Goal: Task Accomplishment & Management: Use online tool/utility

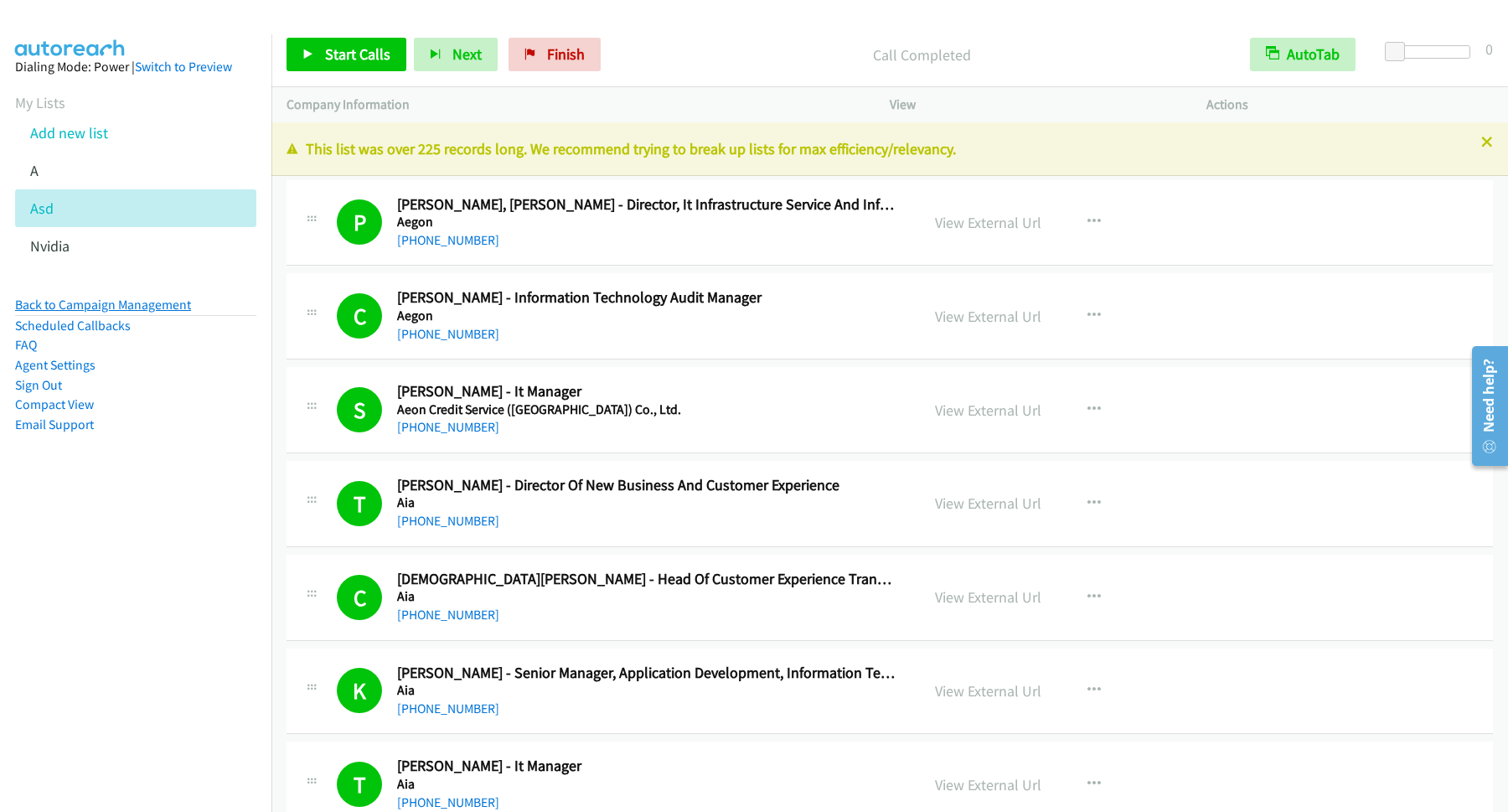
click at [176, 306] on link "Back to Campaign Management" at bounding box center [103, 304] width 176 height 16
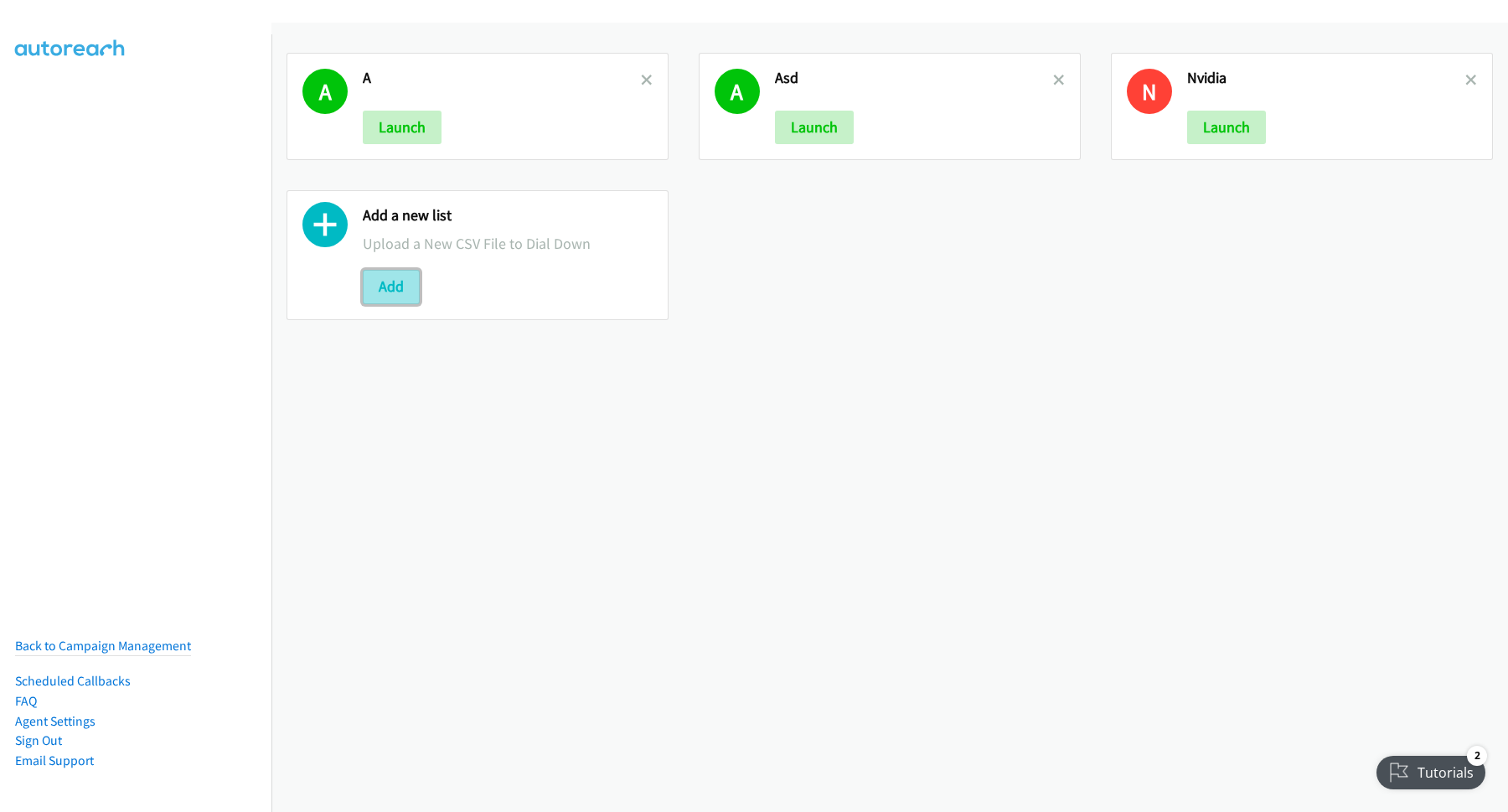
click at [406, 287] on button "Add" at bounding box center [392, 286] width 57 height 33
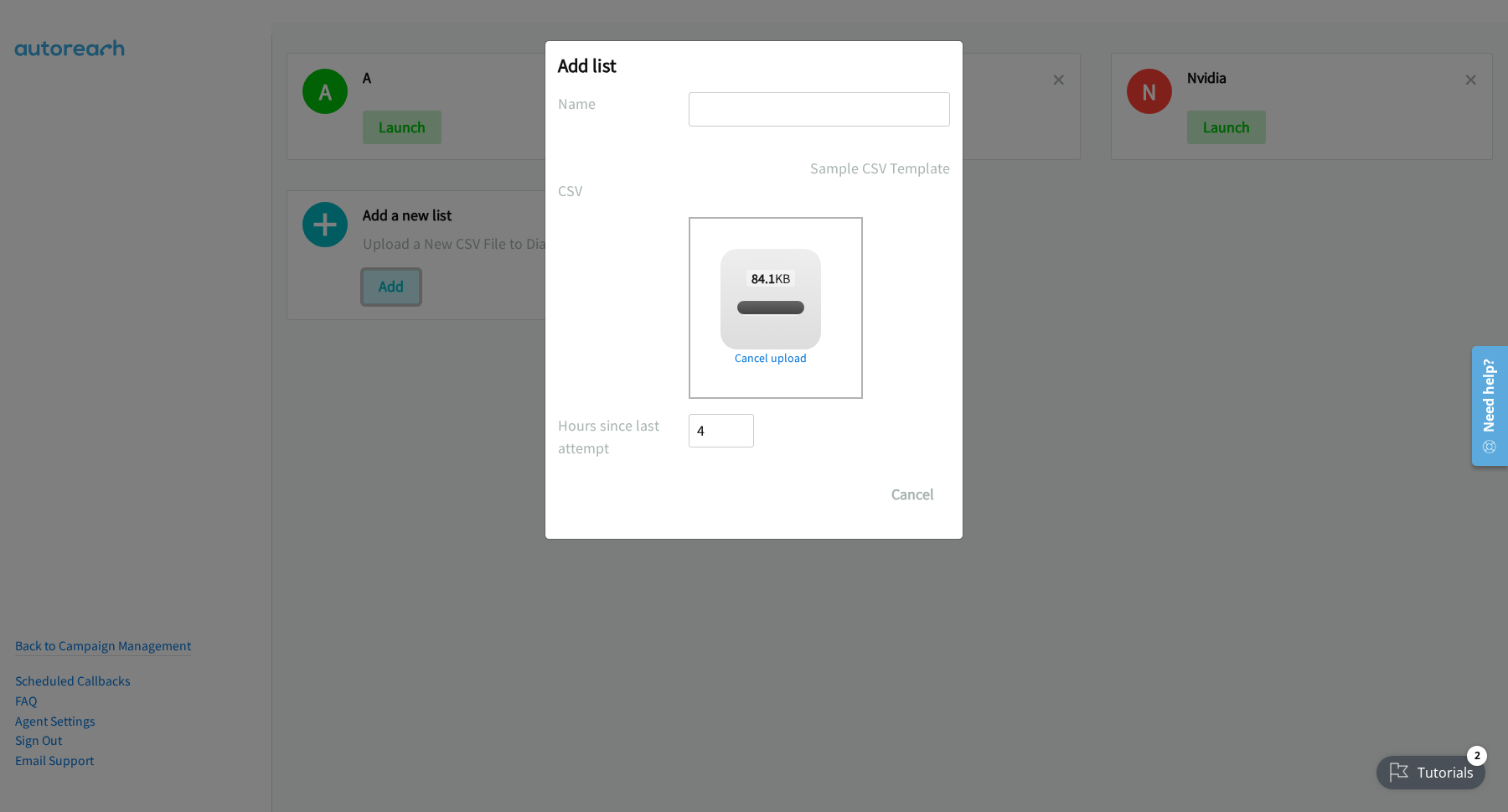
checkbox input "true"
click at [782, 111] on input "text" at bounding box center [819, 109] width 261 height 34
type input "Nvidia"
click at [749, 495] on input "Save List" at bounding box center [732, 493] width 88 height 33
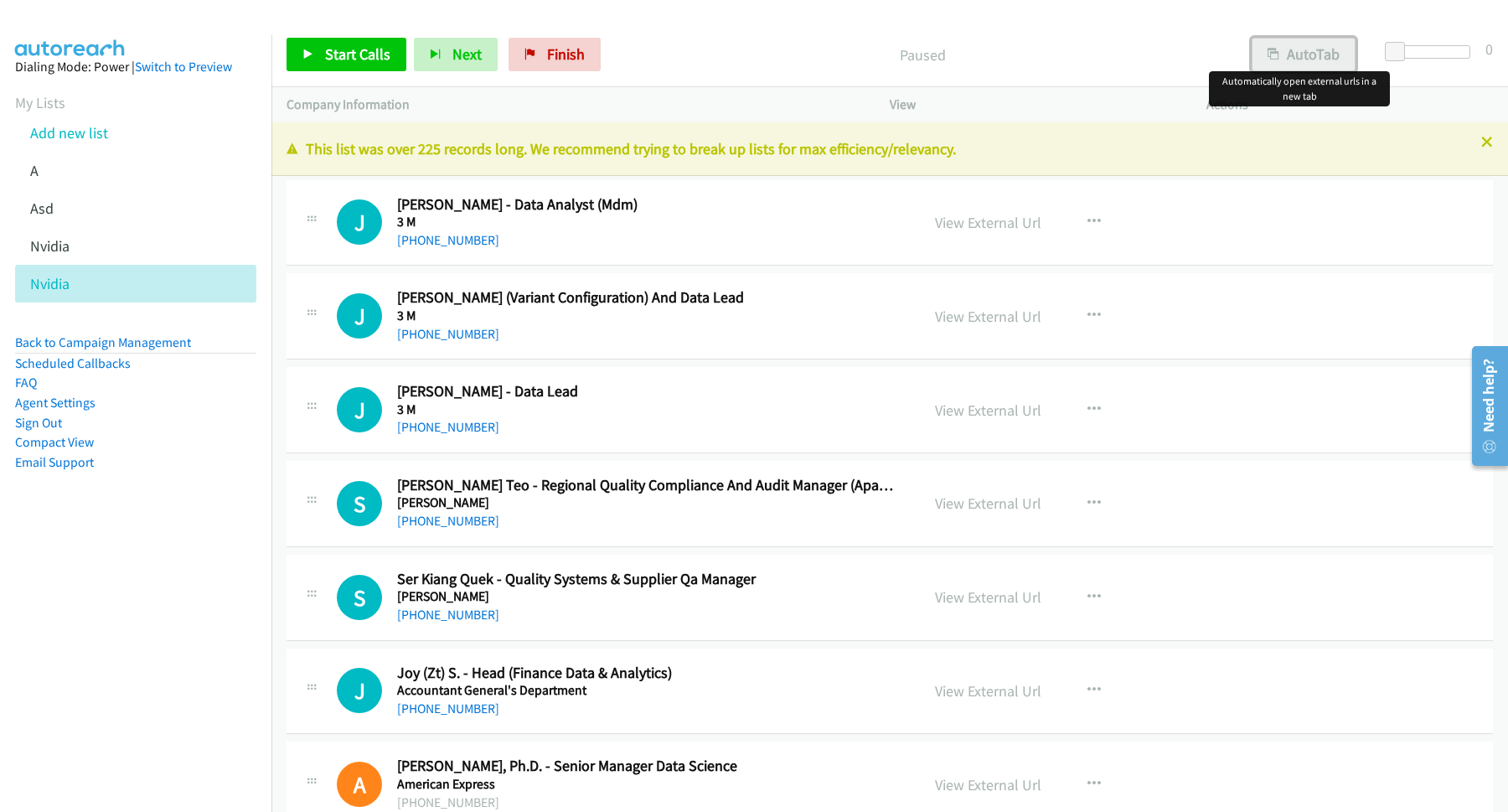
click at [1270, 47] on button "AutoTab" at bounding box center [1303, 54] width 104 height 33
click at [377, 59] on span "Start Calls" at bounding box center [358, 54] width 66 height 19
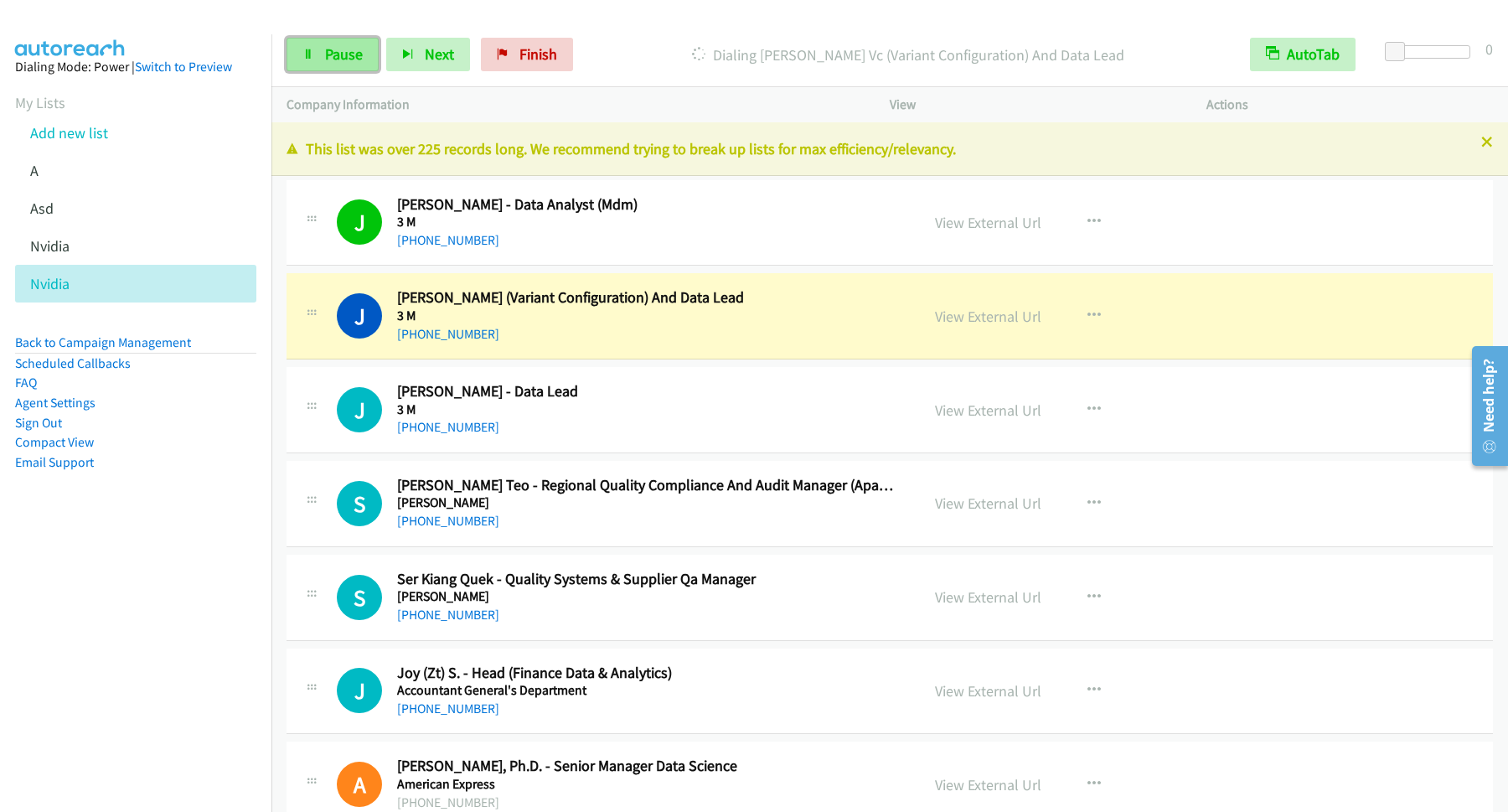
click at [336, 54] on span "Pause" at bounding box center [344, 54] width 38 height 19
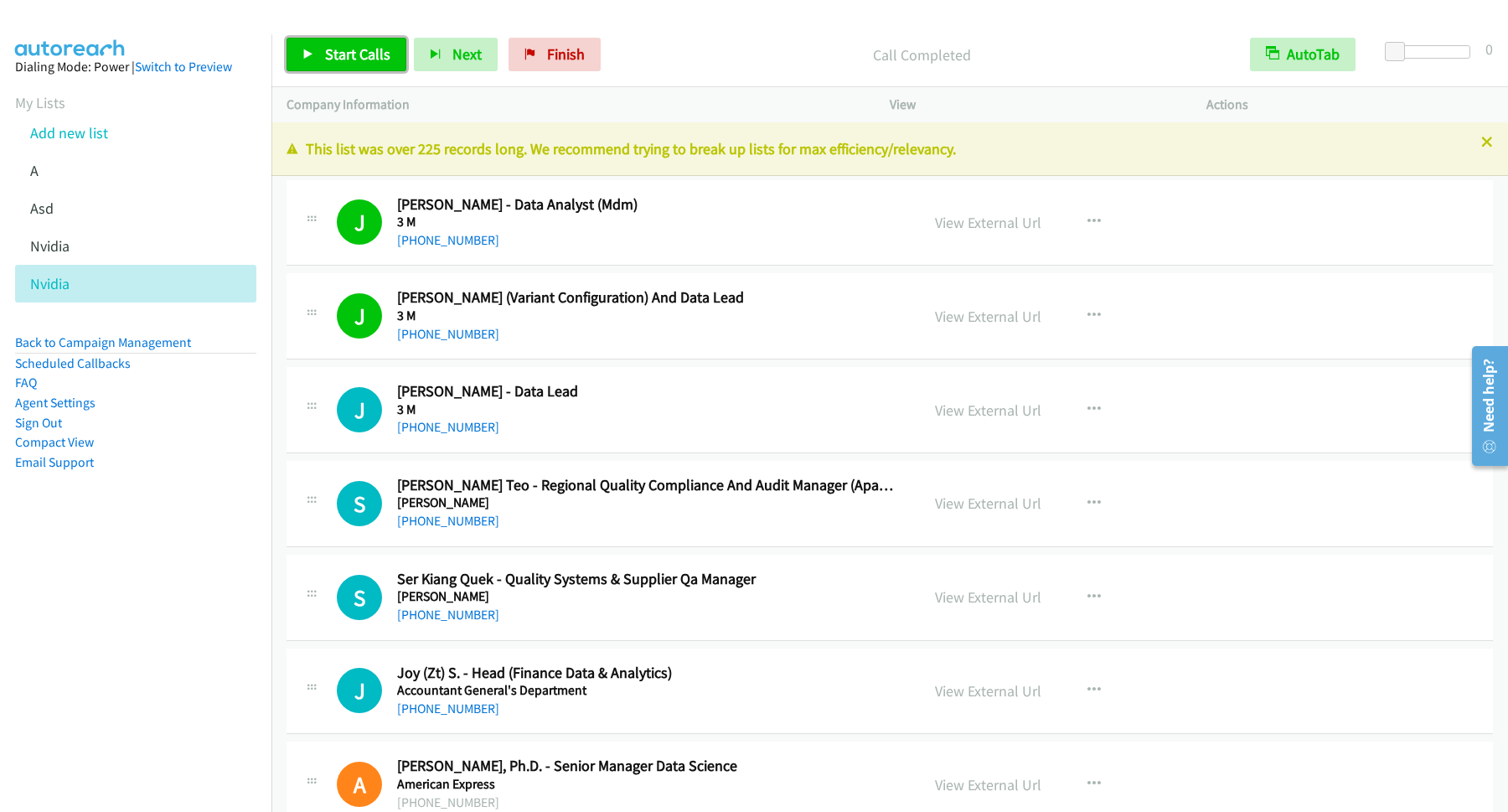
click at [384, 58] on span "Start Calls" at bounding box center [358, 54] width 66 height 19
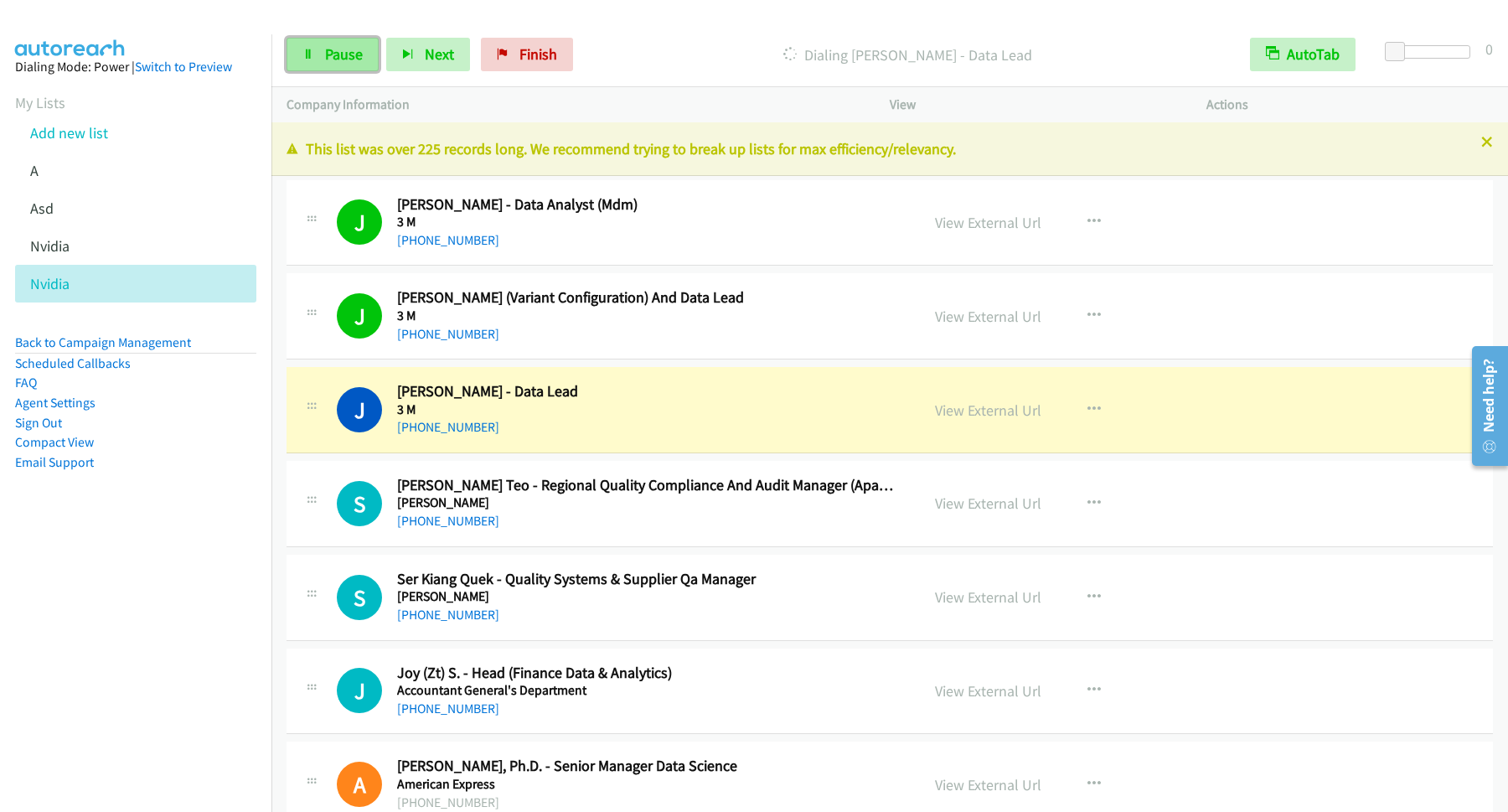
click at [342, 59] on span "Pause" at bounding box center [344, 54] width 38 height 19
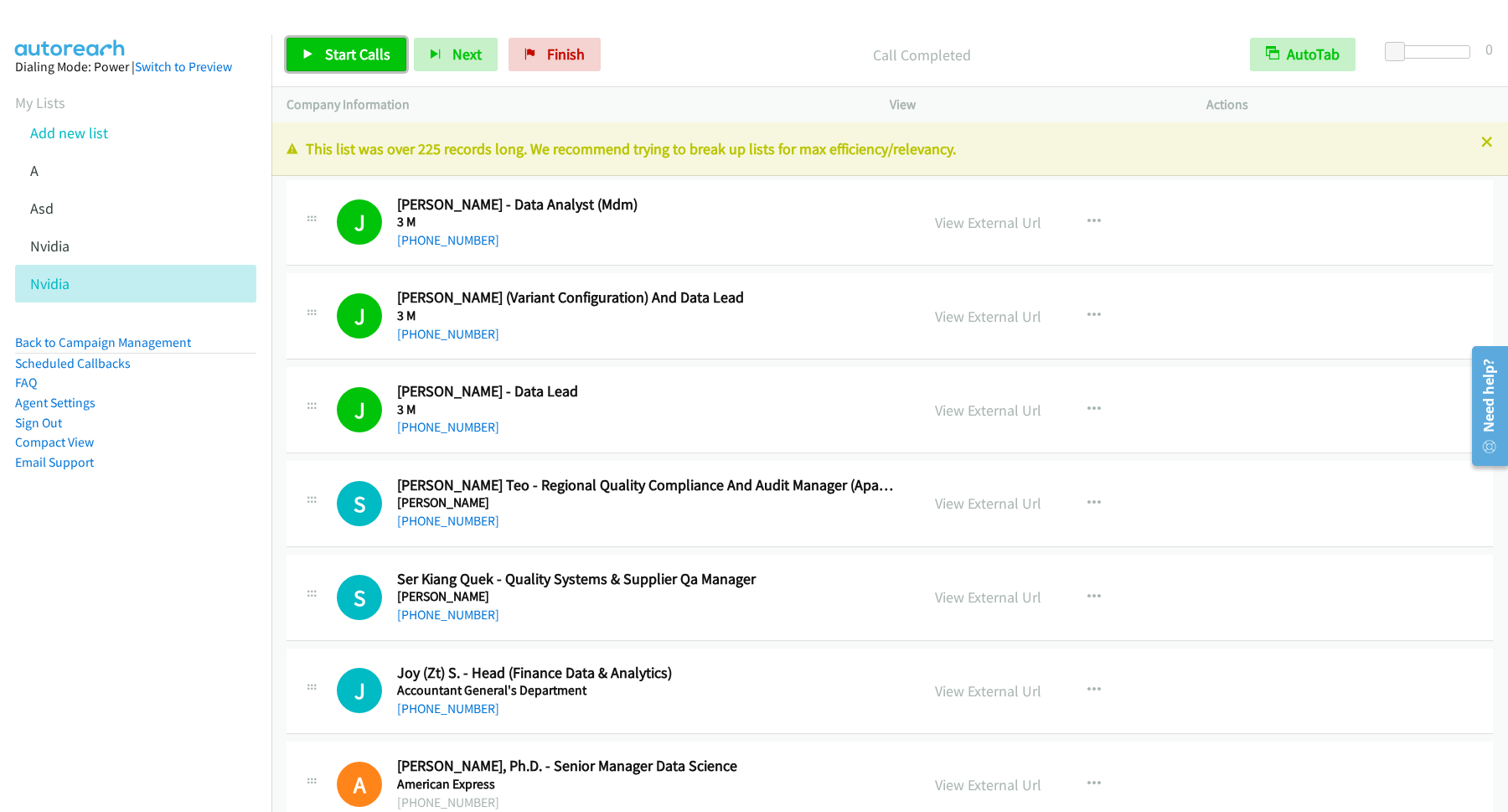
click at [373, 51] on span "Start Calls" at bounding box center [358, 54] width 66 height 19
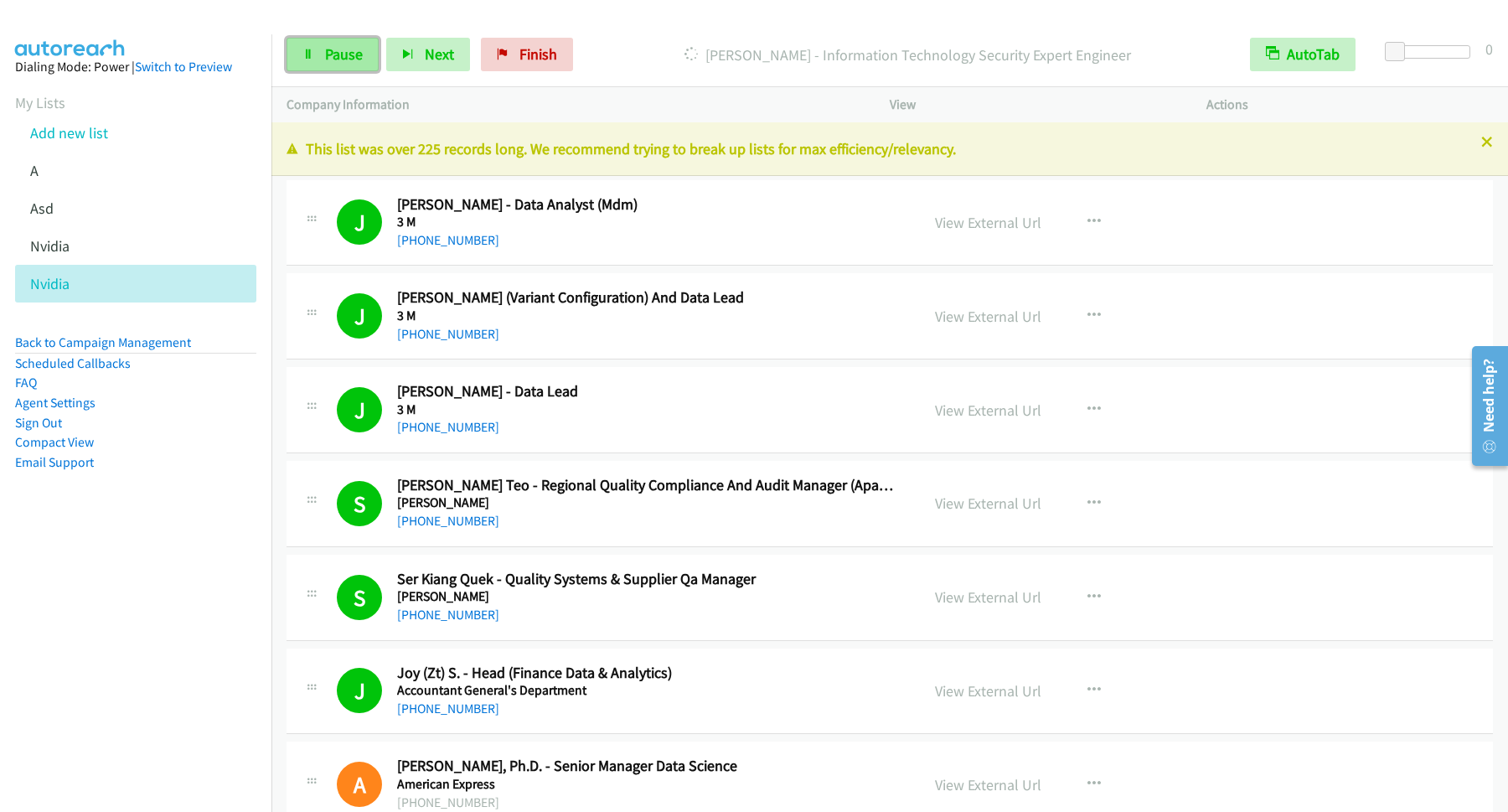
click at [335, 47] on span "Pause" at bounding box center [344, 54] width 38 height 19
click at [357, 54] on span "Start Calls" at bounding box center [358, 54] width 66 height 19
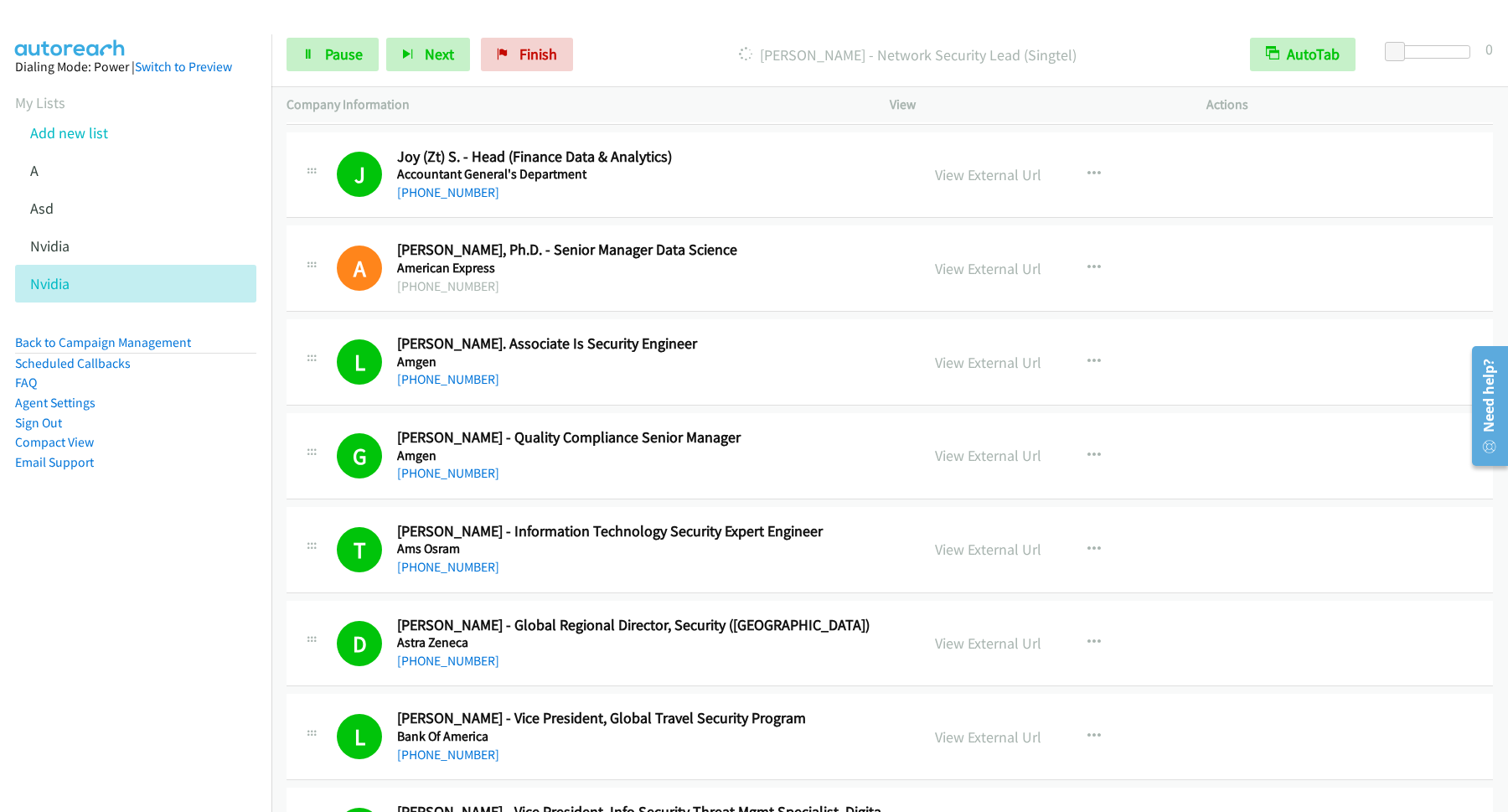
scroll to position [453, 0]
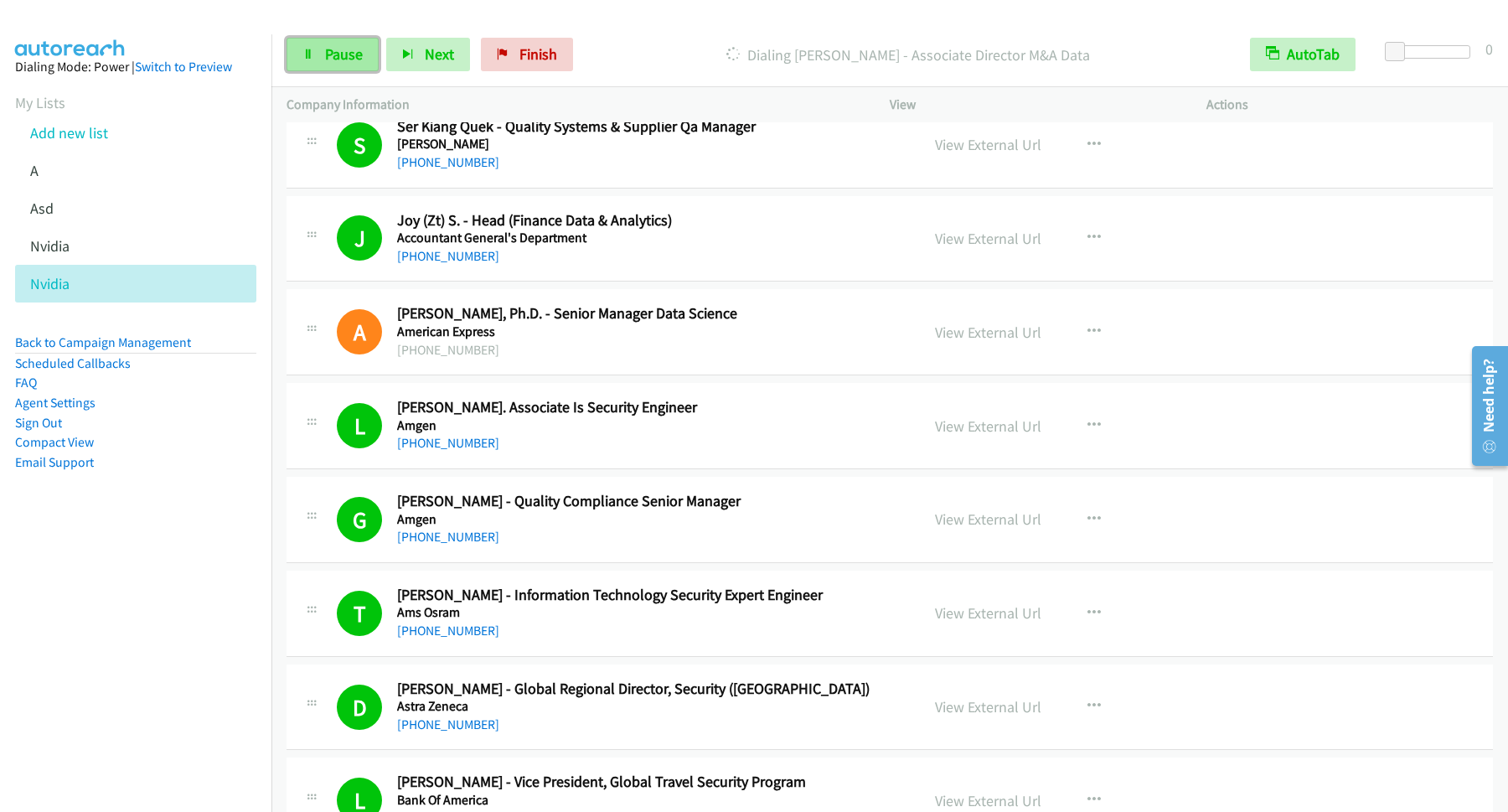
click at [327, 64] on span "Pause" at bounding box center [344, 54] width 38 height 19
click at [377, 57] on span "Start Calls" at bounding box center [358, 54] width 66 height 19
click at [338, 55] on span "Pause" at bounding box center [344, 54] width 38 height 19
click at [356, 53] on span "Start Calls" at bounding box center [358, 54] width 66 height 19
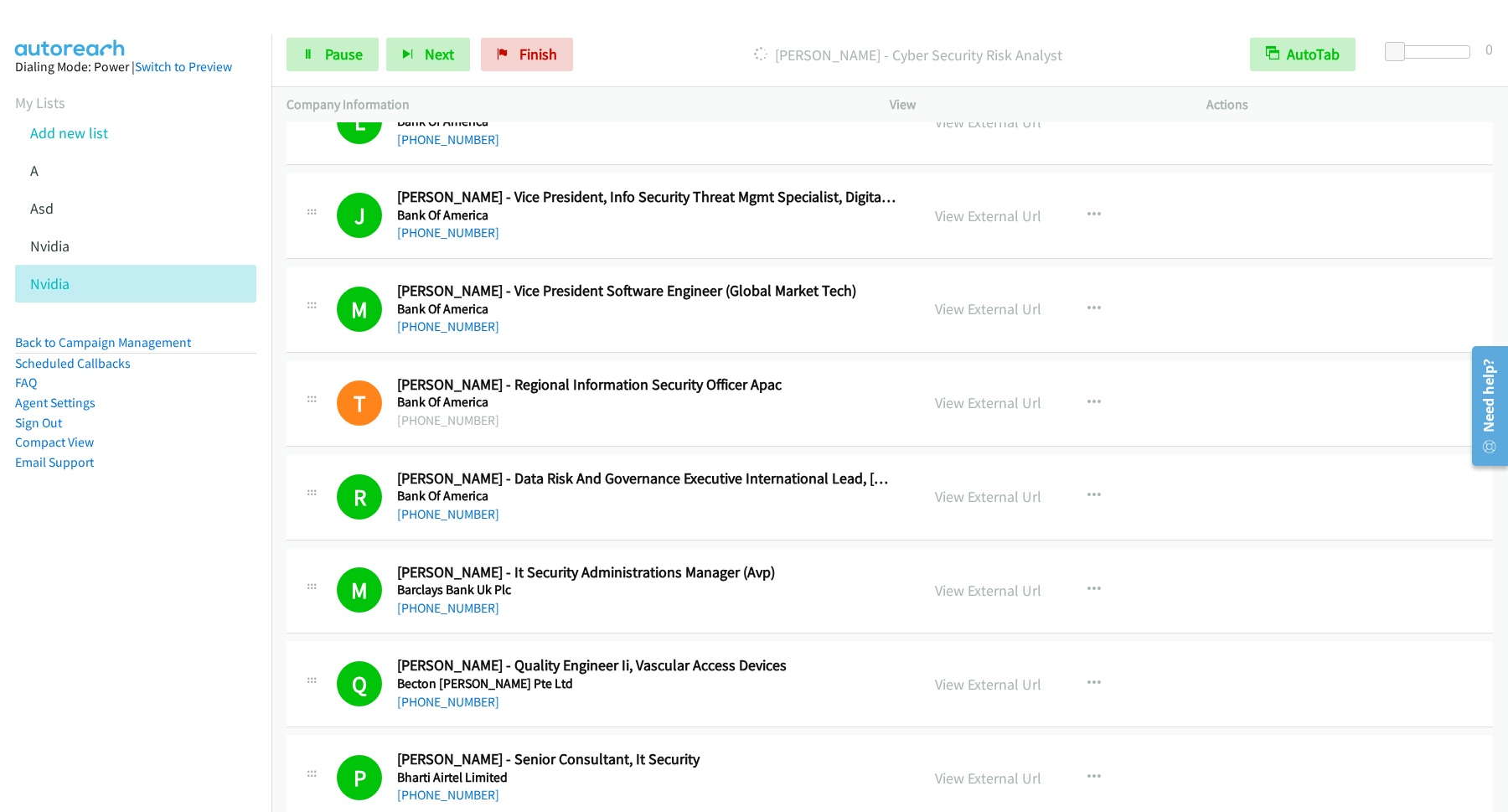
scroll to position [1583, 0]
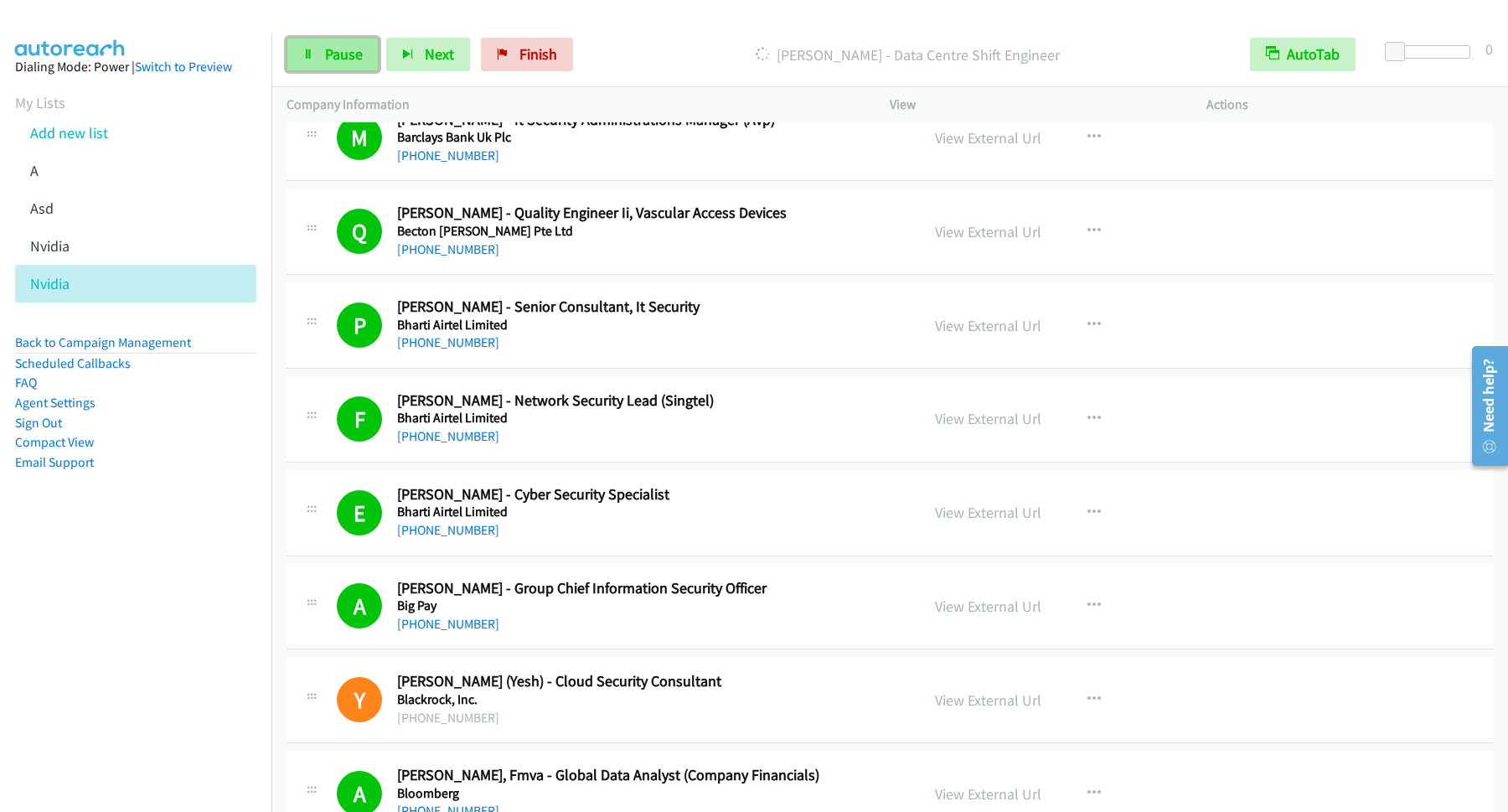
click at [370, 62] on link "Pause" at bounding box center [332, 54] width 92 height 33
click at [348, 48] on span "Start Calls" at bounding box center [358, 54] width 66 height 19
click at [351, 43] on link "Pause" at bounding box center [332, 54] width 92 height 33
click at [323, 58] on link "Start Calls" at bounding box center [346, 54] width 120 height 33
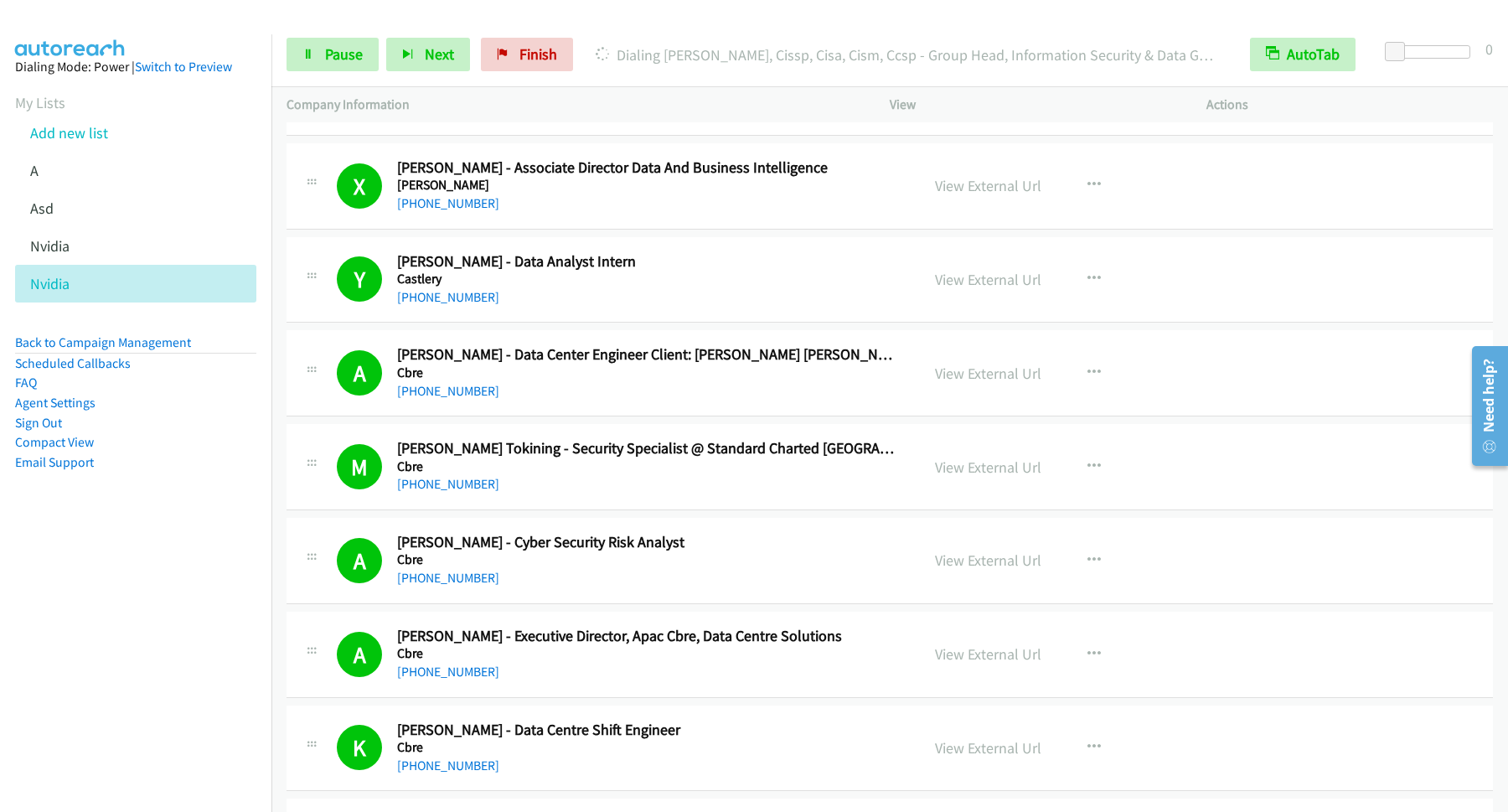
scroll to position [3845, 0]
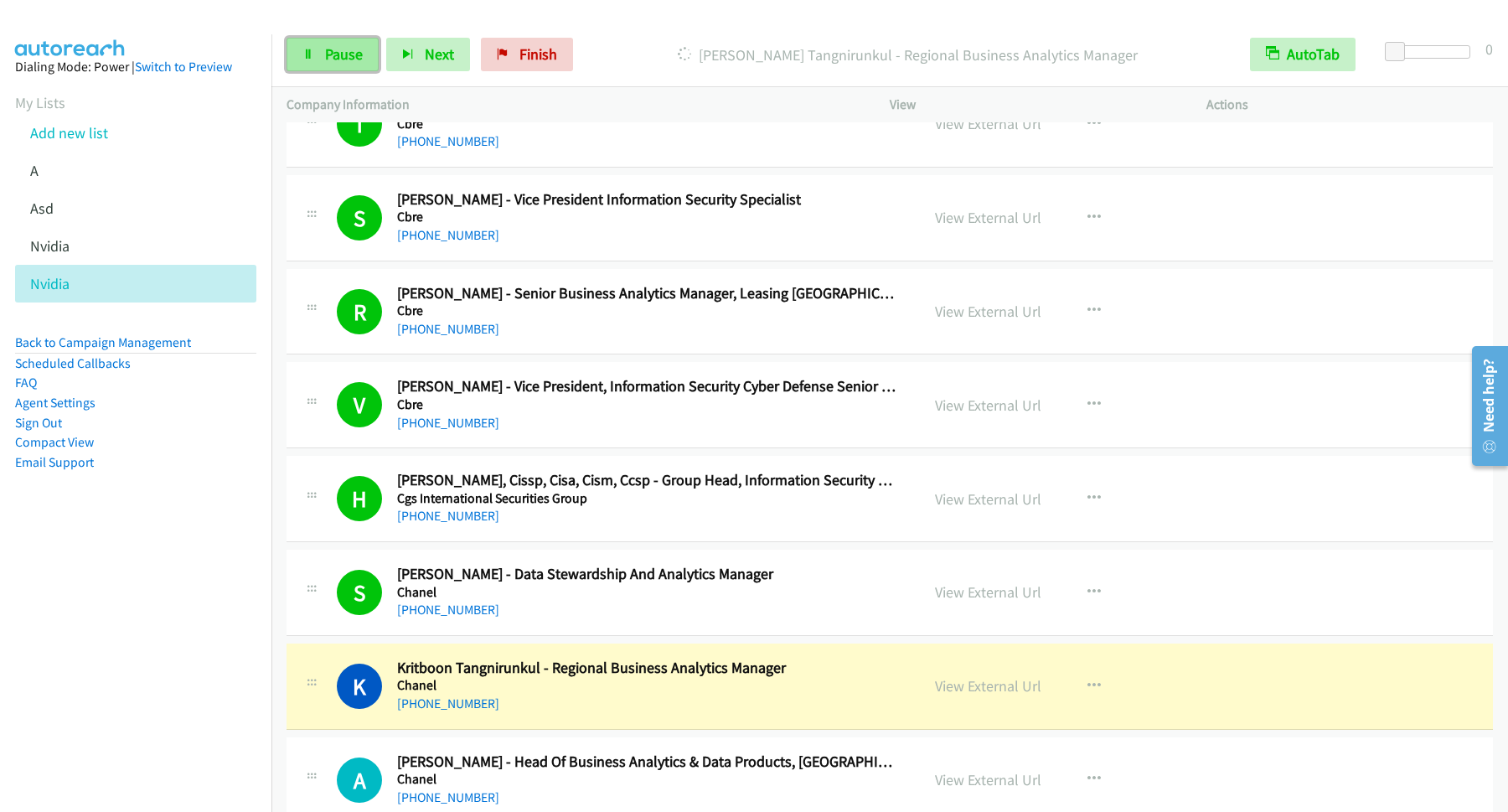
click at [334, 46] on span "Pause" at bounding box center [344, 54] width 38 height 19
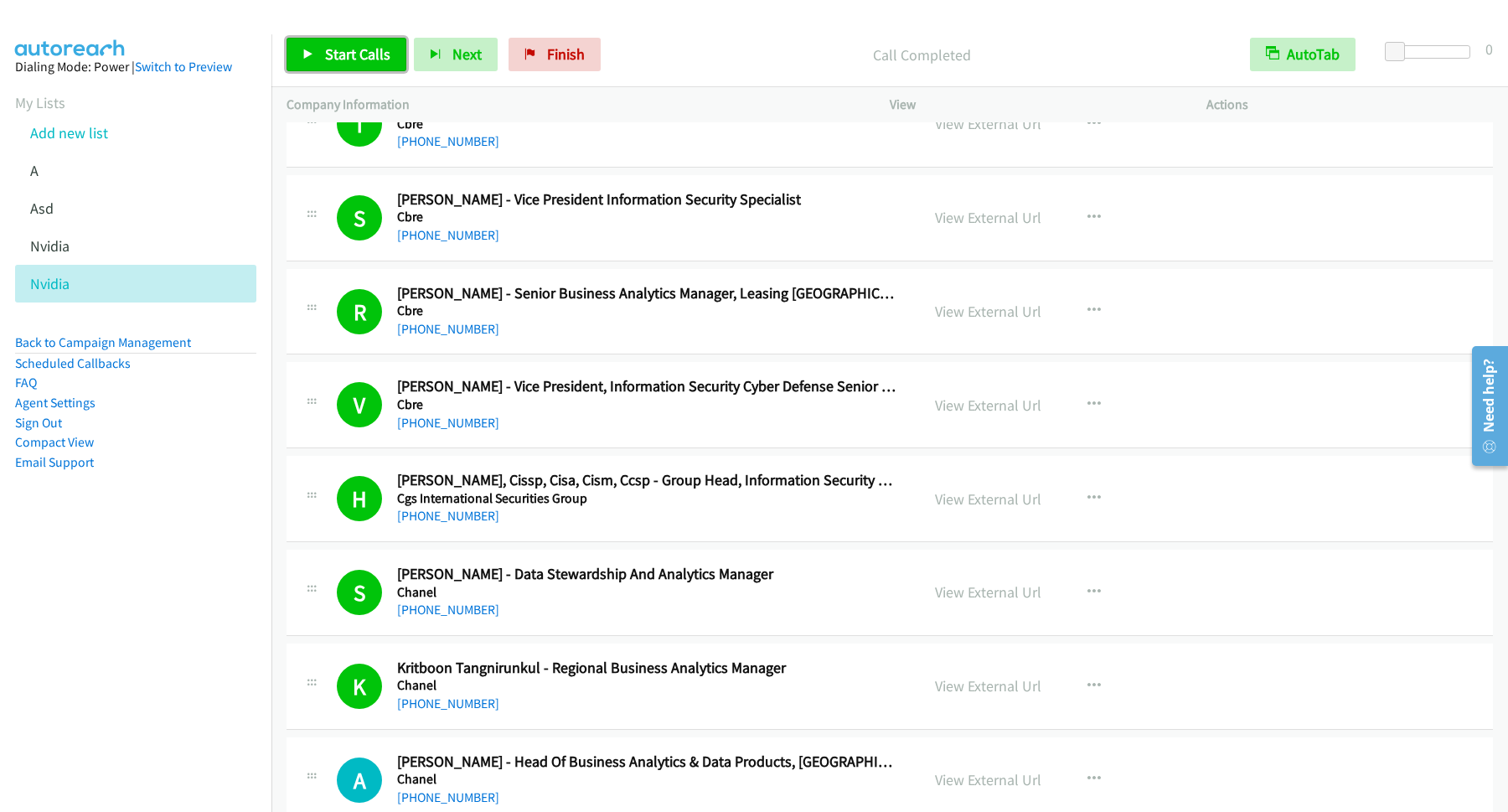
click at [356, 57] on span "Start Calls" at bounding box center [358, 54] width 66 height 19
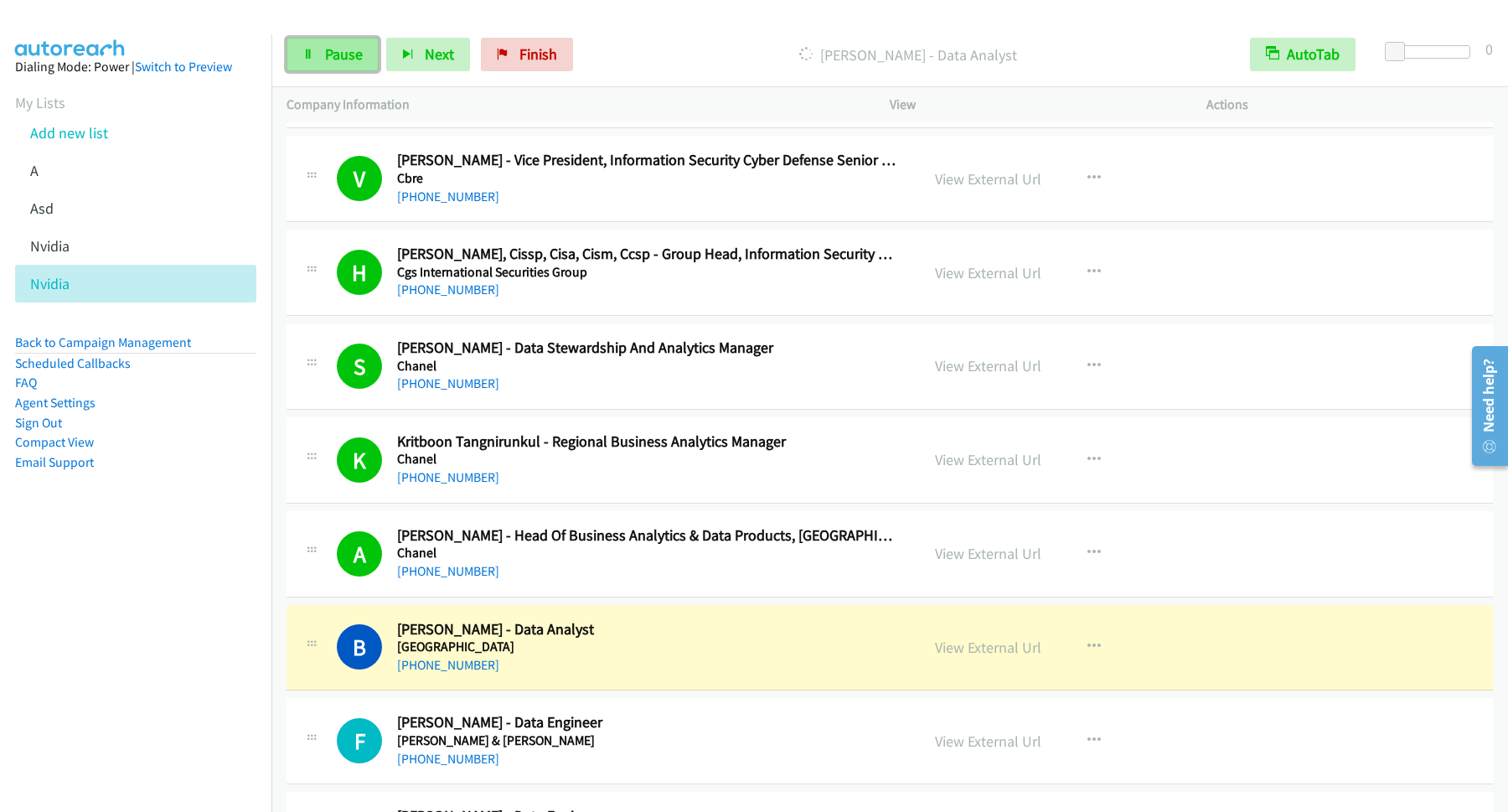
click at [334, 53] on span "Pause" at bounding box center [344, 54] width 38 height 19
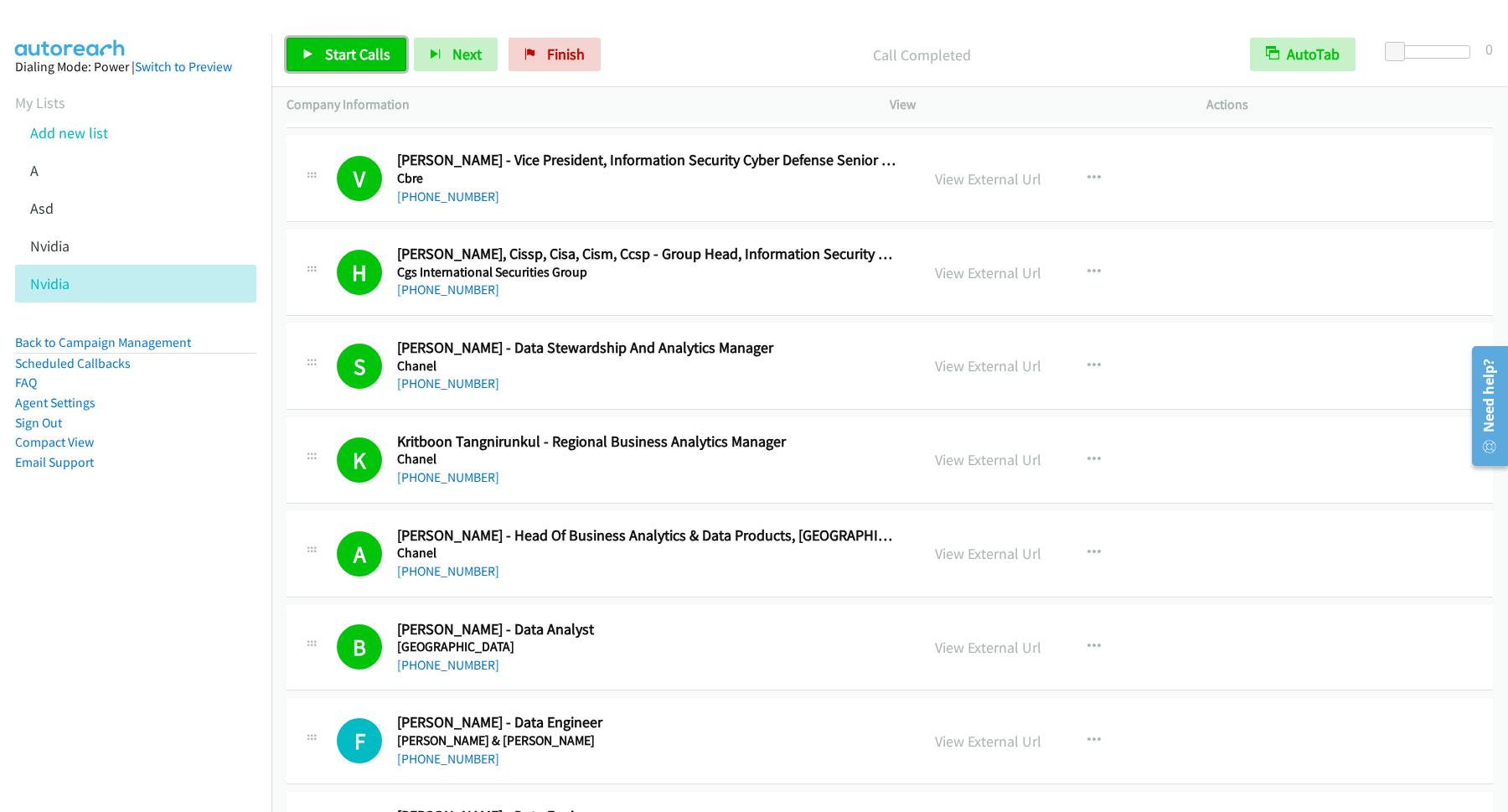
click at [351, 61] on span "Start Calls" at bounding box center [358, 54] width 66 height 19
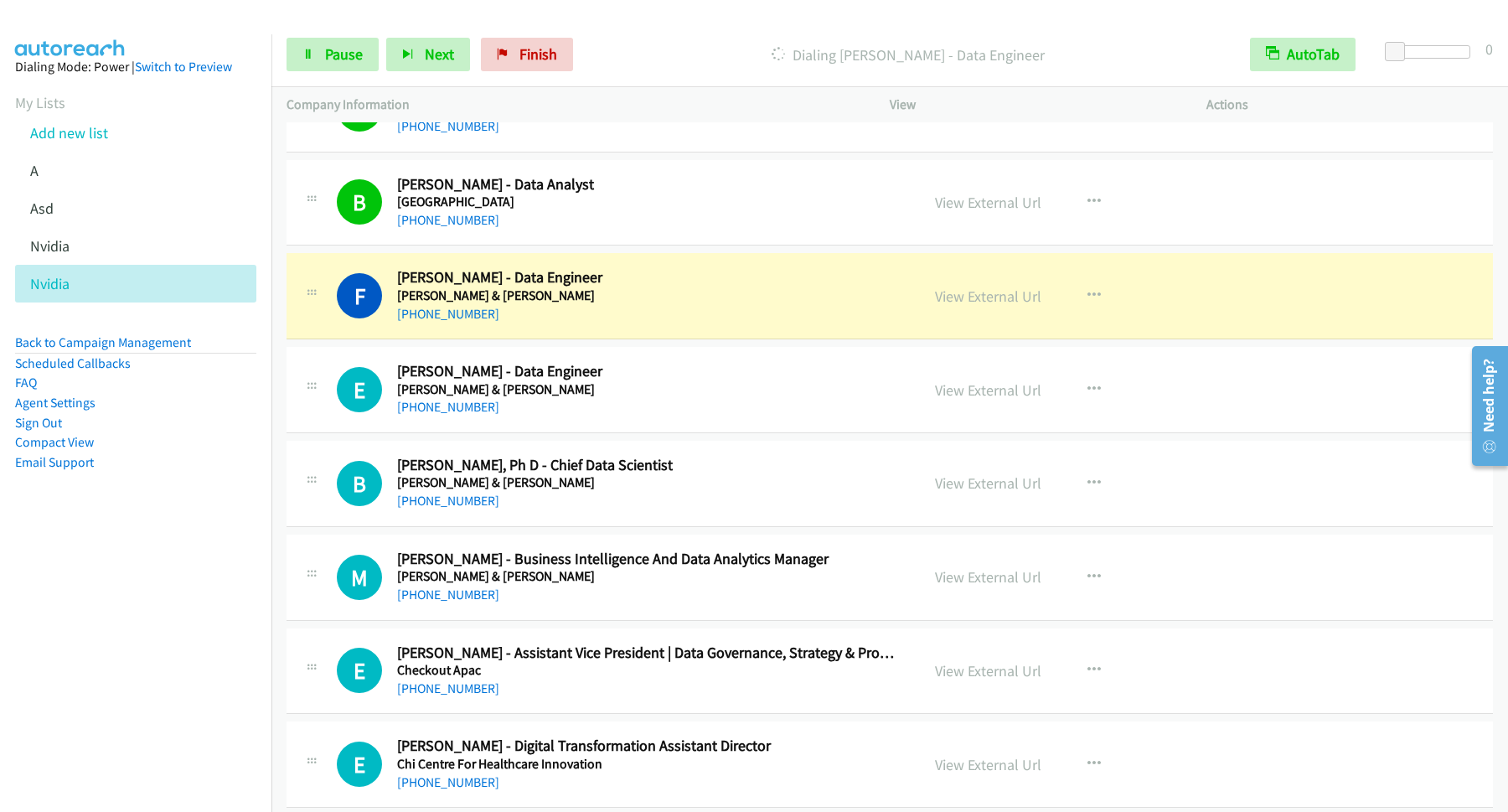
scroll to position [4524, 0]
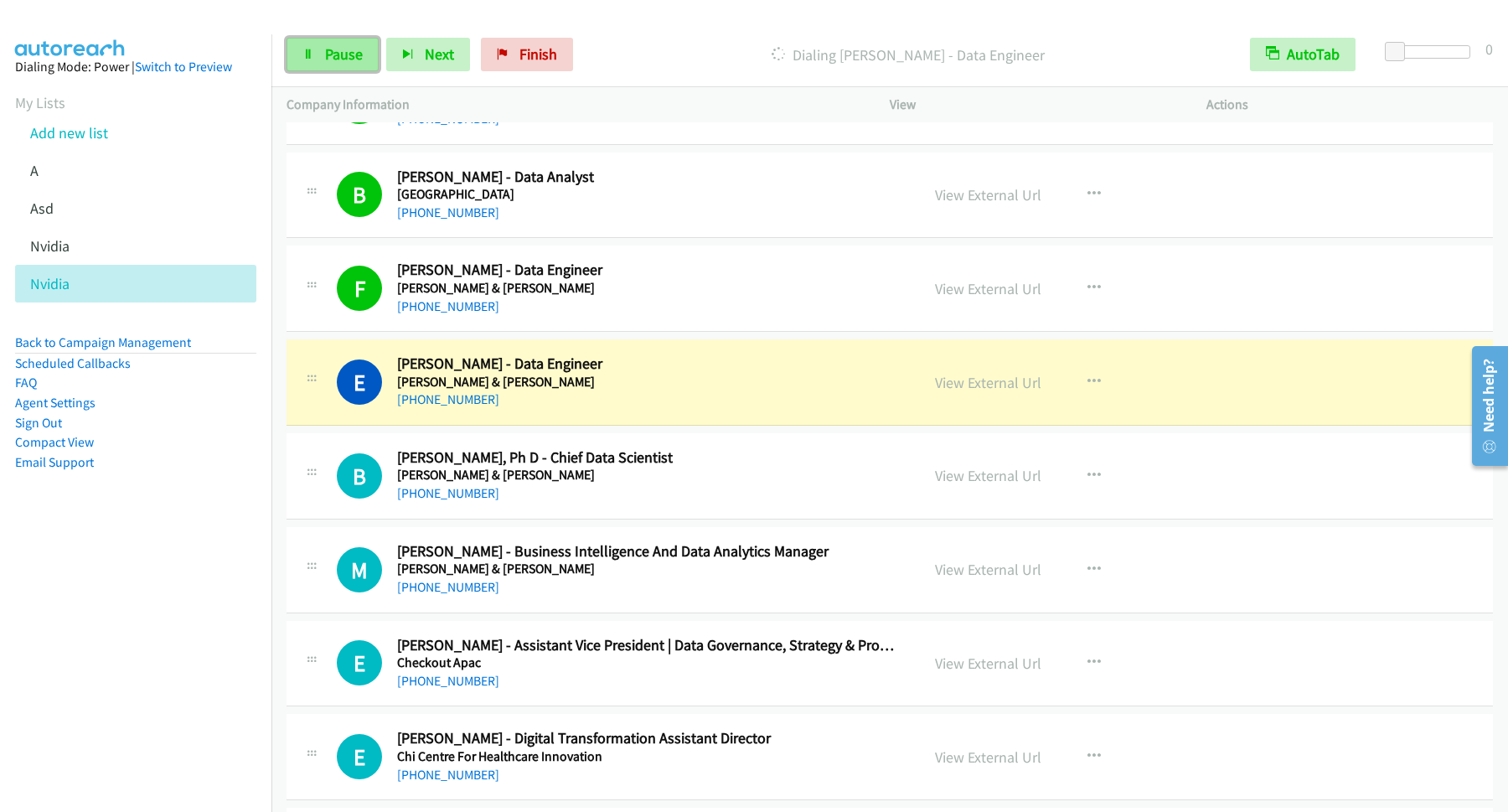
click at [358, 71] on link "Pause" at bounding box center [332, 54] width 92 height 33
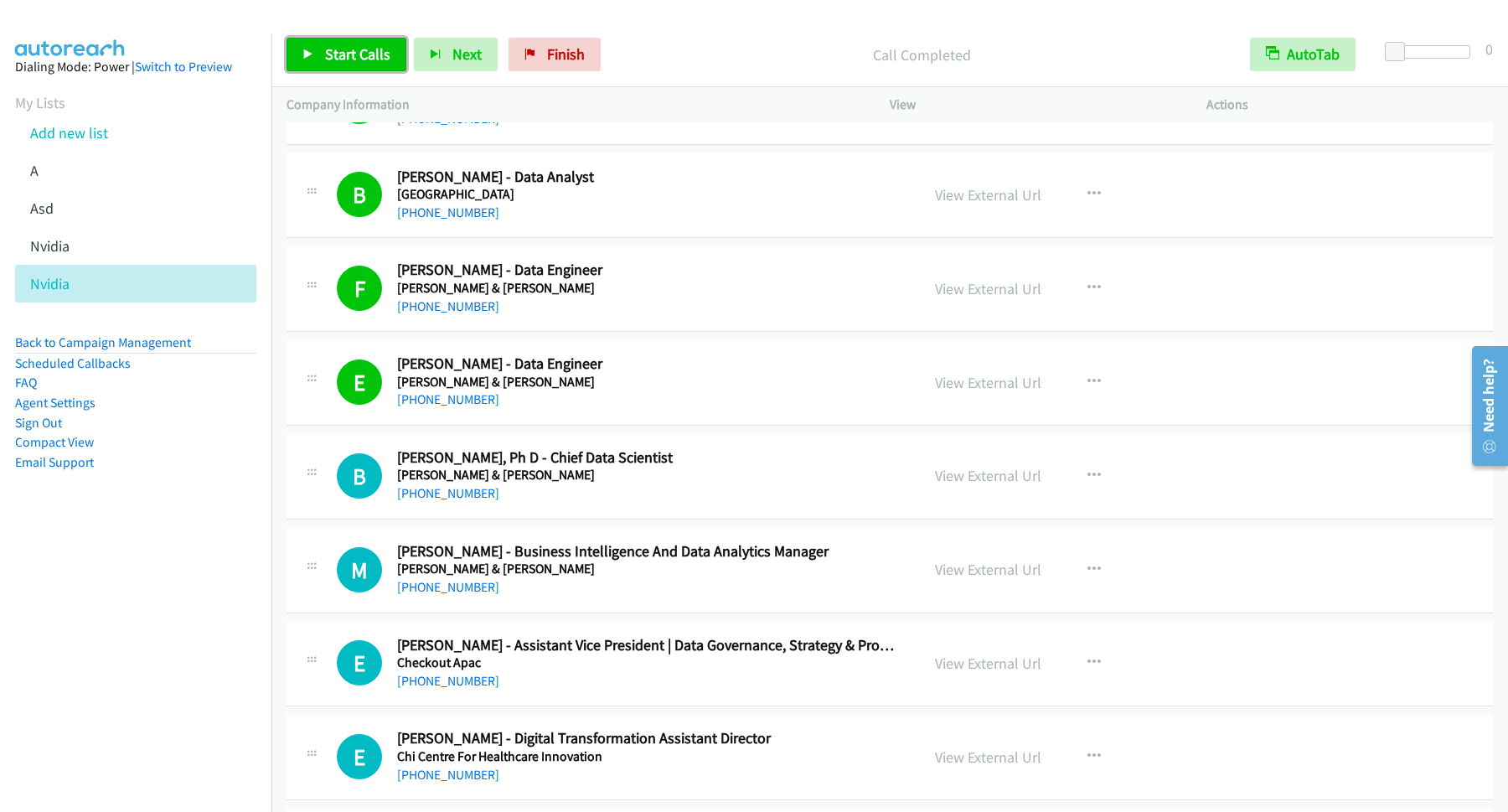
click at [379, 49] on span "Start Calls" at bounding box center [358, 54] width 66 height 19
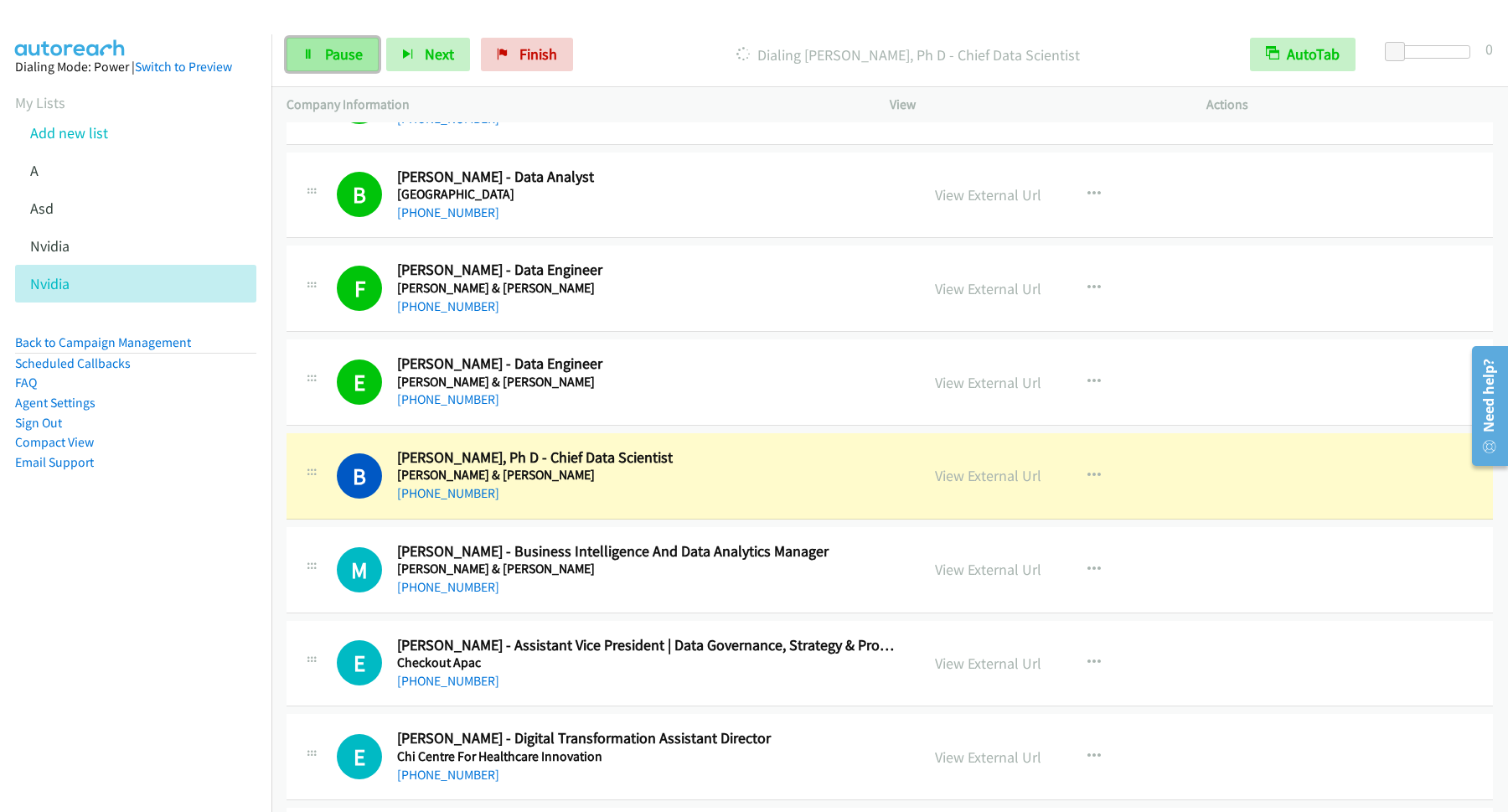
click at [315, 51] on link "Pause" at bounding box center [332, 54] width 92 height 33
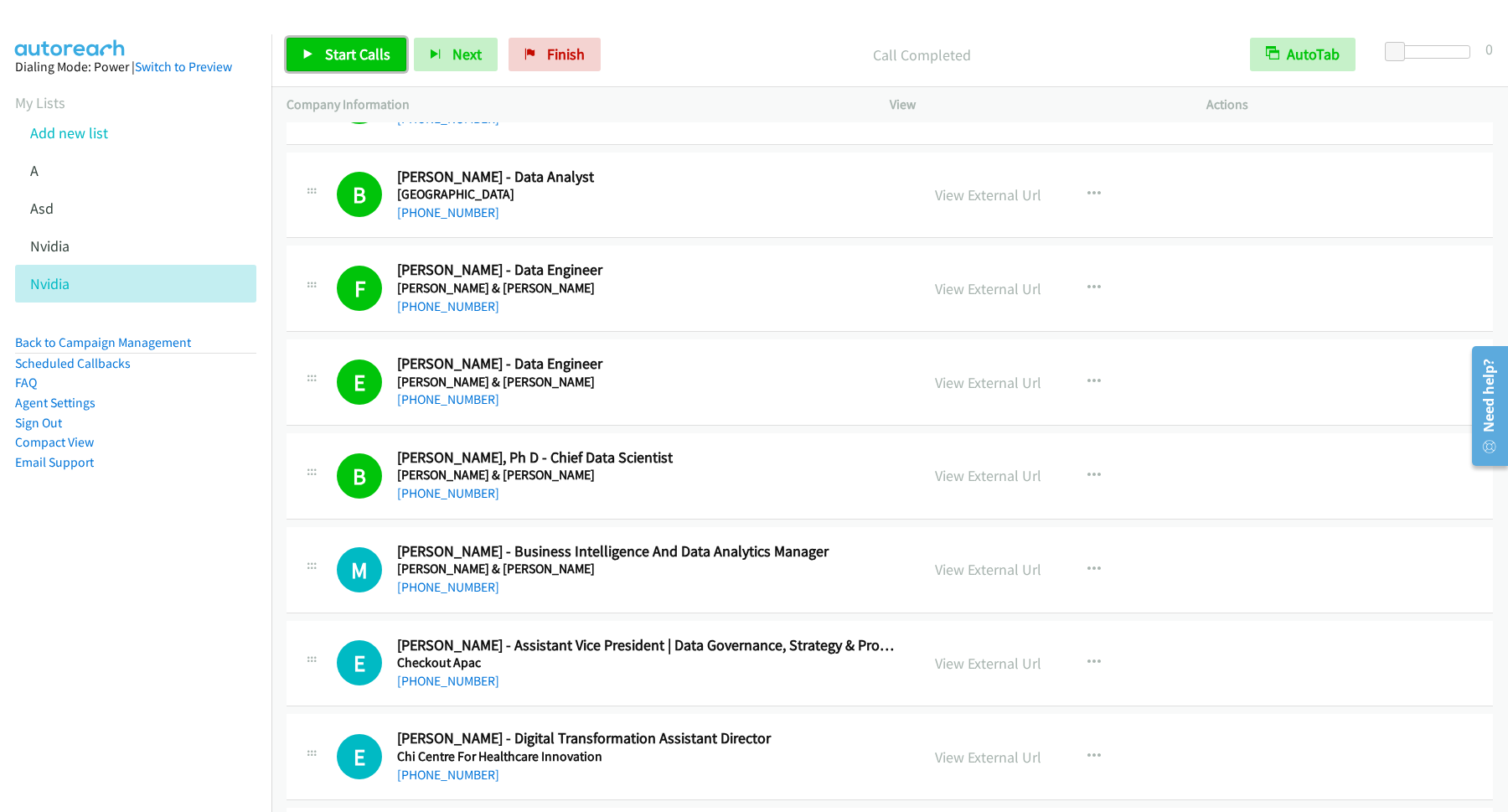
click at [384, 54] on span "Start Calls" at bounding box center [358, 54] width 66 height 19
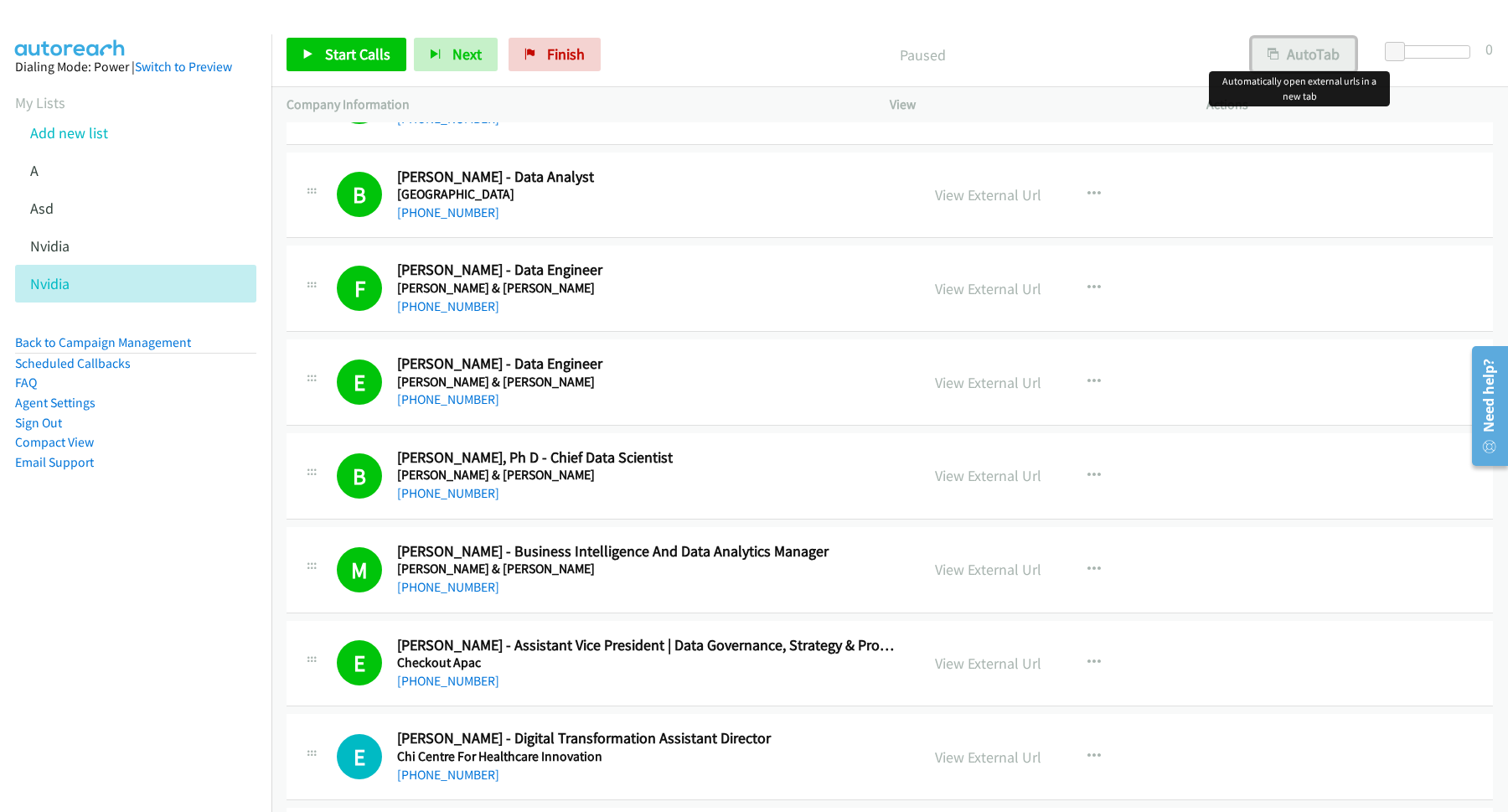
click at [1272, 57] on icon "button" at bounding box center [1273, 55] width 11 height 11
click at [374, 47] on span "Start Calls" at bounding box center [358, 54] width 66 height 19
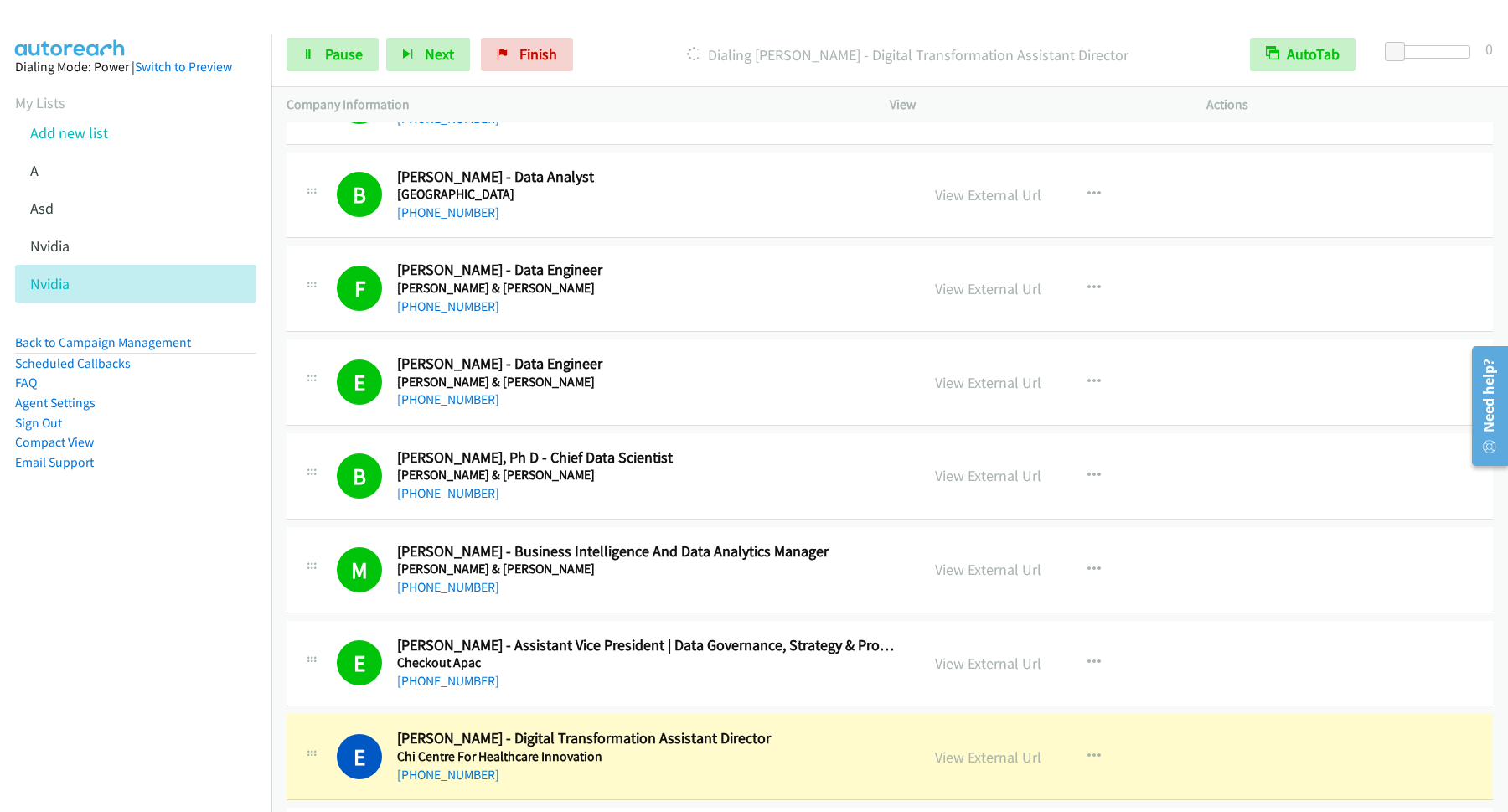
drag, startPoint x: 629, startPoint y: 32, endPoint x: 1496, endPoint y: 145, distance: 874.3
click at [632, 32] on div "Start Calls Pause Next Finish Dialing Elizabeth Pan - Digital Transformation As…" at bounding box center [889, 55] width 1236 height 65
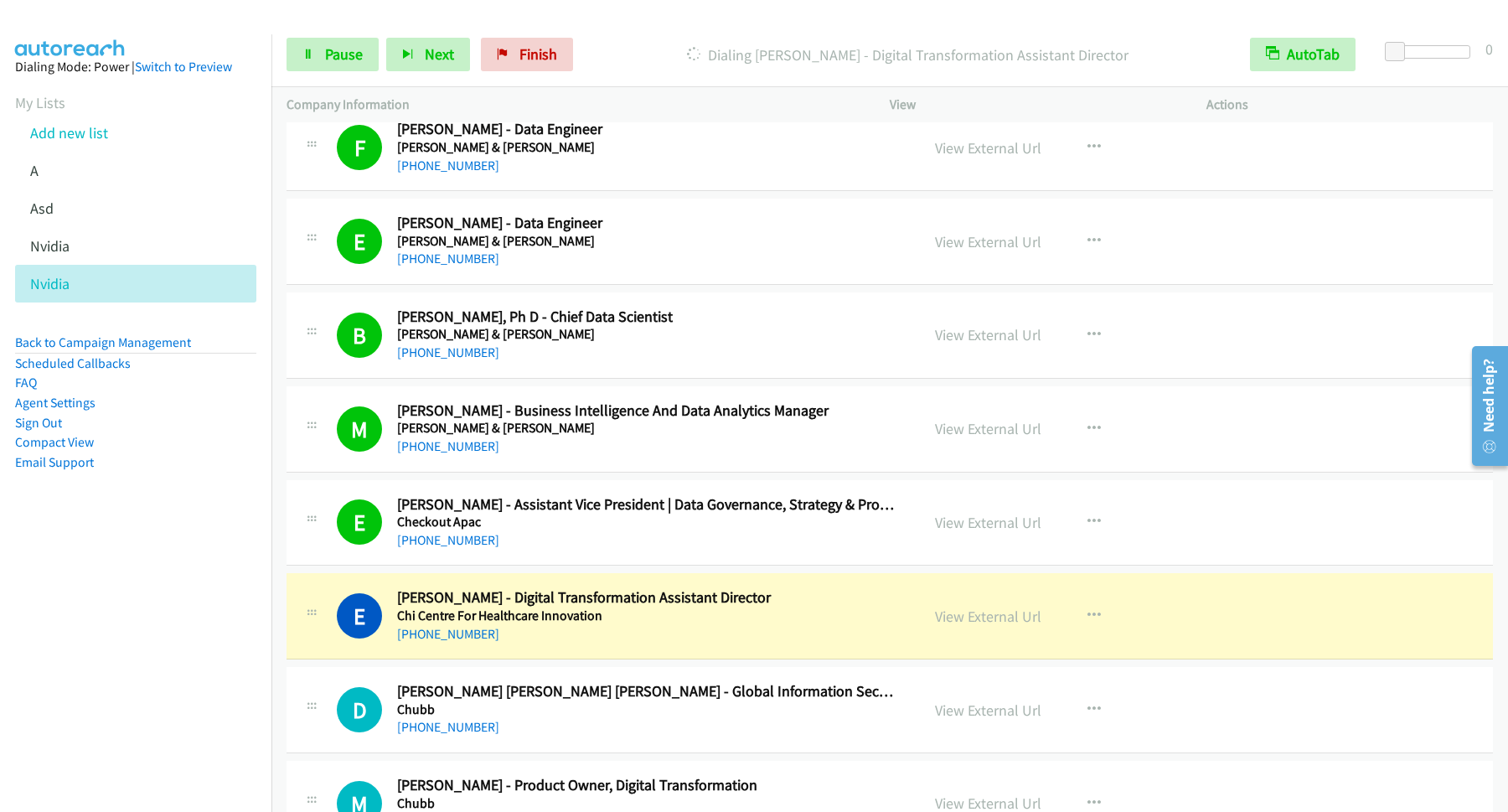
scroll to position [4750, 0]
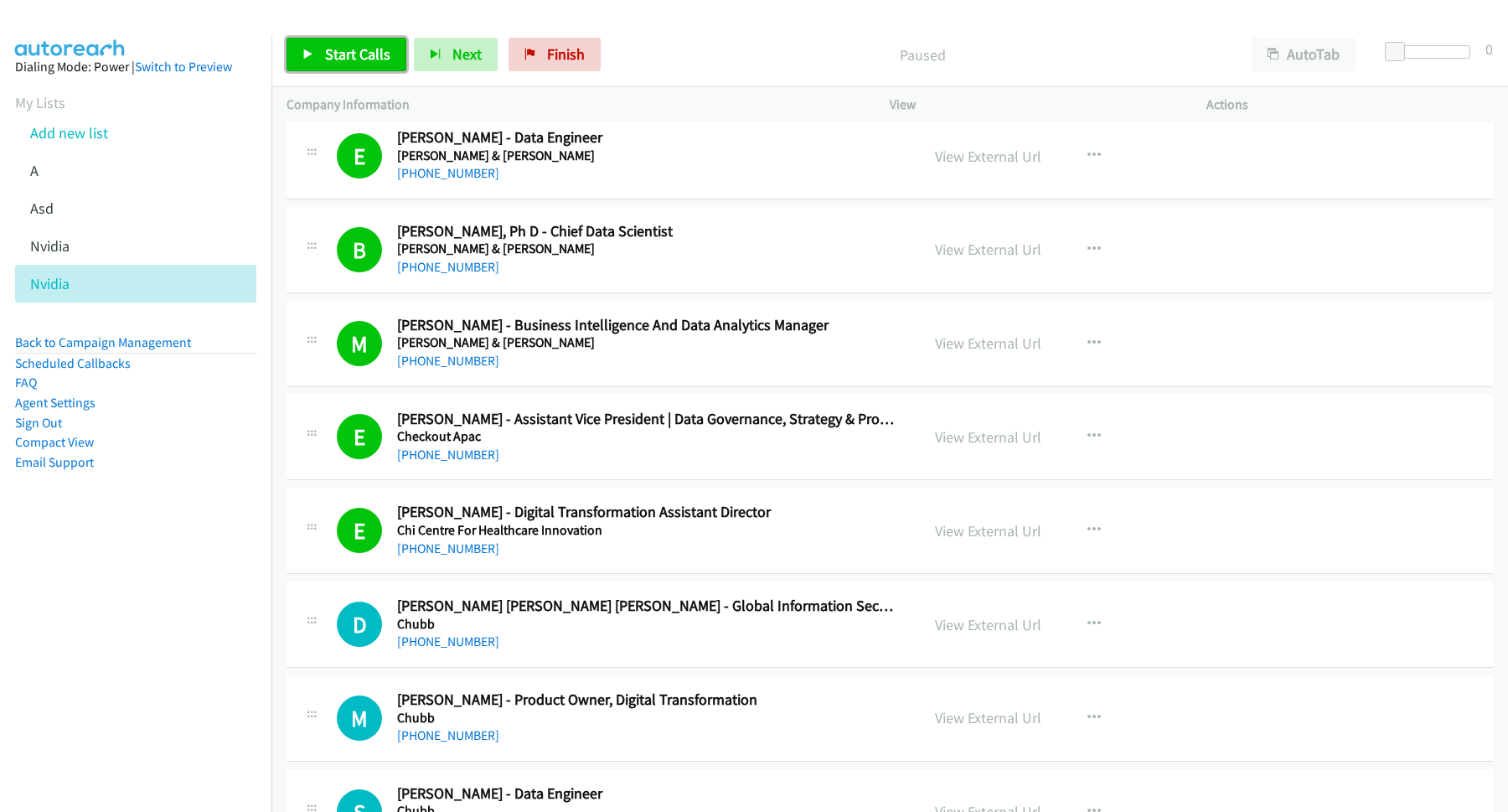
click at [360, 60] on span "Start Calls" at bounding box center [358, 54] width 66 height 19
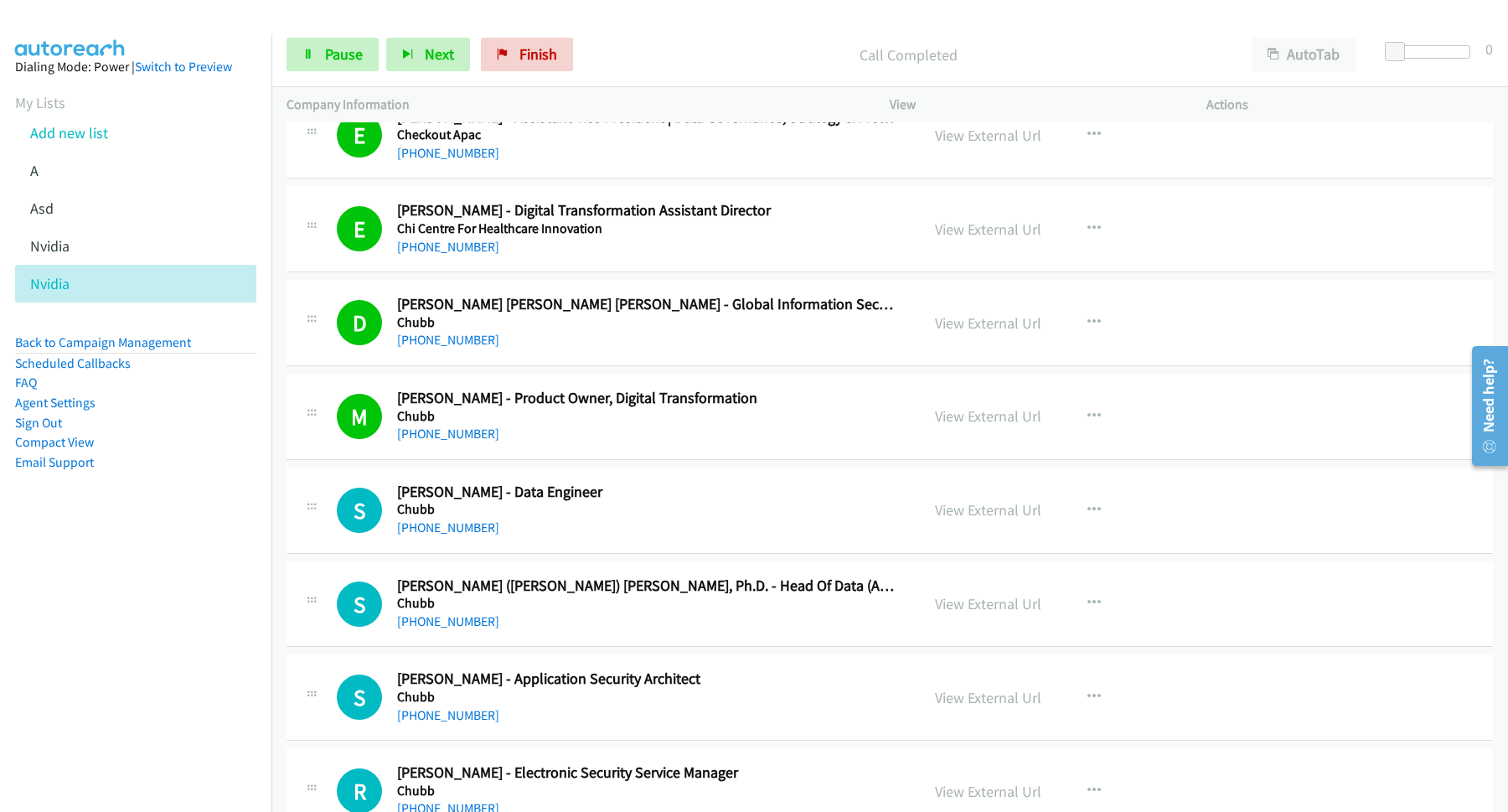
scroll to position [5203, 0]
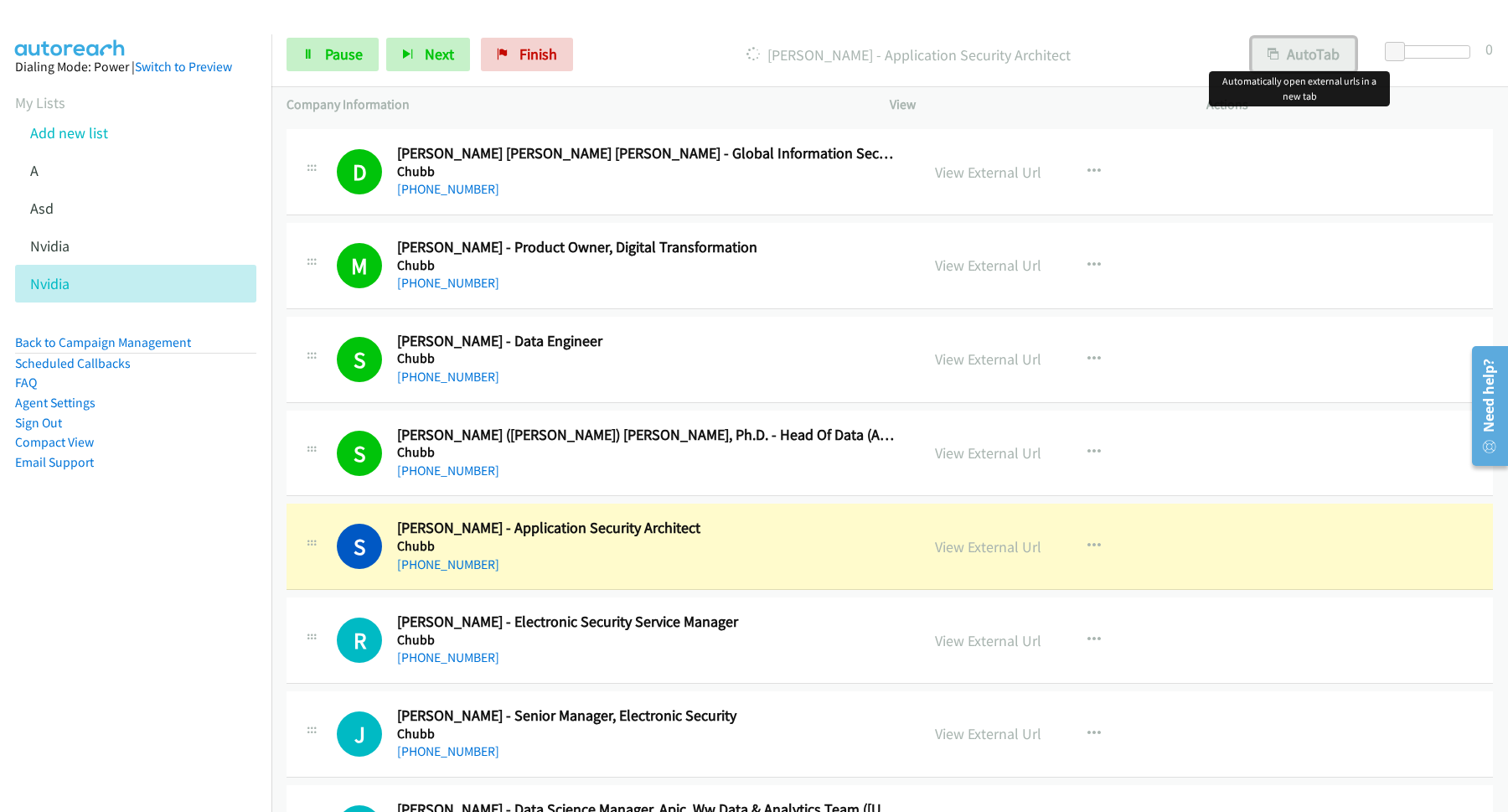
click at [1300, 55] on button "AutoTab" at bounding box center [1303, 54] width 104 height 33
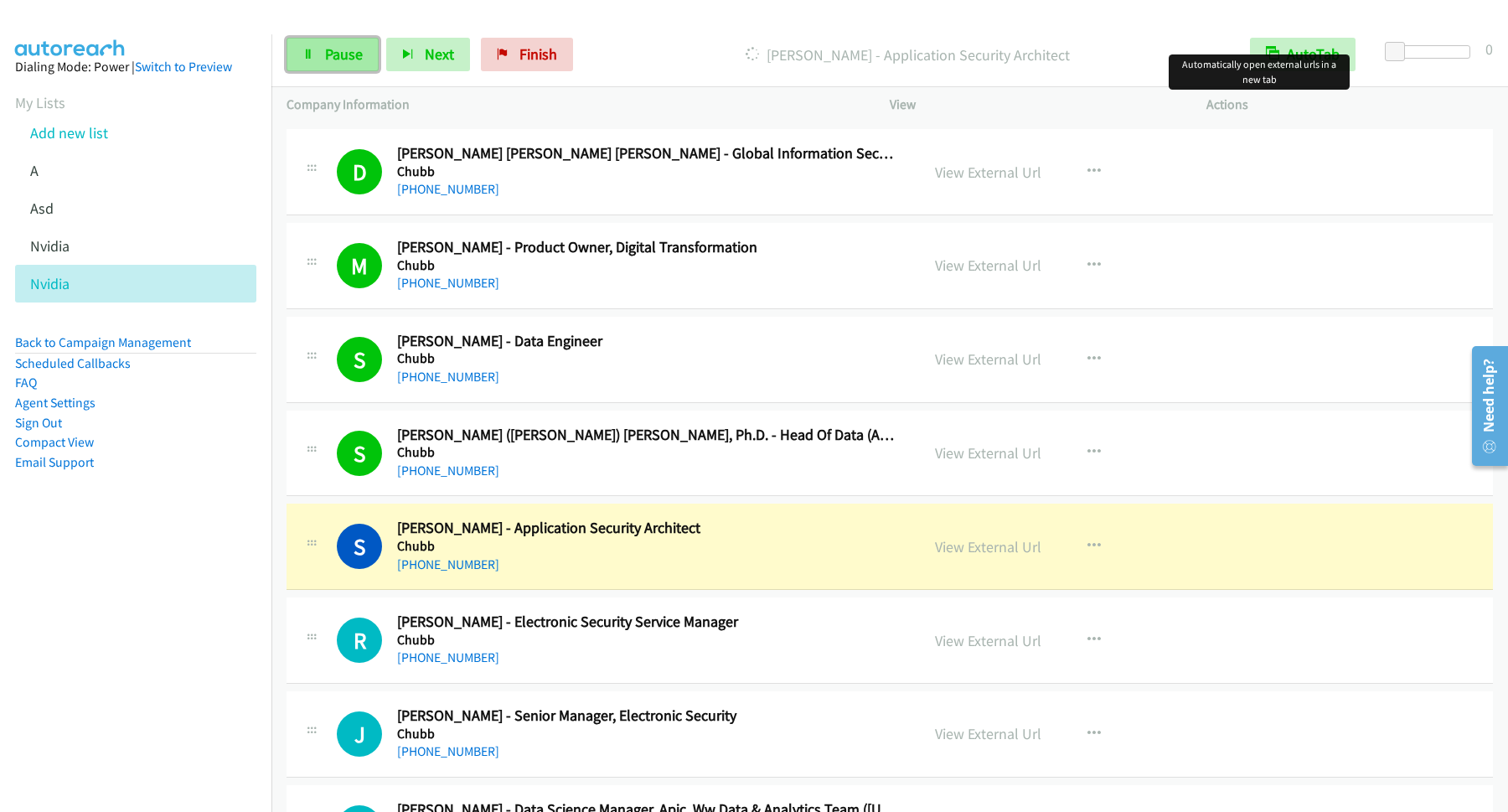
click at [351, 60] on span "Pause" at bounding box center [344, 54] width 38 height 19
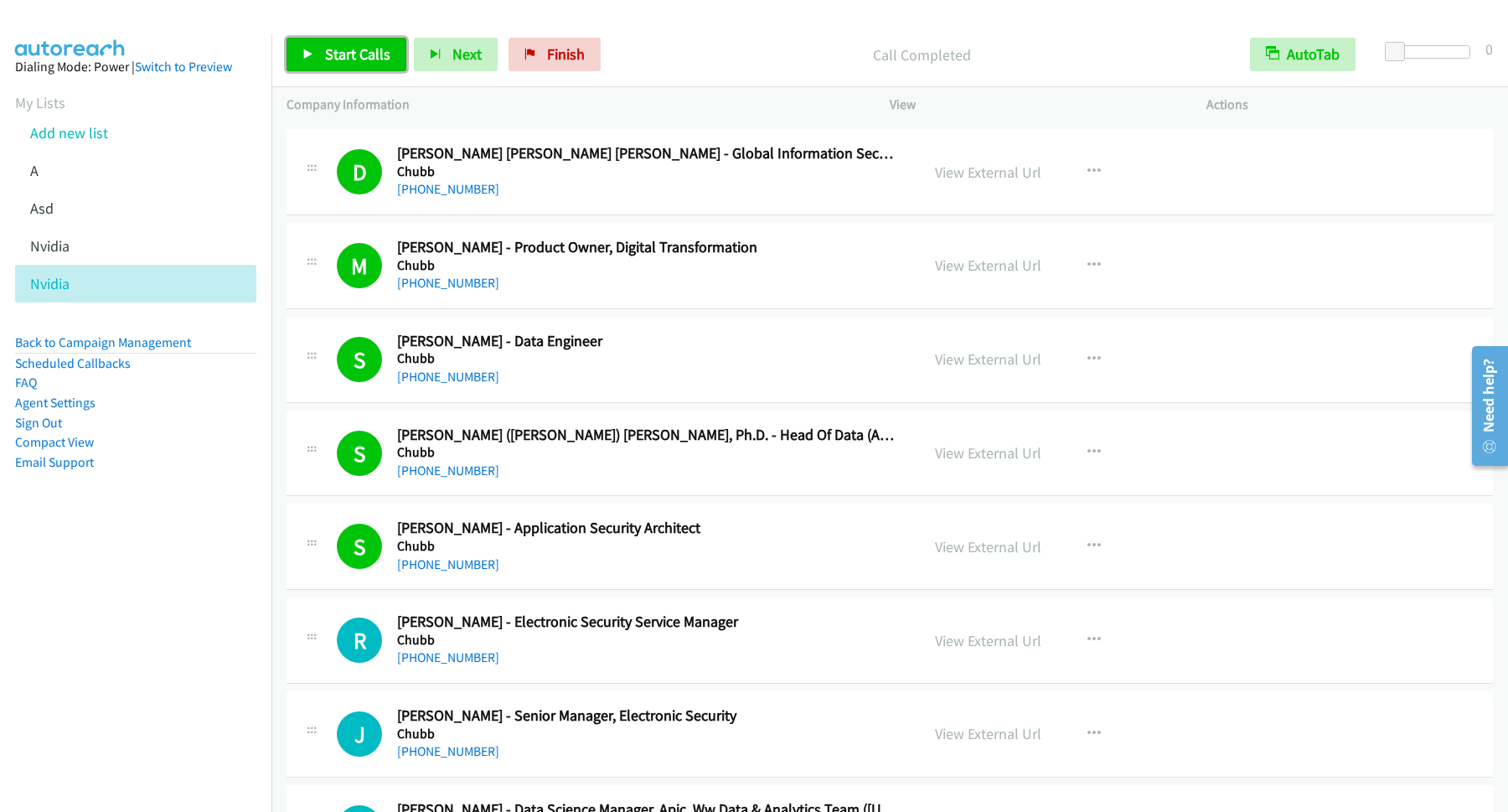
click at [363, 46] on link "Start Calls" at bounding box center [346, 54] width 120 height 33
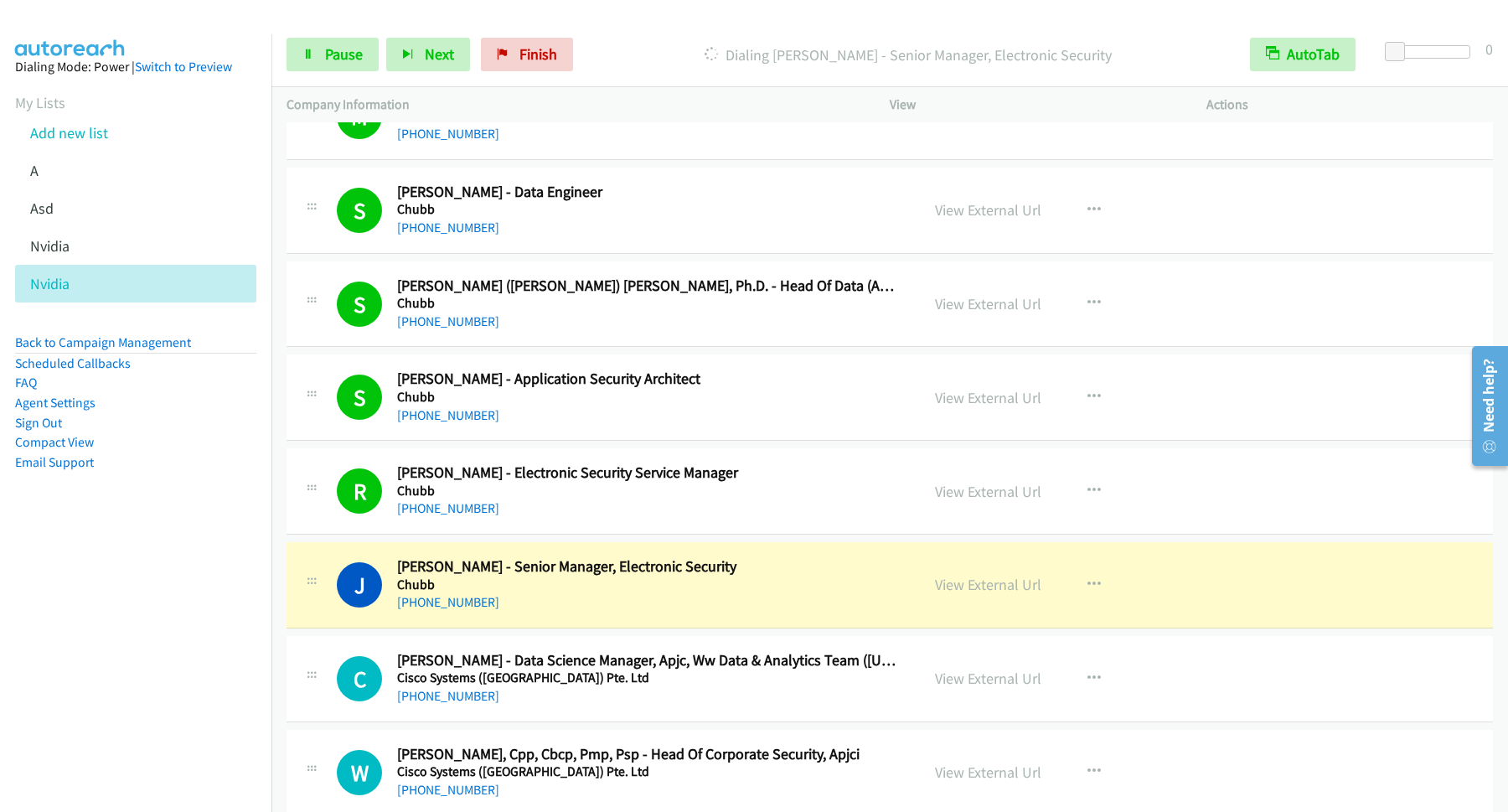
scroll to position [5428, 0]
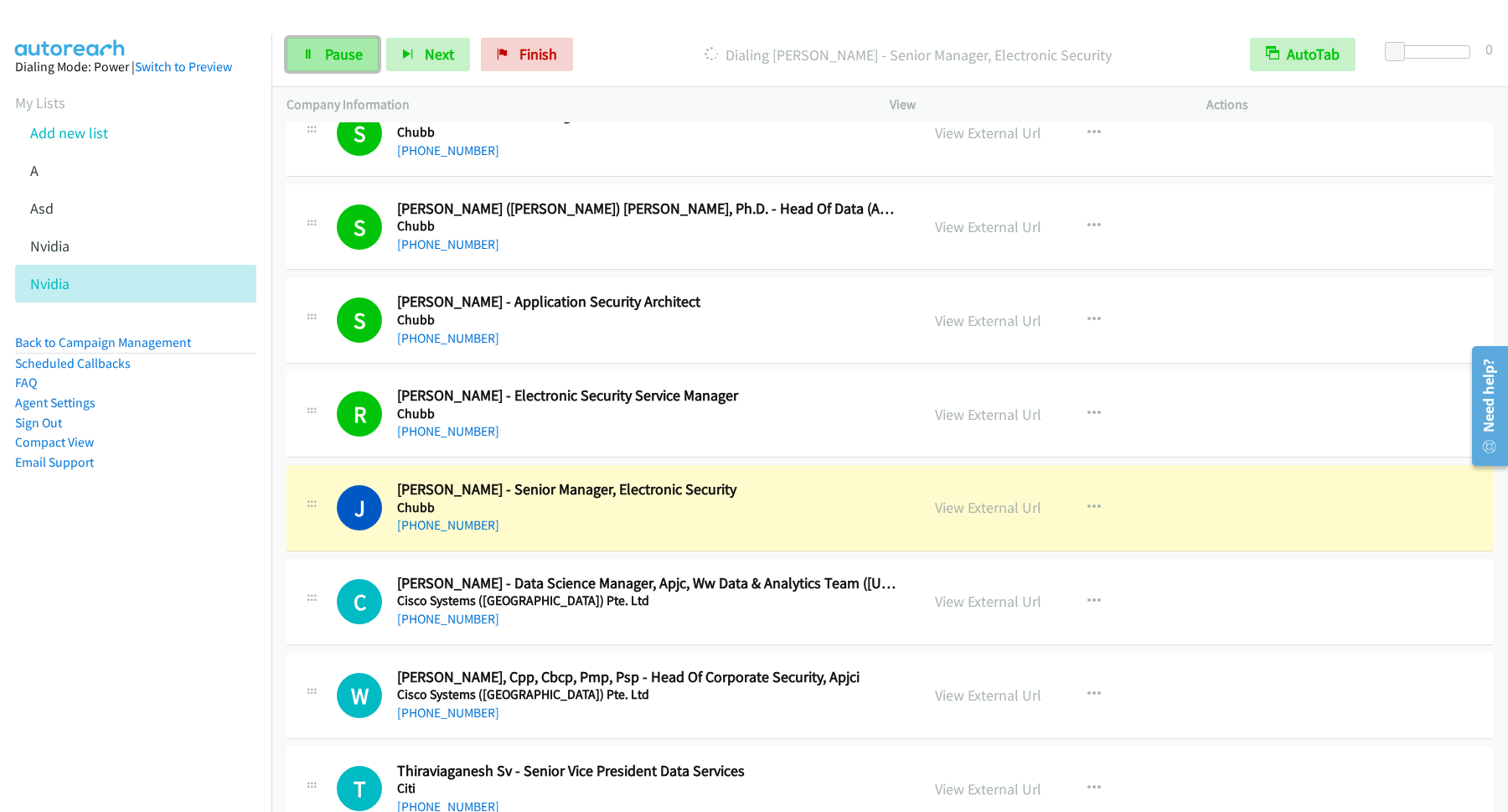
click at [376, 50] on link "Pause" at bounding box center [332, 54] width 92 height 33
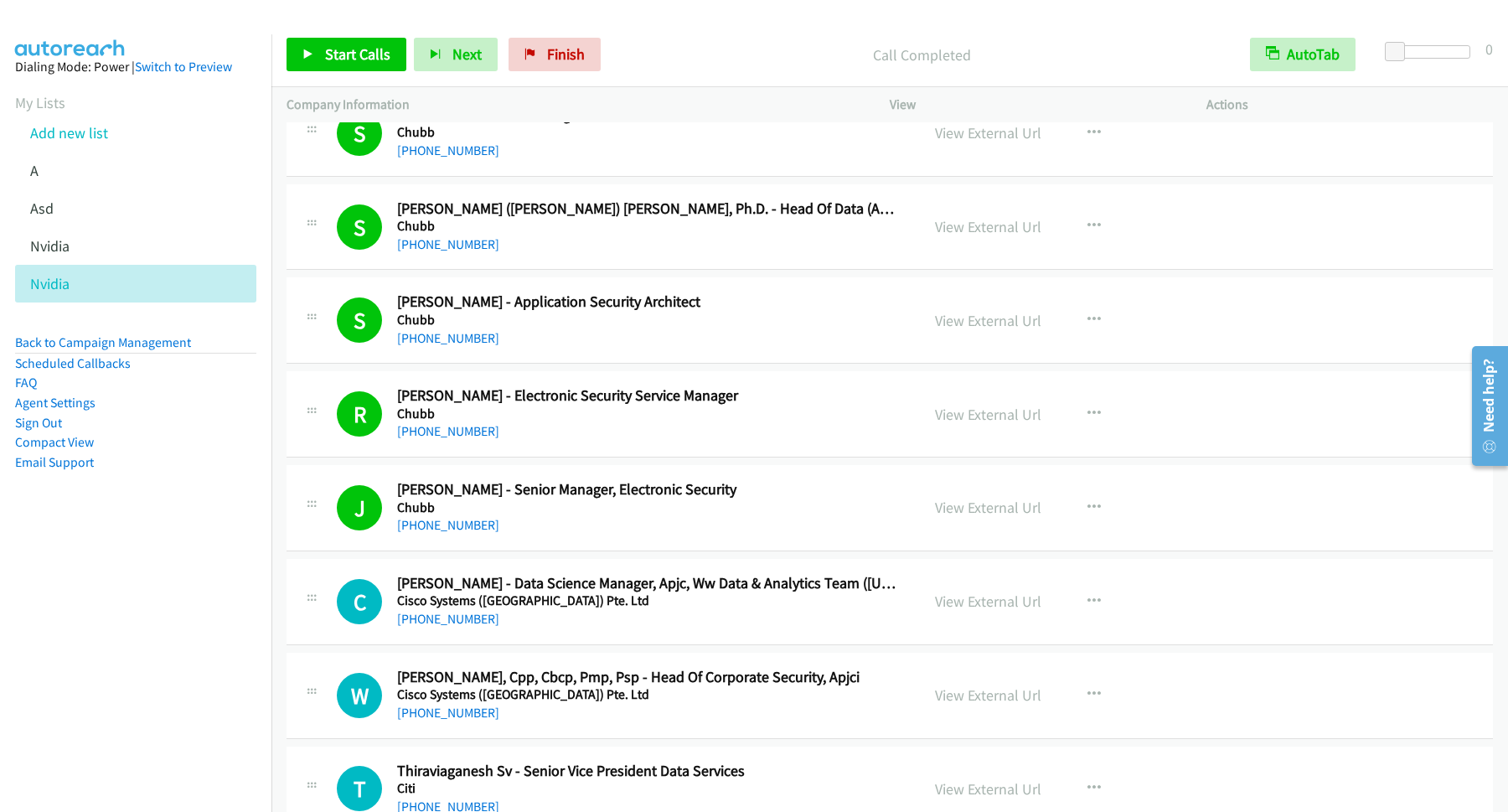
click at [330, 36] on div "Start Calls Pause Next Finish Call Completed AutoTab AutoTab 0" at bounding box center [889, 55] width 1236 height 65
click at [358, 59] on span "Start Calls" at bounding box center [358, 54] width 66 height 19
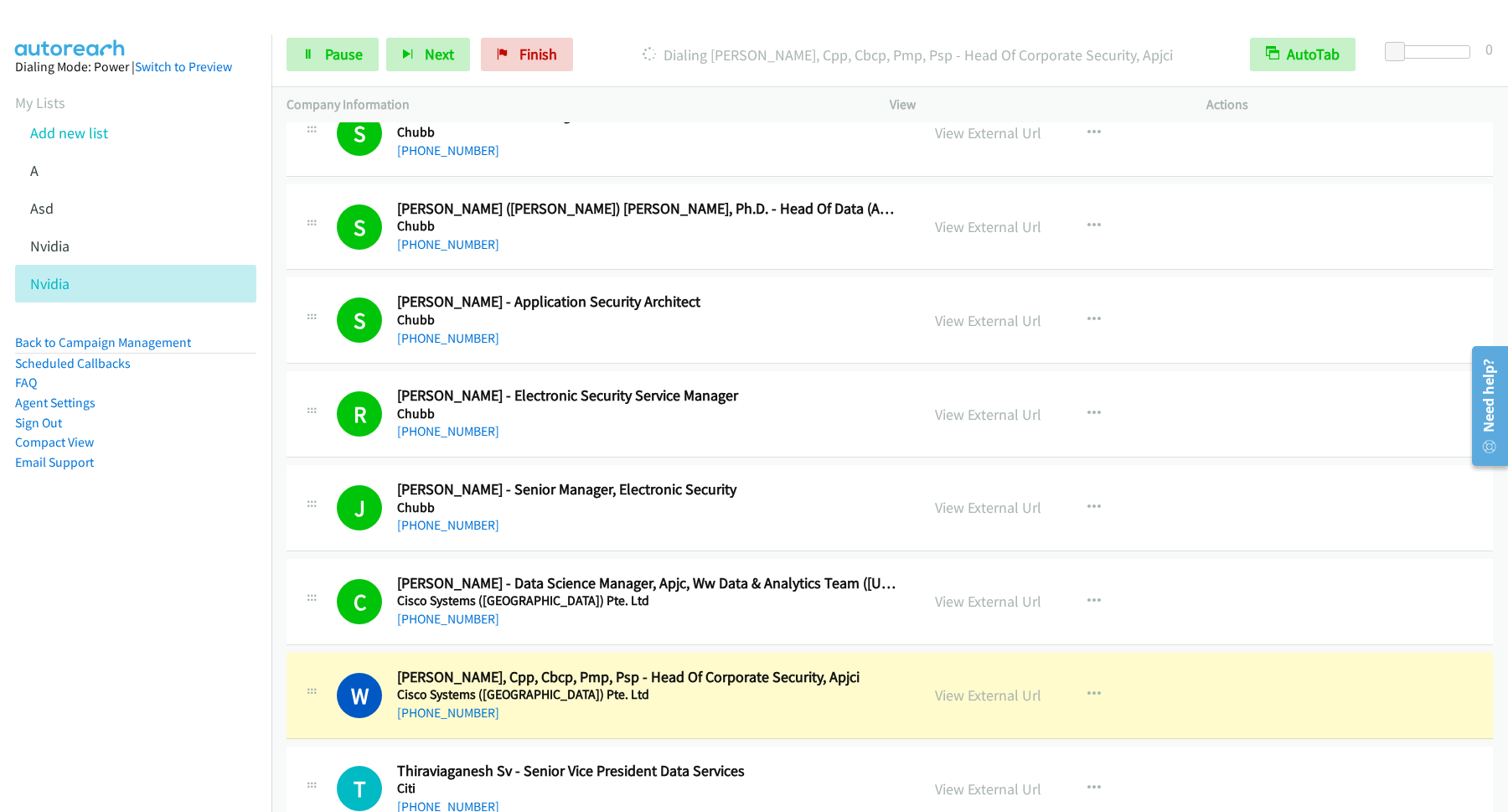
scroll to position [5655, 0]
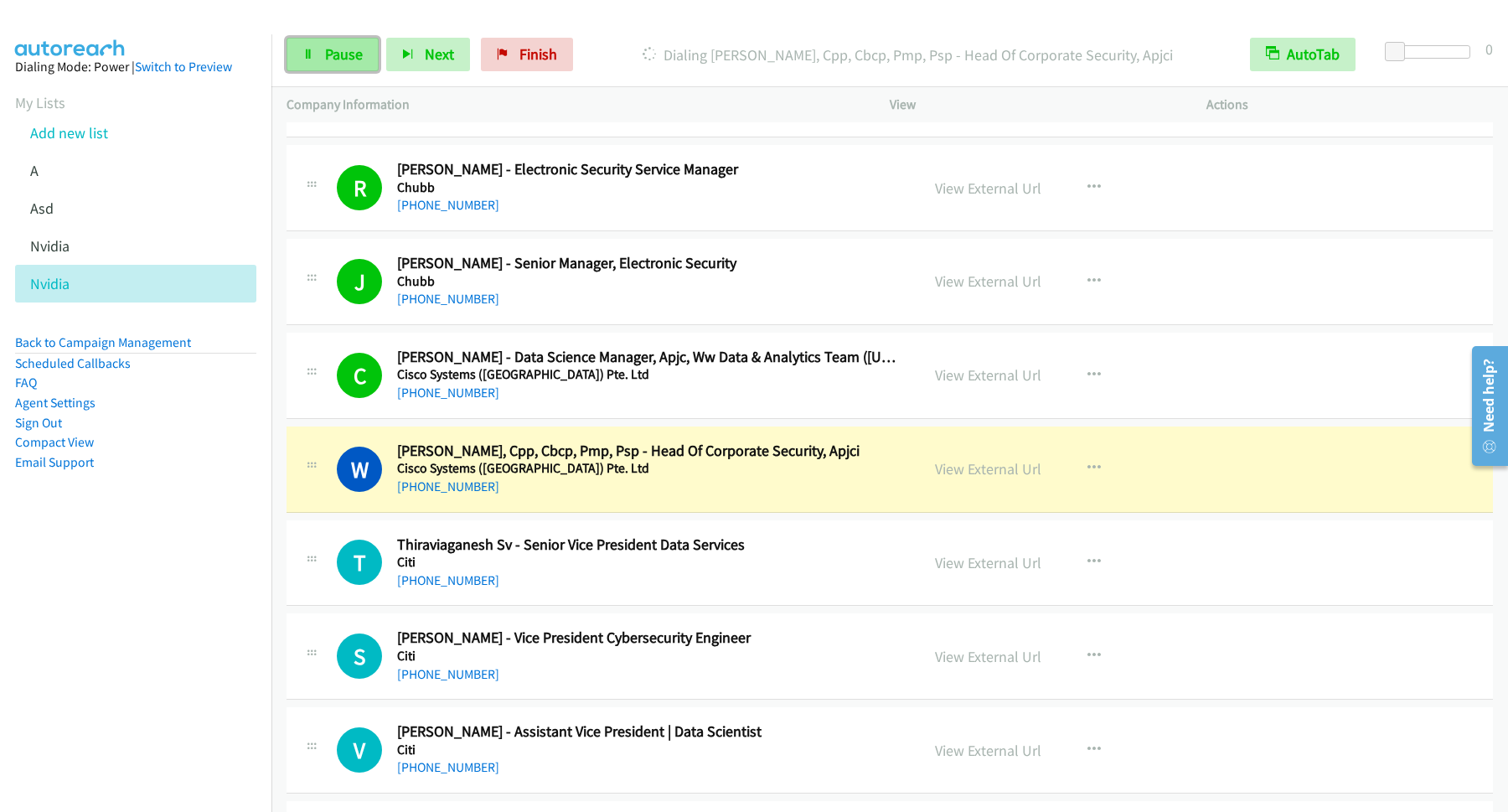
click at [318, 46] on link "Pause" at bounding box center [332, 54] width 92 height 33
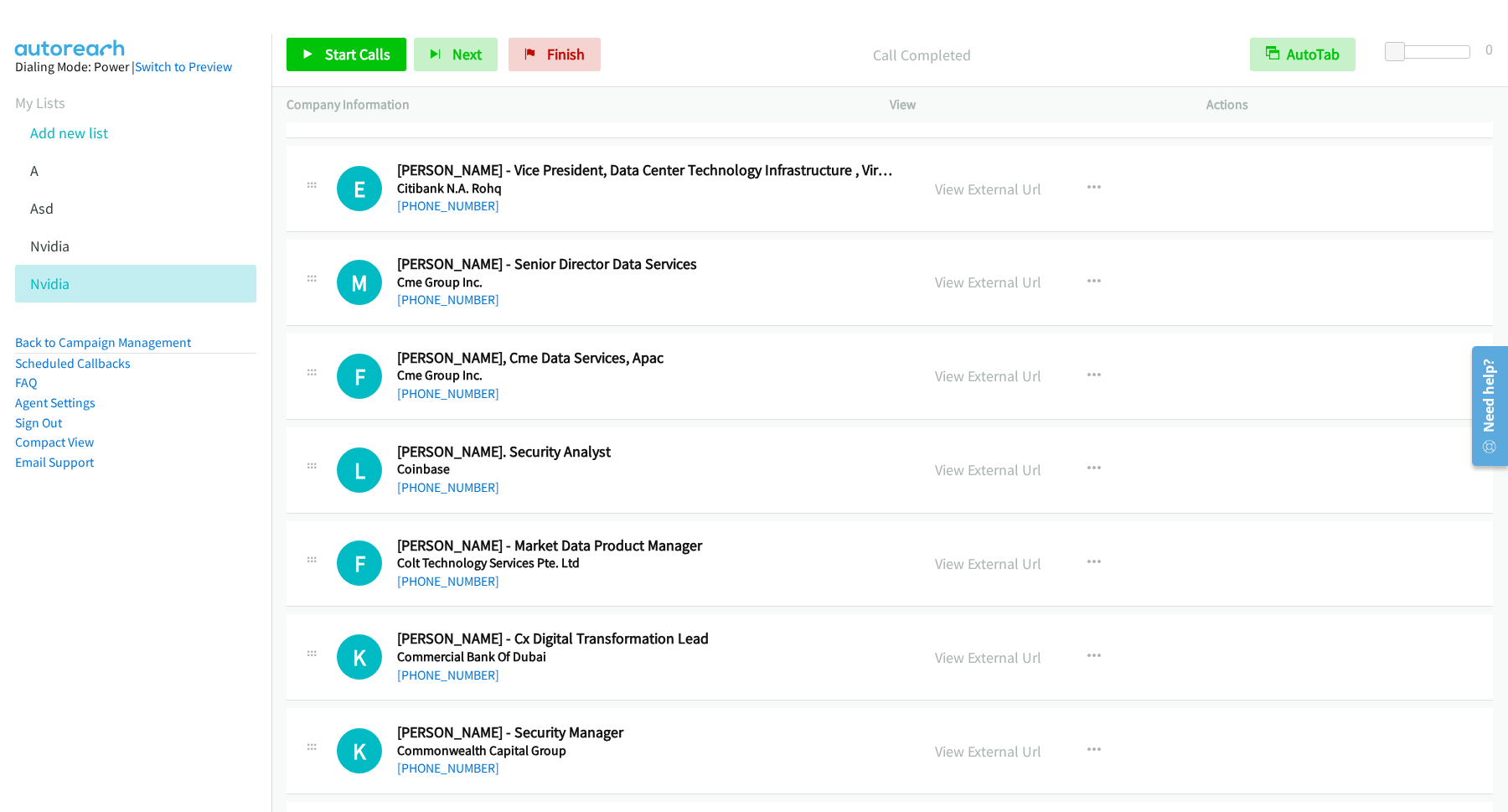
scroll to position [7012, 0]
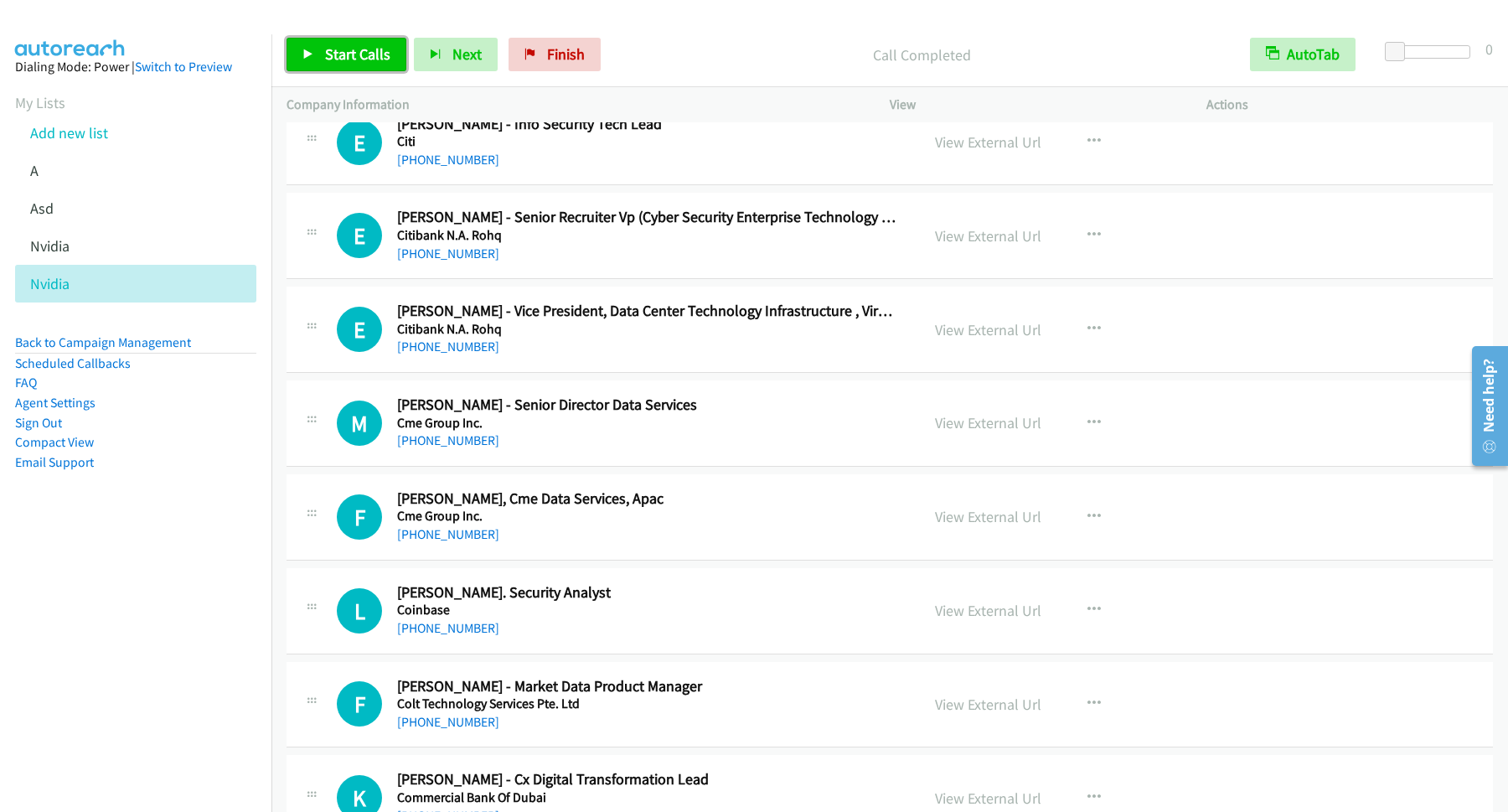
click at [363, 45] on link "Start Calls" at bounding box center [346, 54] width 120 height 33
click at [308, 50] on icon at bounding box center [308, 55] width 11 height 11
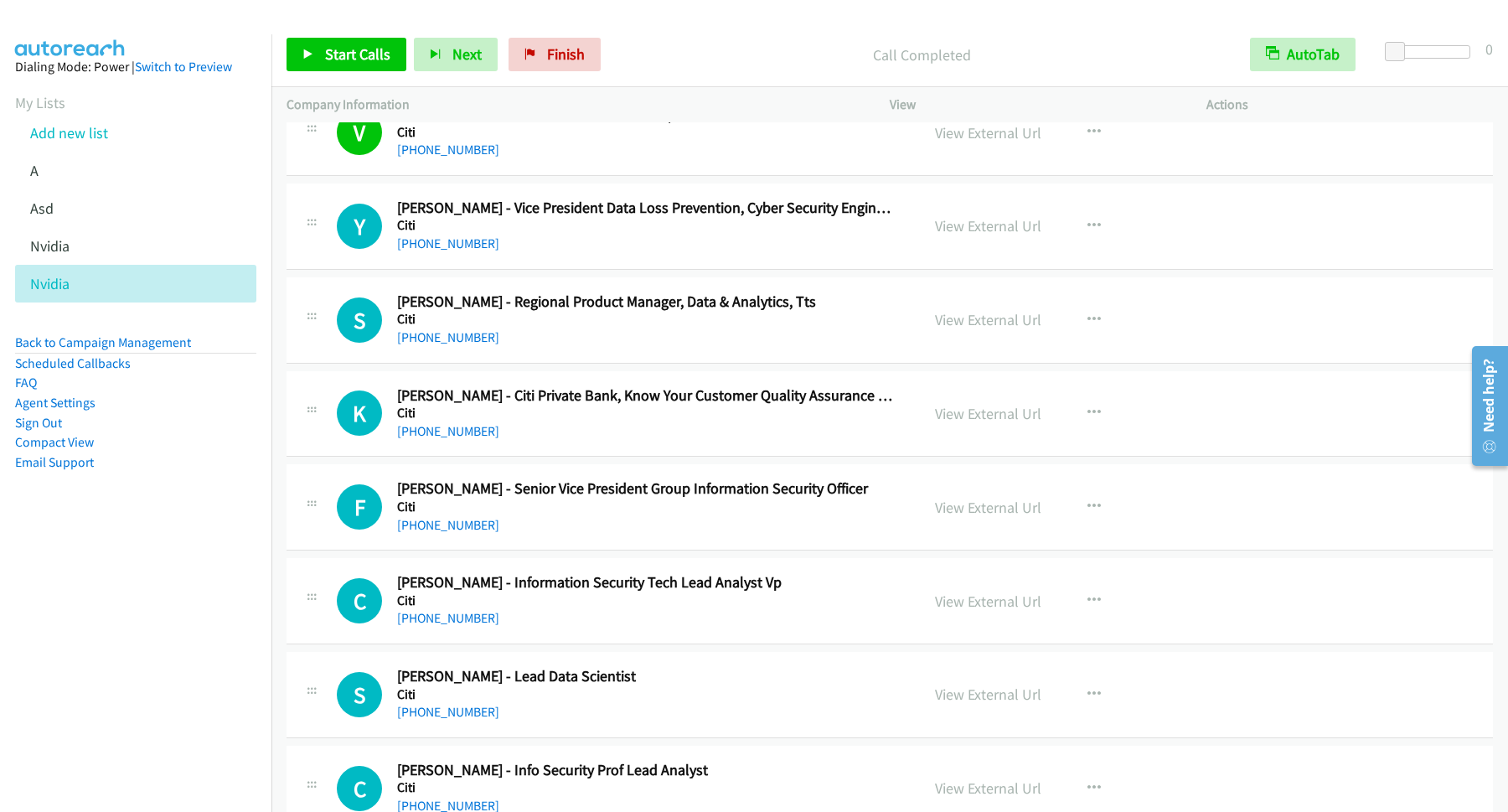
scroll to position [6107, 0]
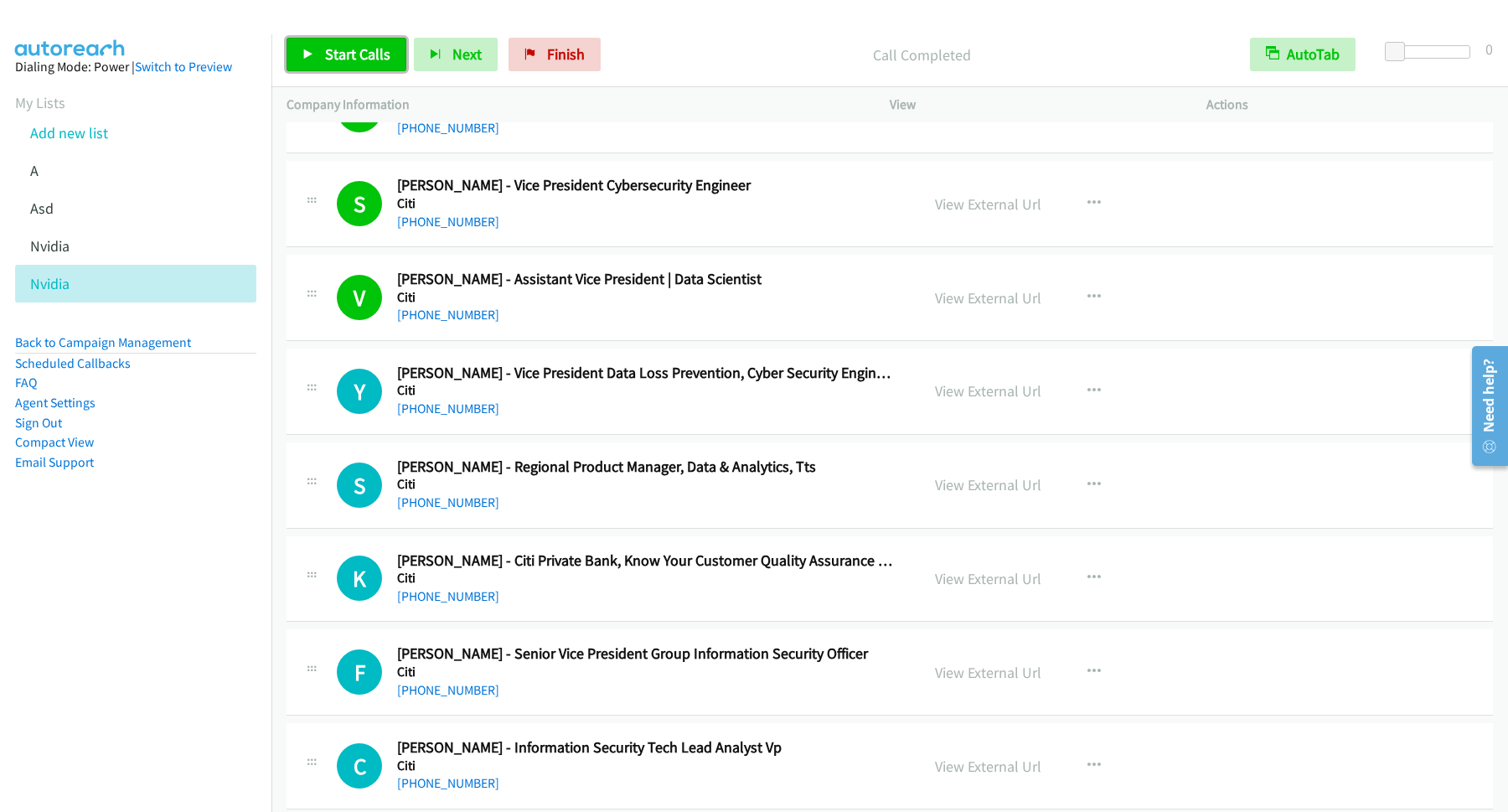
click at [365, 46] on span "Start Calls" at bounding box center [358, 54] width 66 height 19
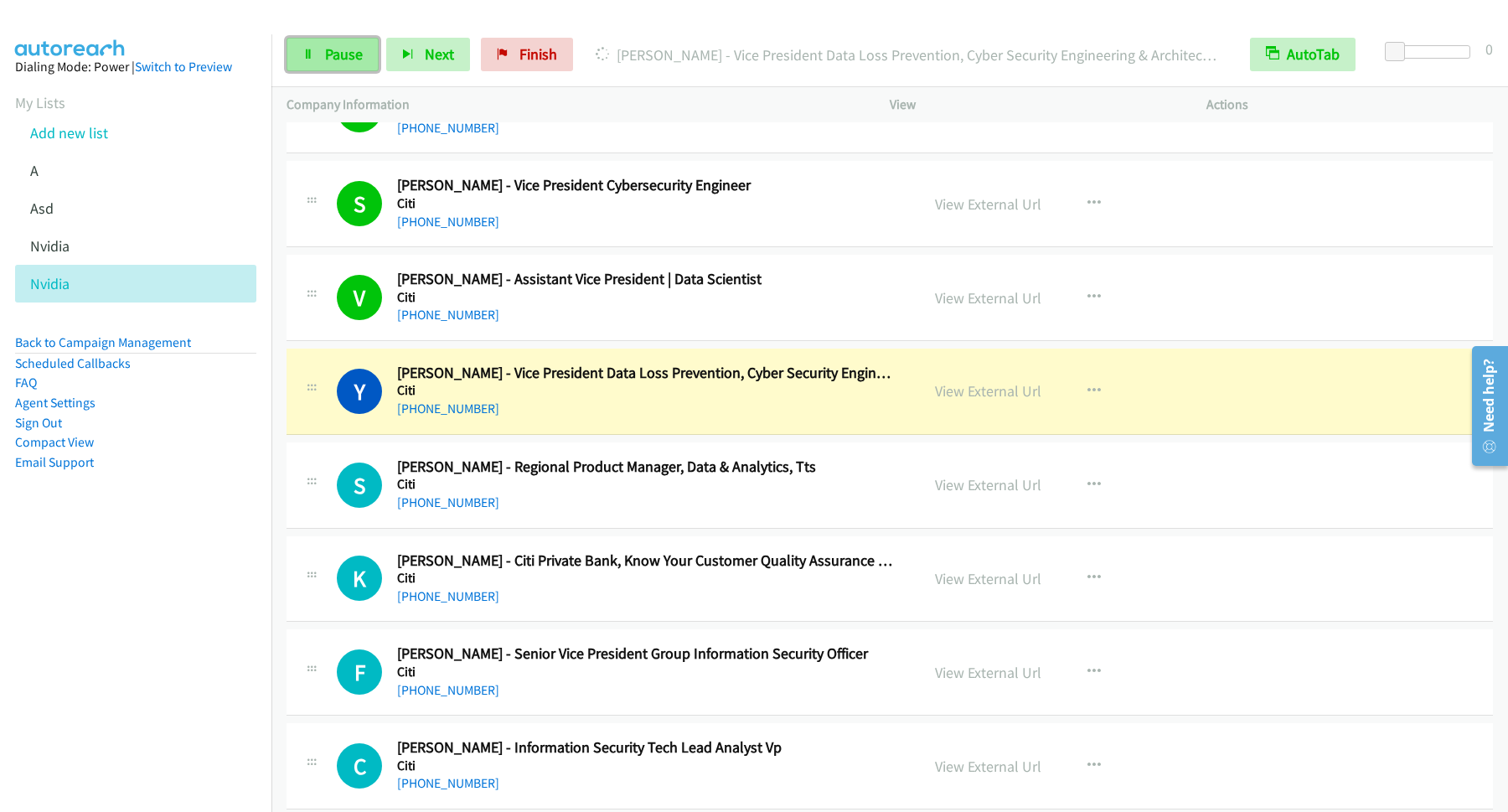
click at [330, 41] on link "Pause" at bounding box center [332, 54] width 92 height 33
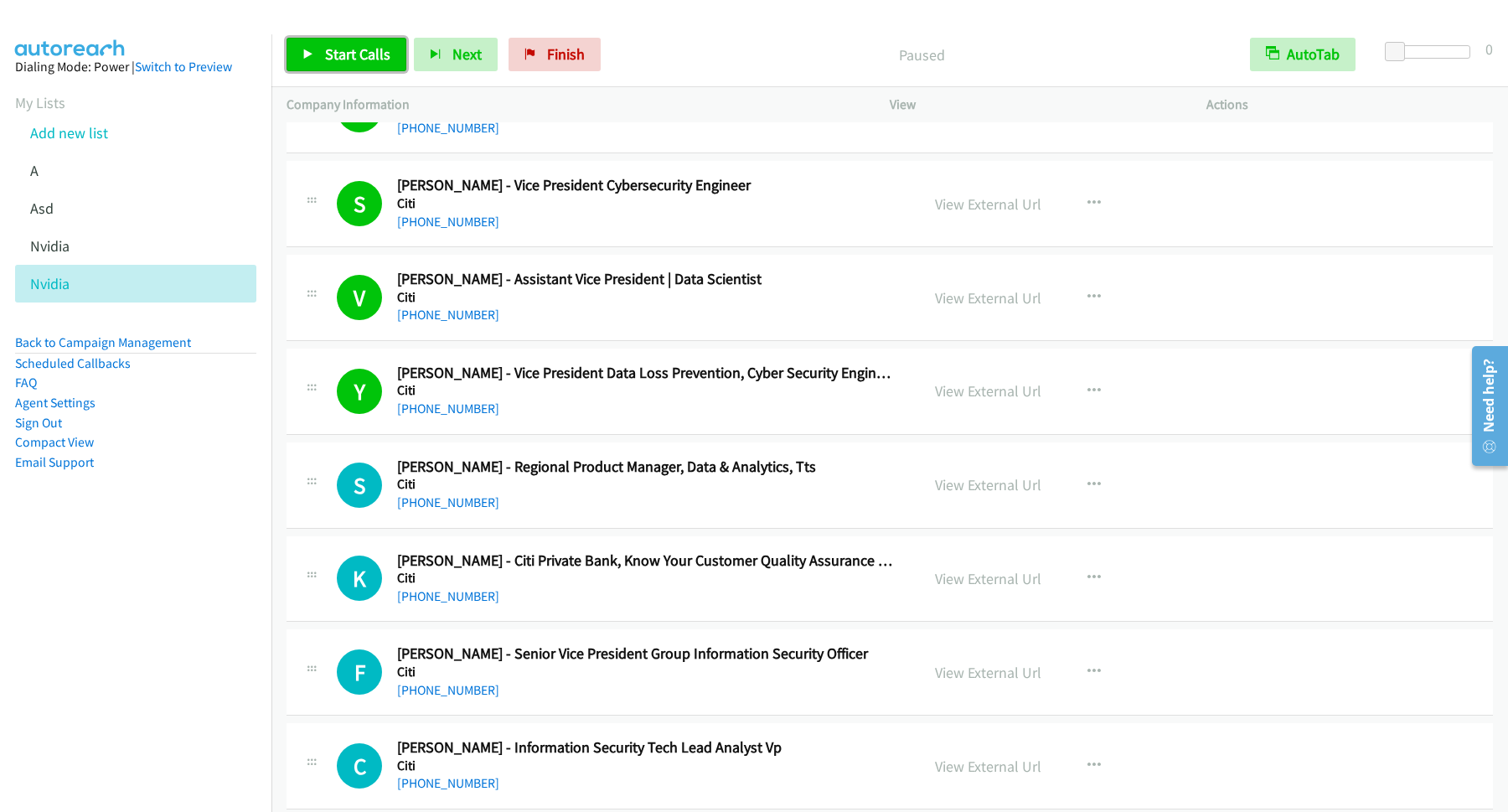
click at [341, 46] on span "Start Calls" at bounding box center [358, 54] width 66 height 19
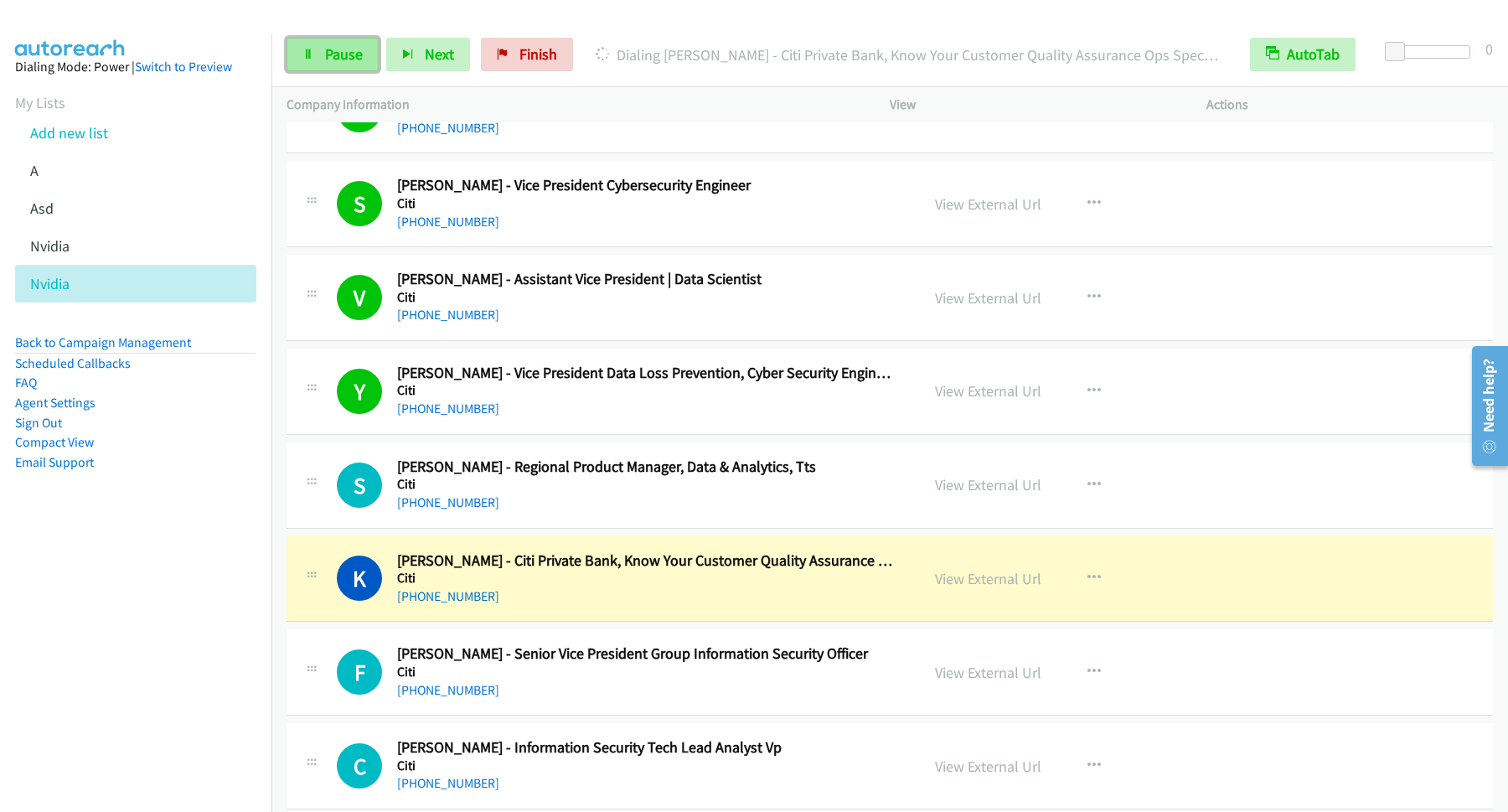
click at [330, 54] on span "Pause" at bounding box center [344, 54] width 38 height 19
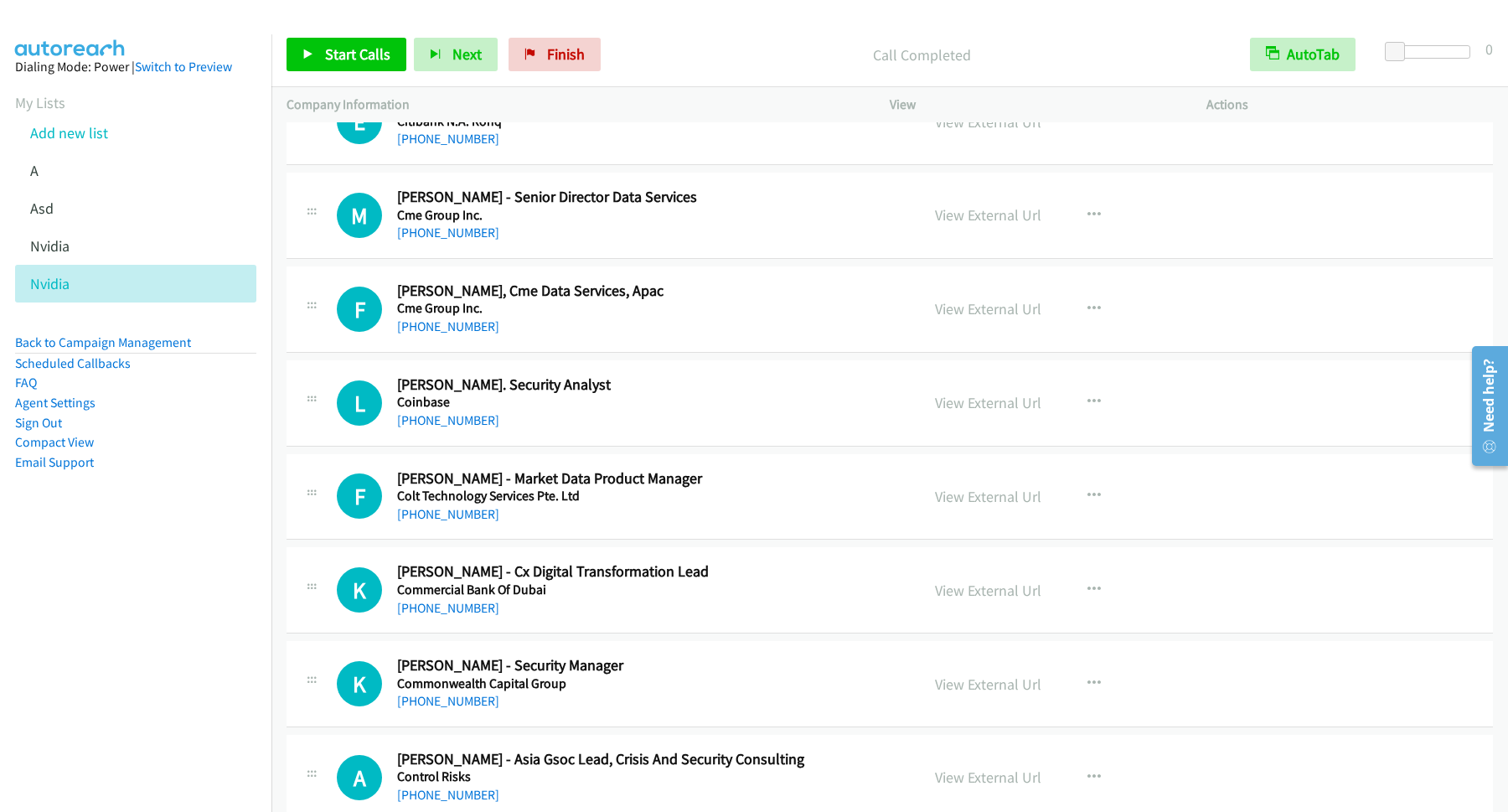
scroll to position [7239, 0]
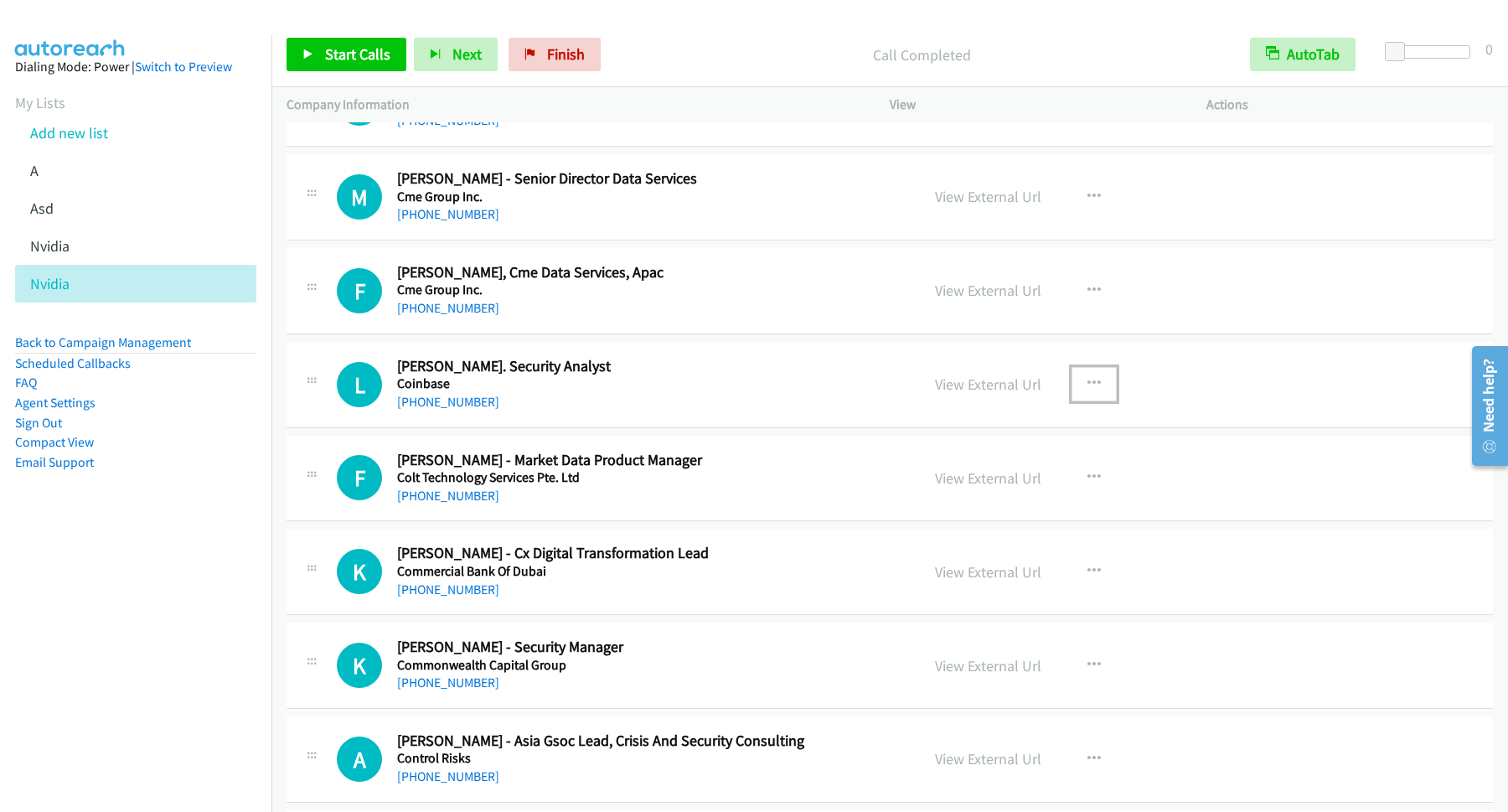
click at [1088, 391] on icon "button" at bounding box center [1094, 383] width 13 height 13
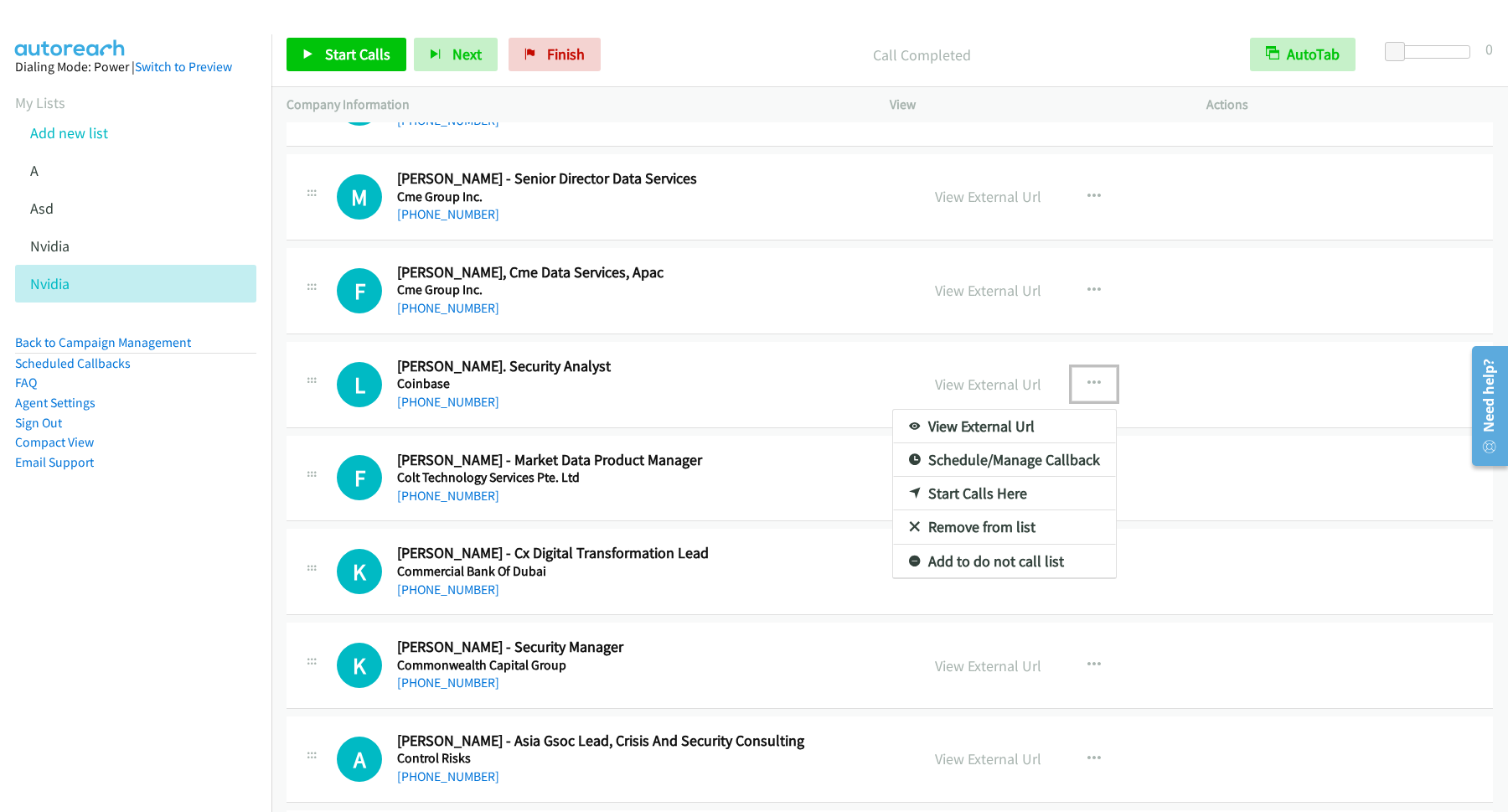
click at [996, 511] on link "Start Calls Here" at bounding box center [1004, 493] width 222 height 33
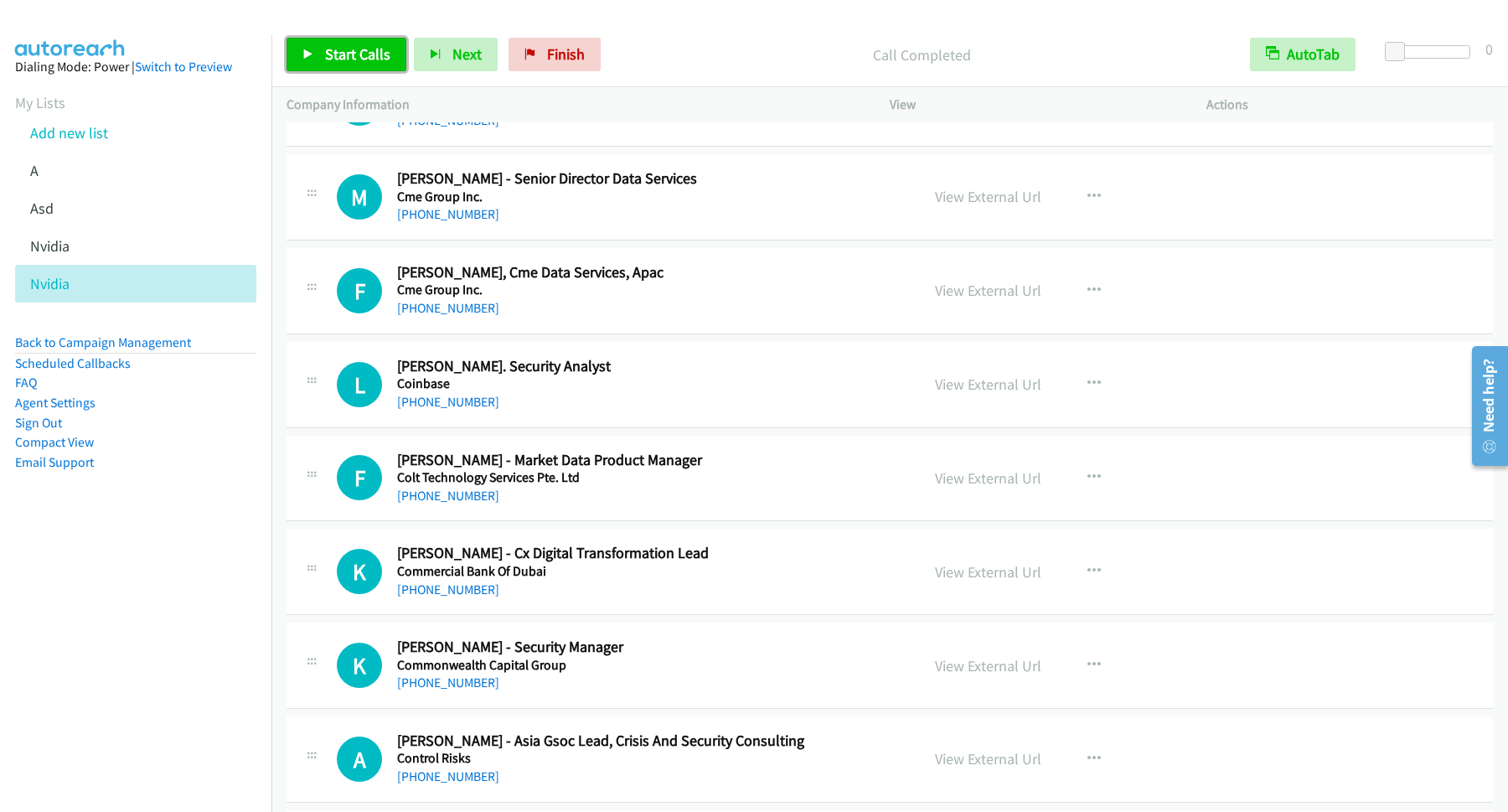
click at [367, 57] on span "Start Calls" at bounding box center [358, 54] width 66 height 19
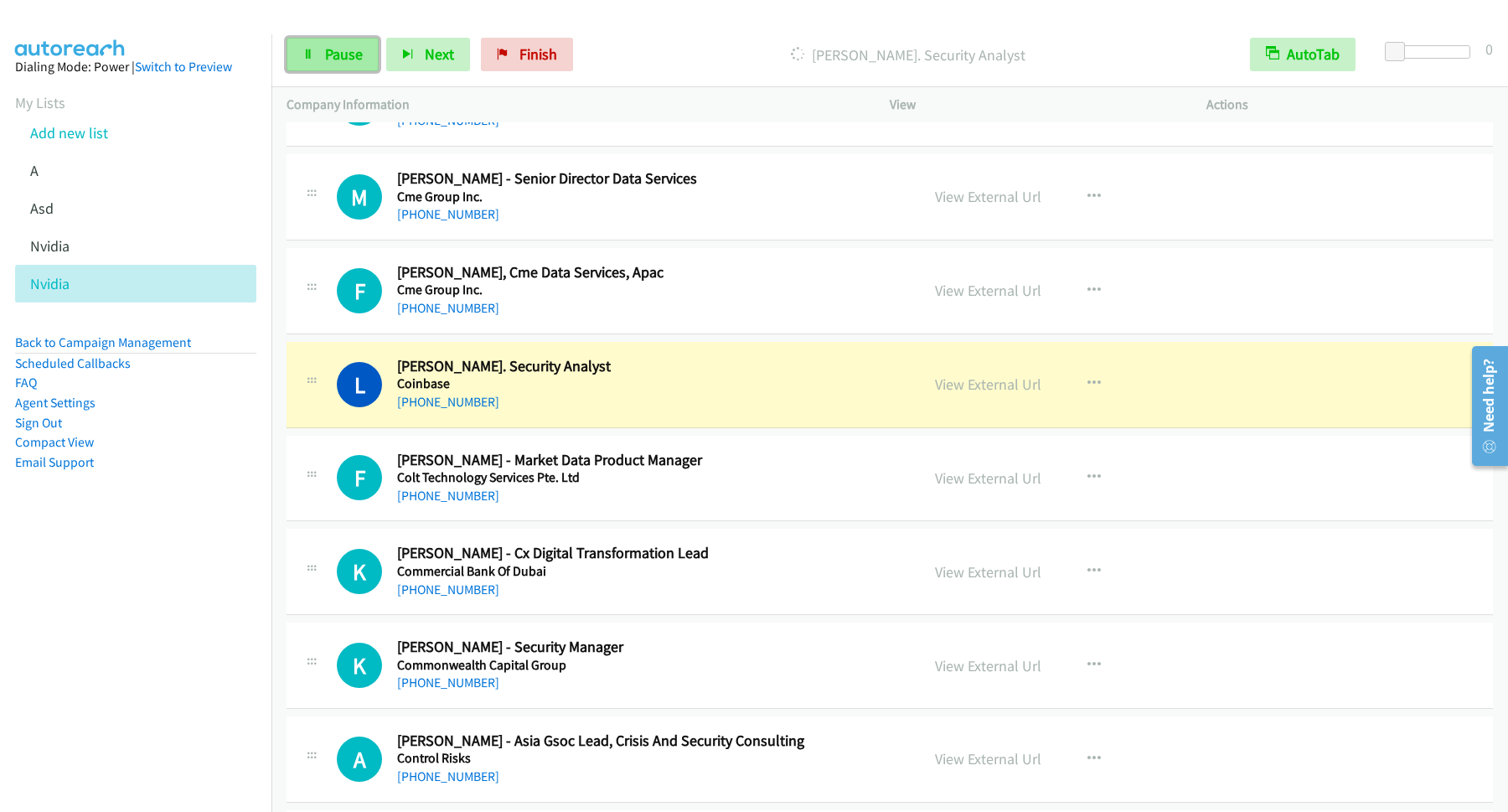
click at [343, 66] on link "Pause" at bounding box center [332, 54] width 92 height 33
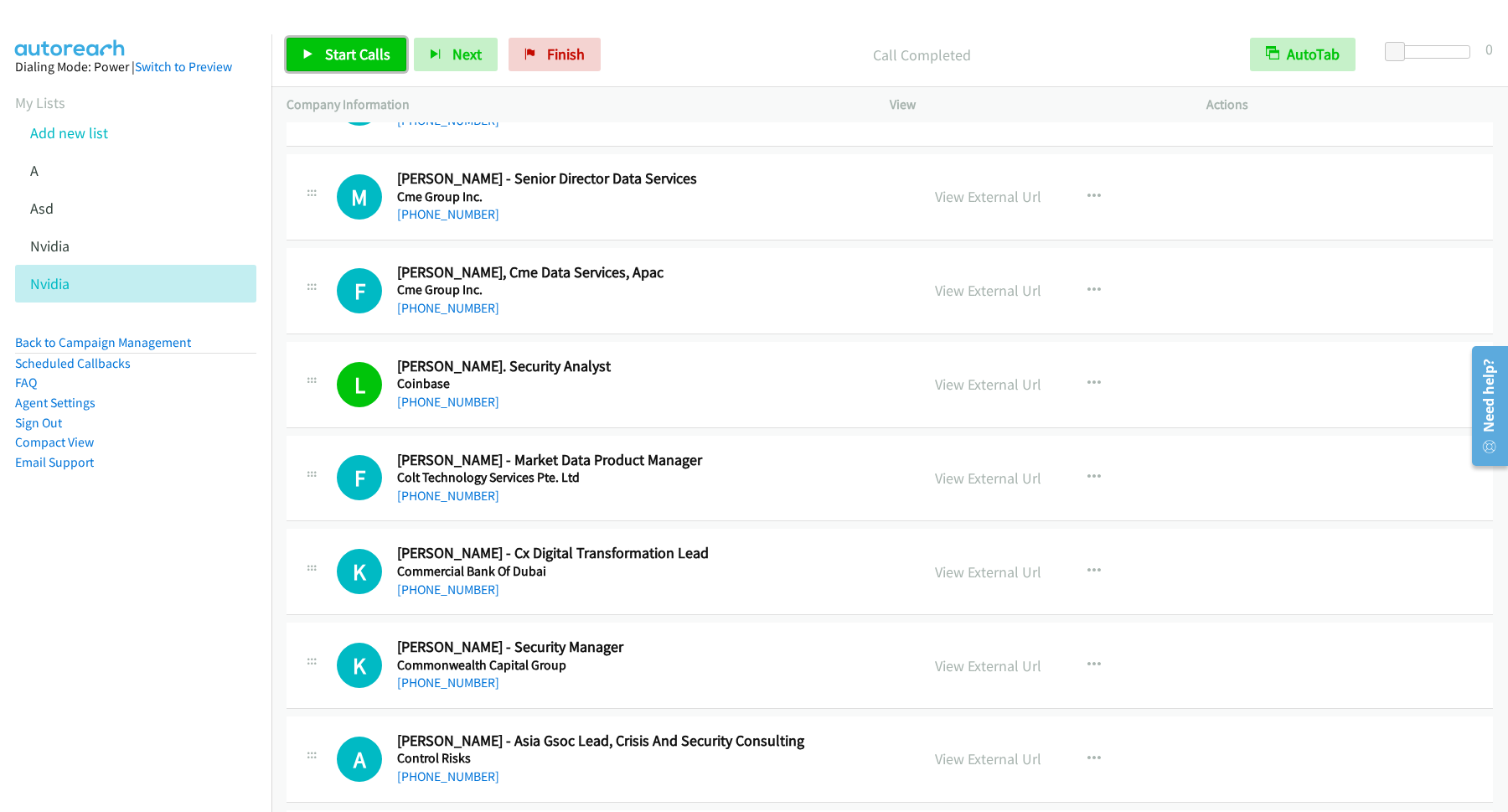
click at [359, 58] on span "Start Calls" at bounding box center [358, 54] width 66 height 19
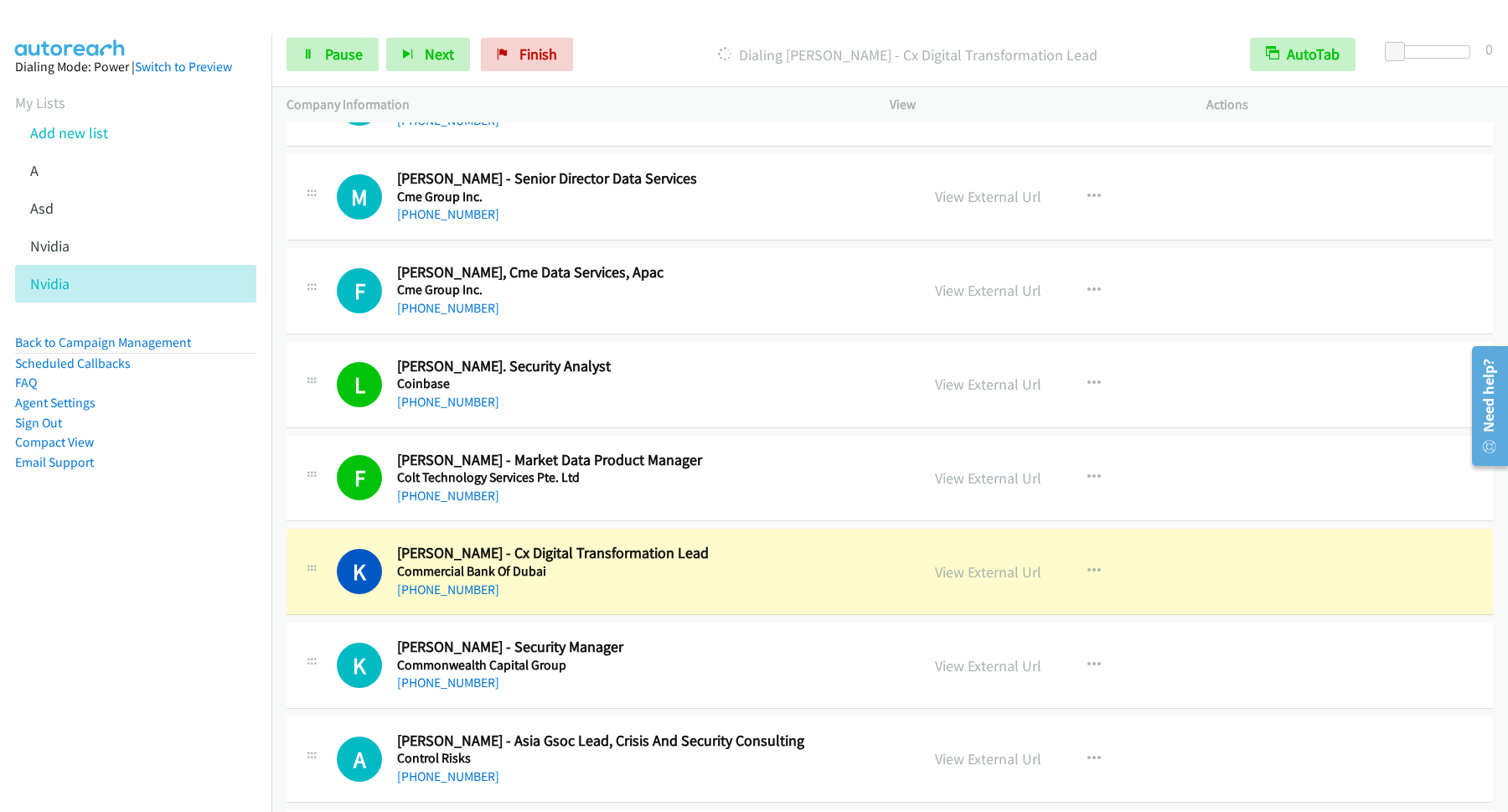
click at [338, 74] on div "Start Calls Pause Next Finish Dialing Kelvin Poh - Cx Digital Transformation Le…" at bounding box center [889, 55] width 1236 height 65
click at [344, 60] on span "Pause" at bounding box center [344, 54] width 38 height 19
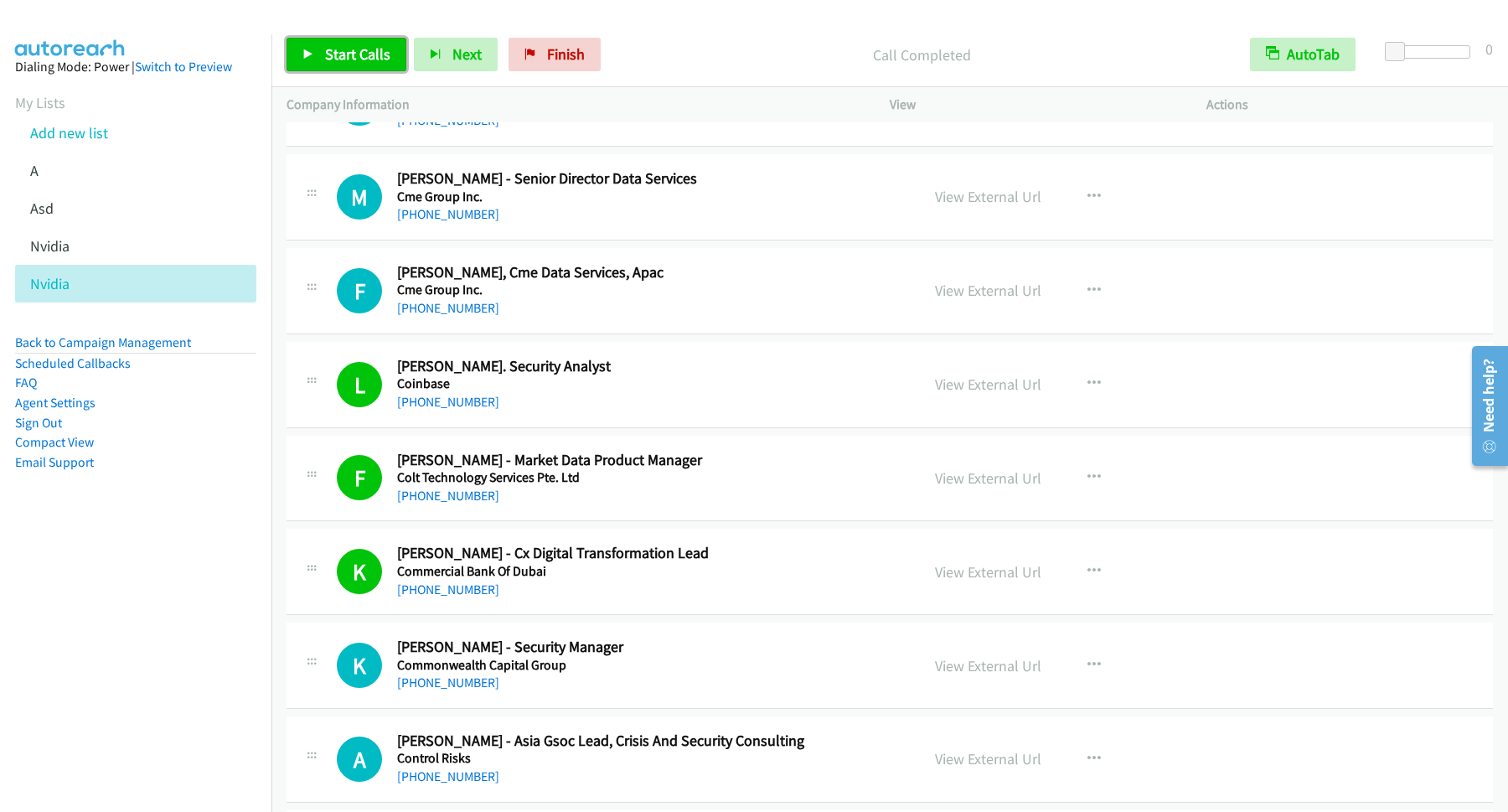
click at [374, 49] on span "Start Calls" at bounding box center [358, 54] width 66 height 19
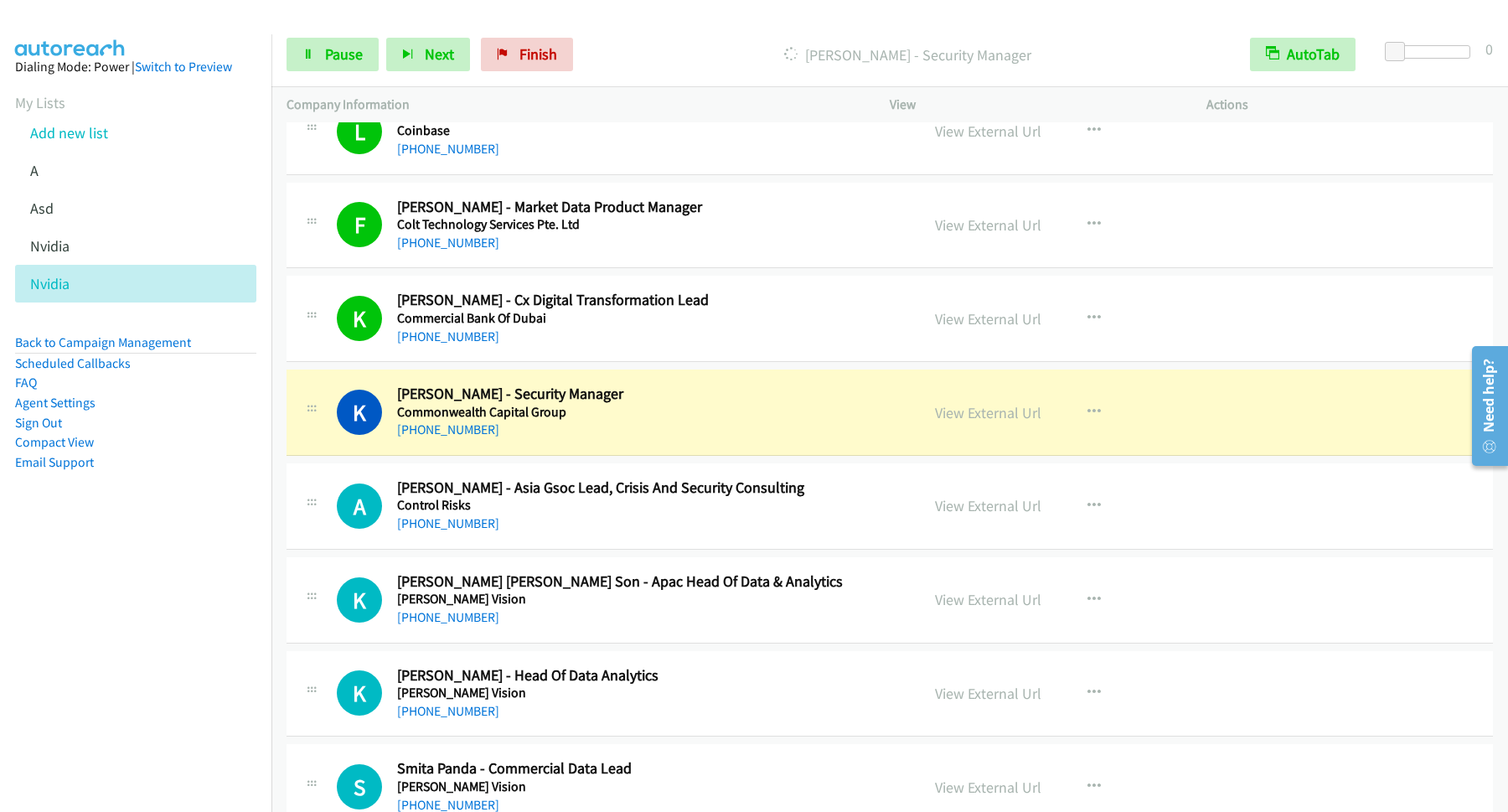
scroll to position [7465, 0]
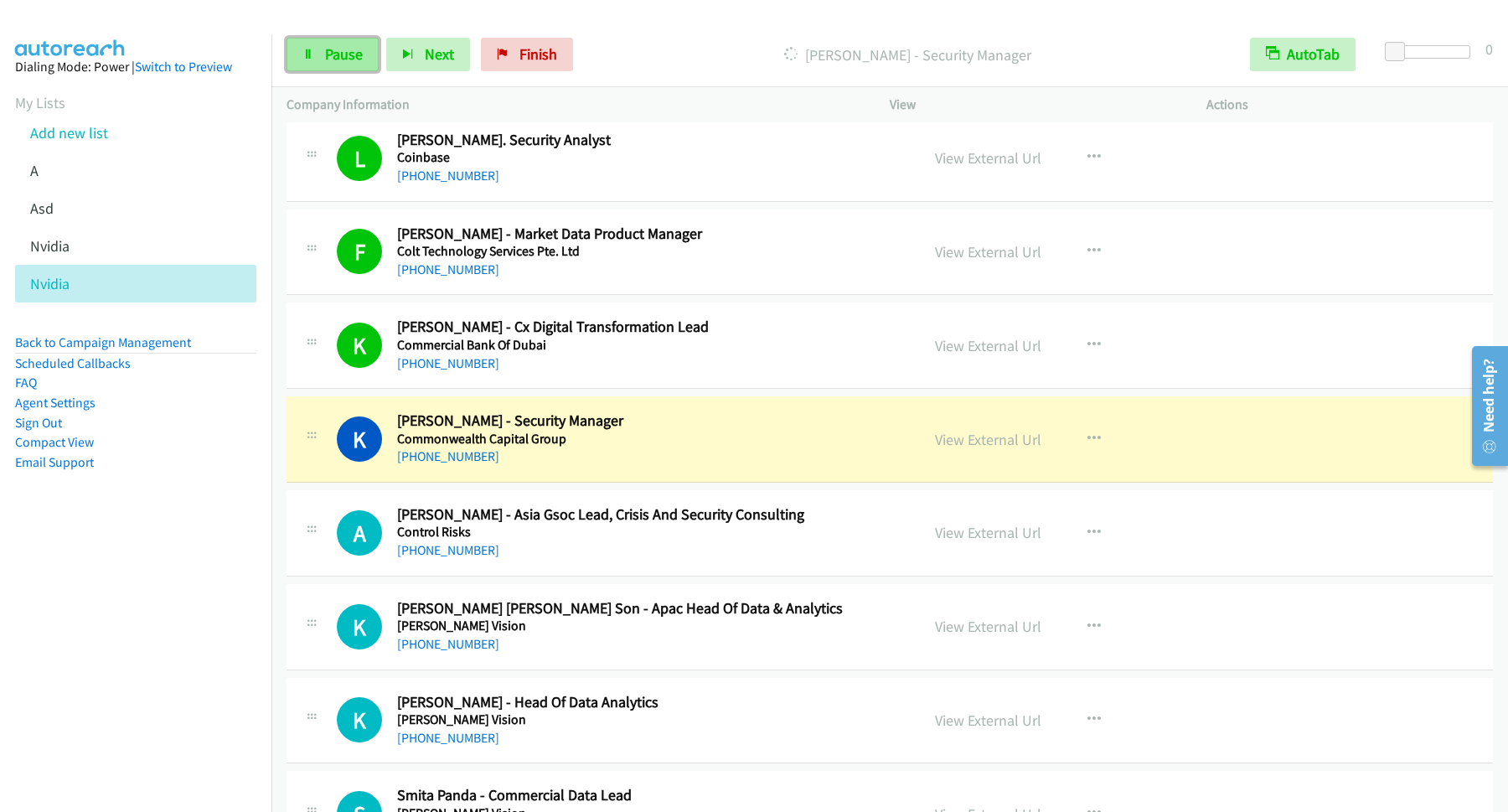
click at [338, 48] on span "Pause" at bounding box center [344, 54] width 38 height 19
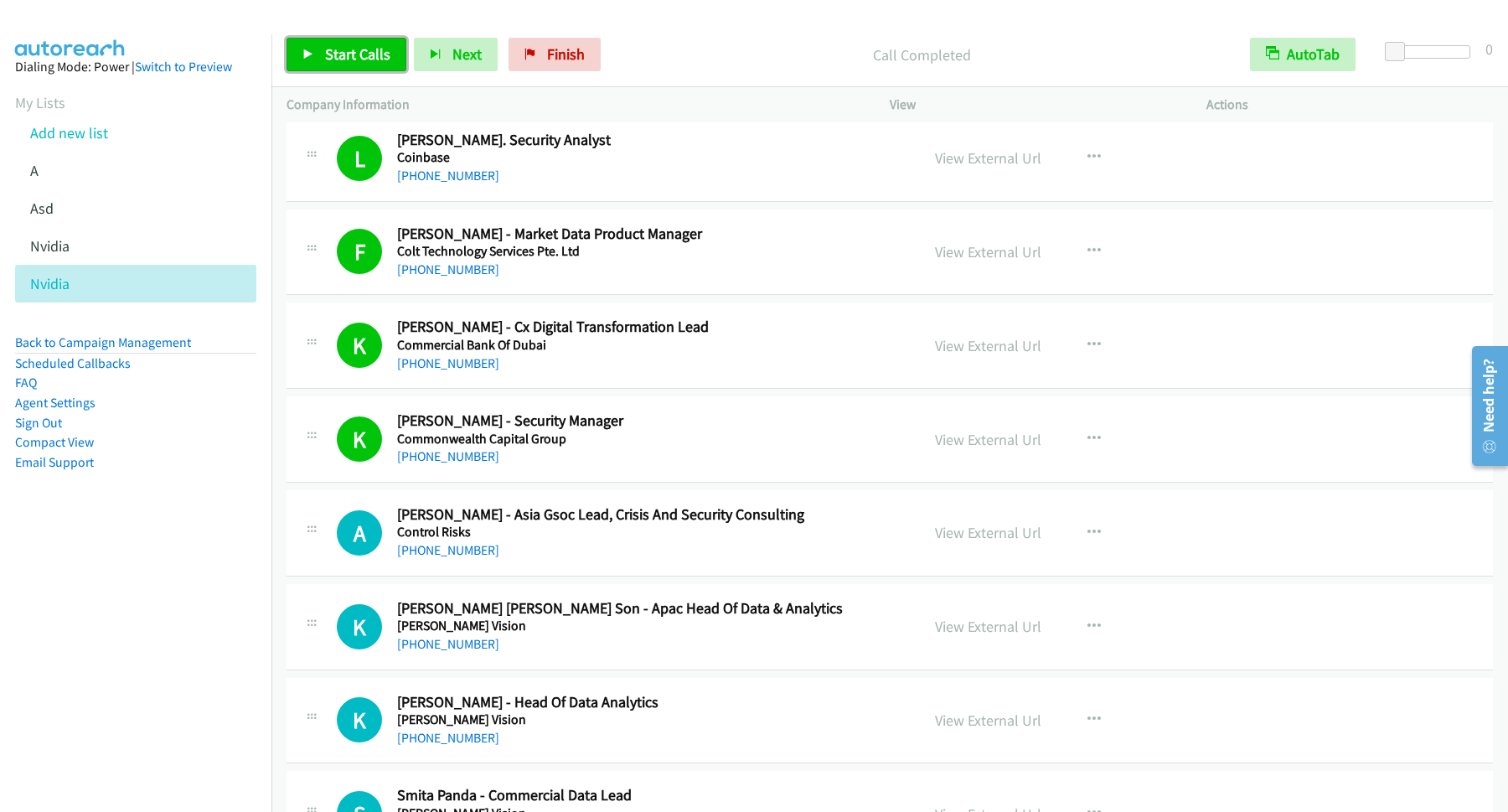
click at [377, 62] on span "Start Calls" at bounding box center [358, 54] width 66 height 19
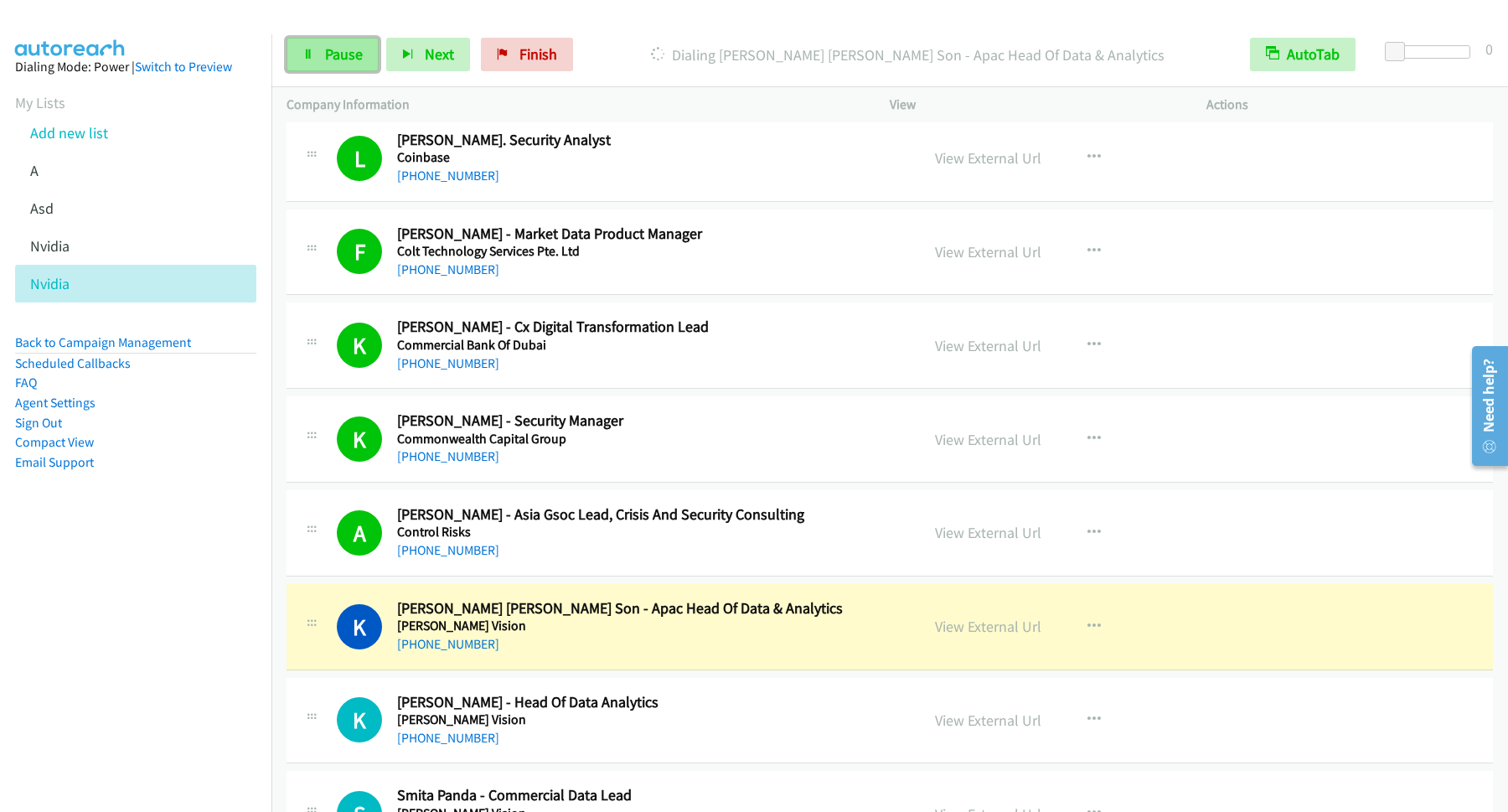
click at [342, 63] on span "Pause" at bounding box center [344, 54] width 38 height 19
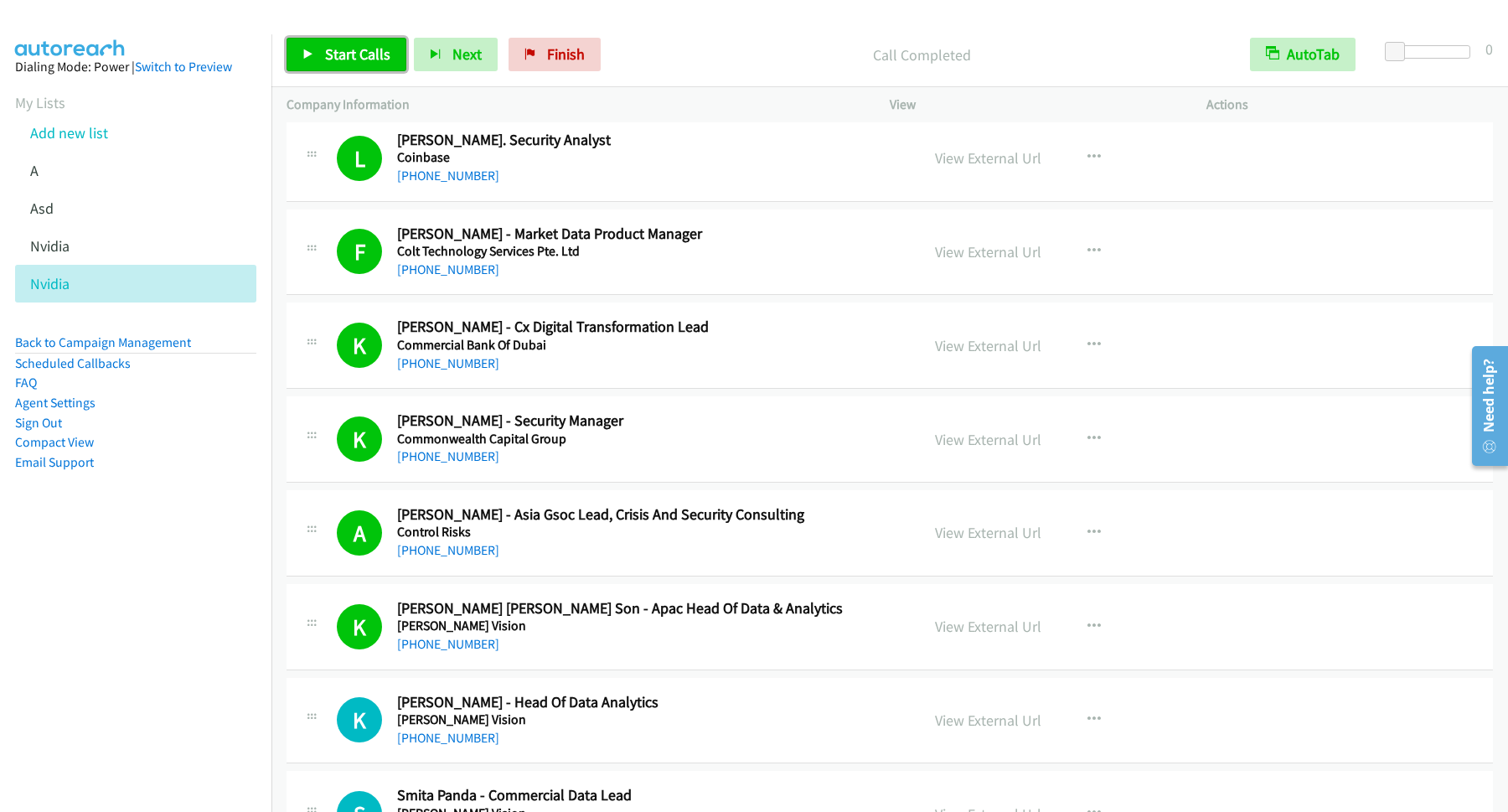
click at [384, 53] on span "Start Calls" at bounding box center [358, 54] width 66 height 19
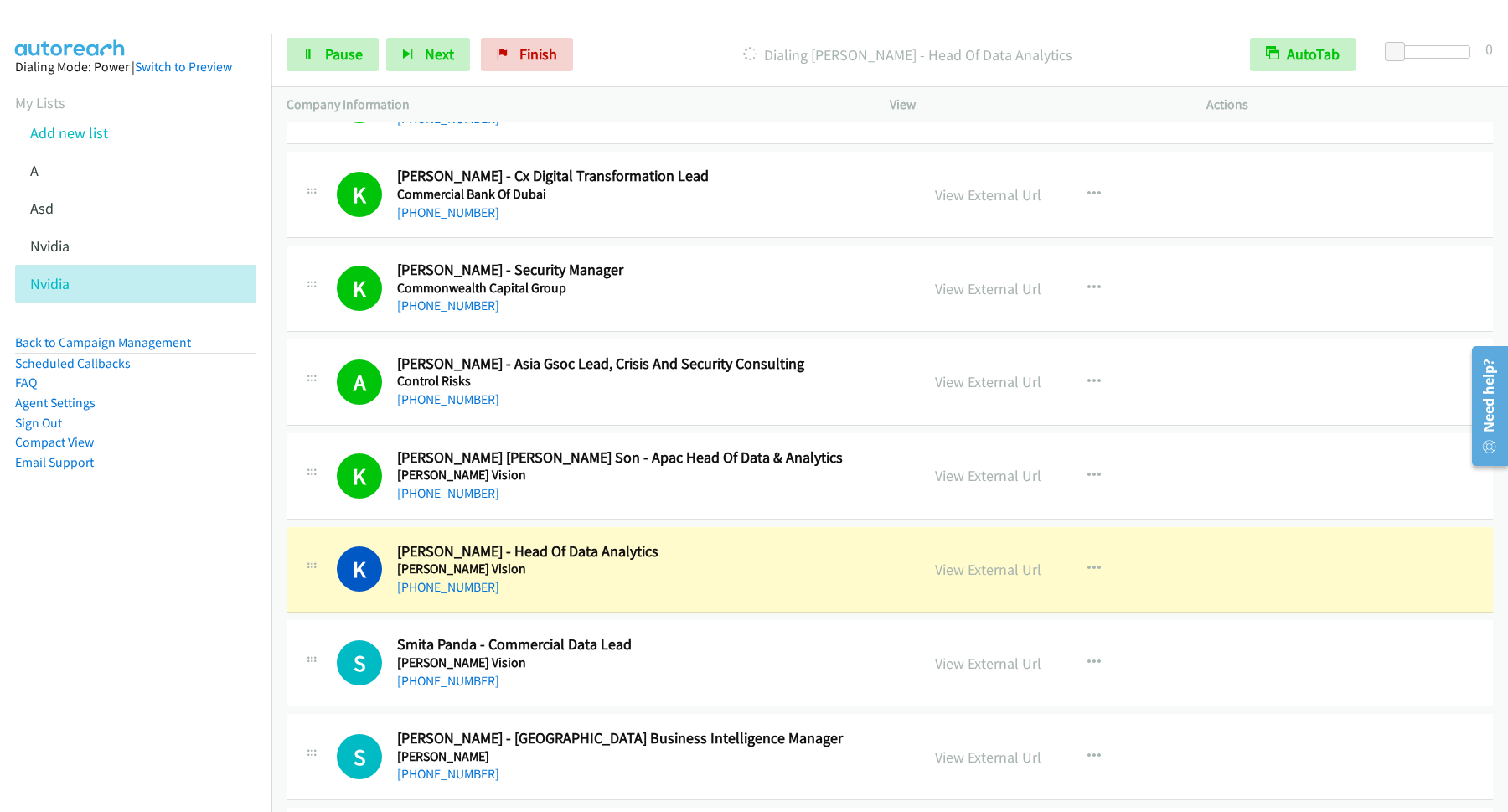
scroll to position [7690, 0]
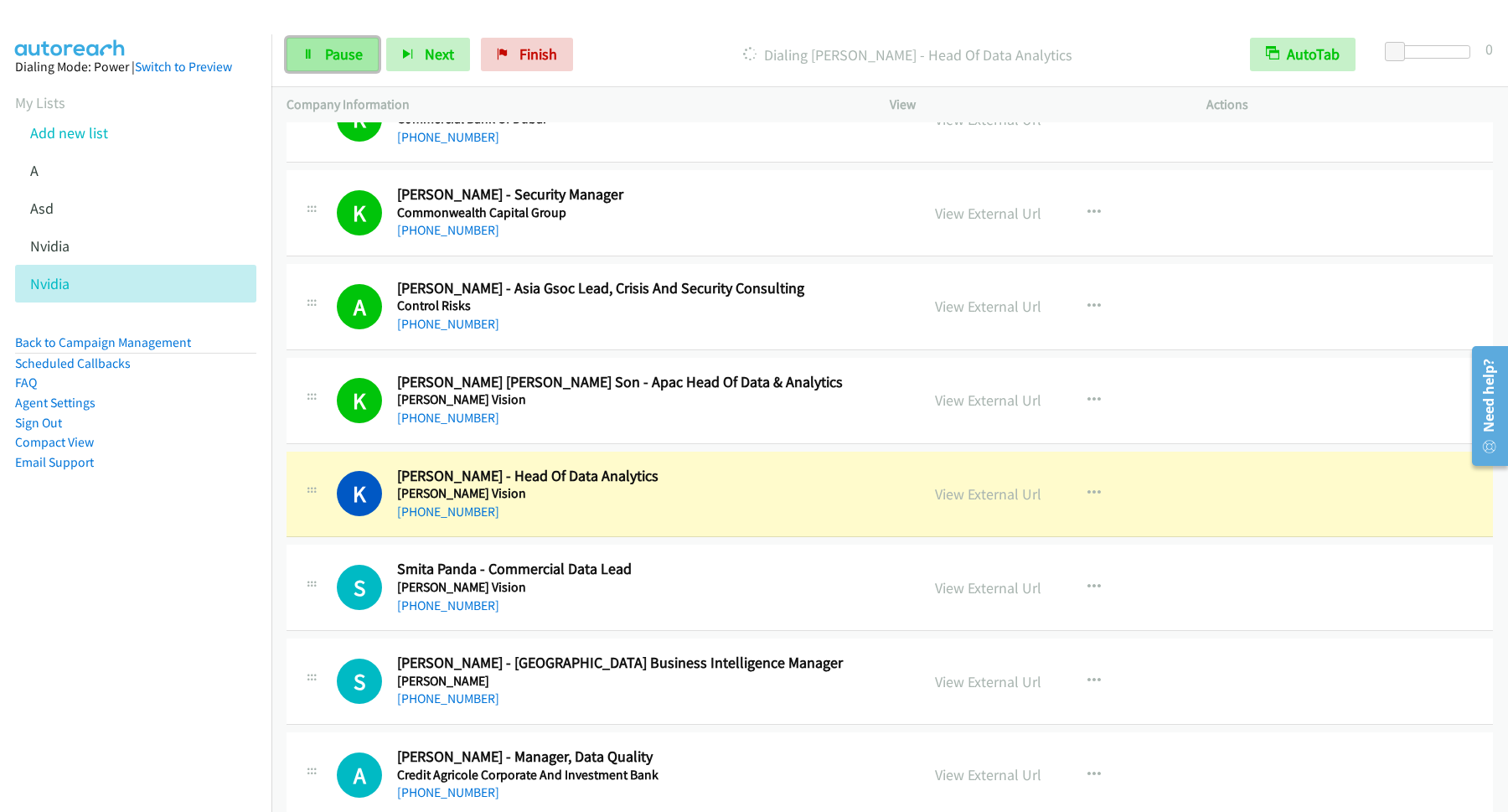
click at [343, 57] on span "Pause" at bounding box center [344, 54] width 38 height 19
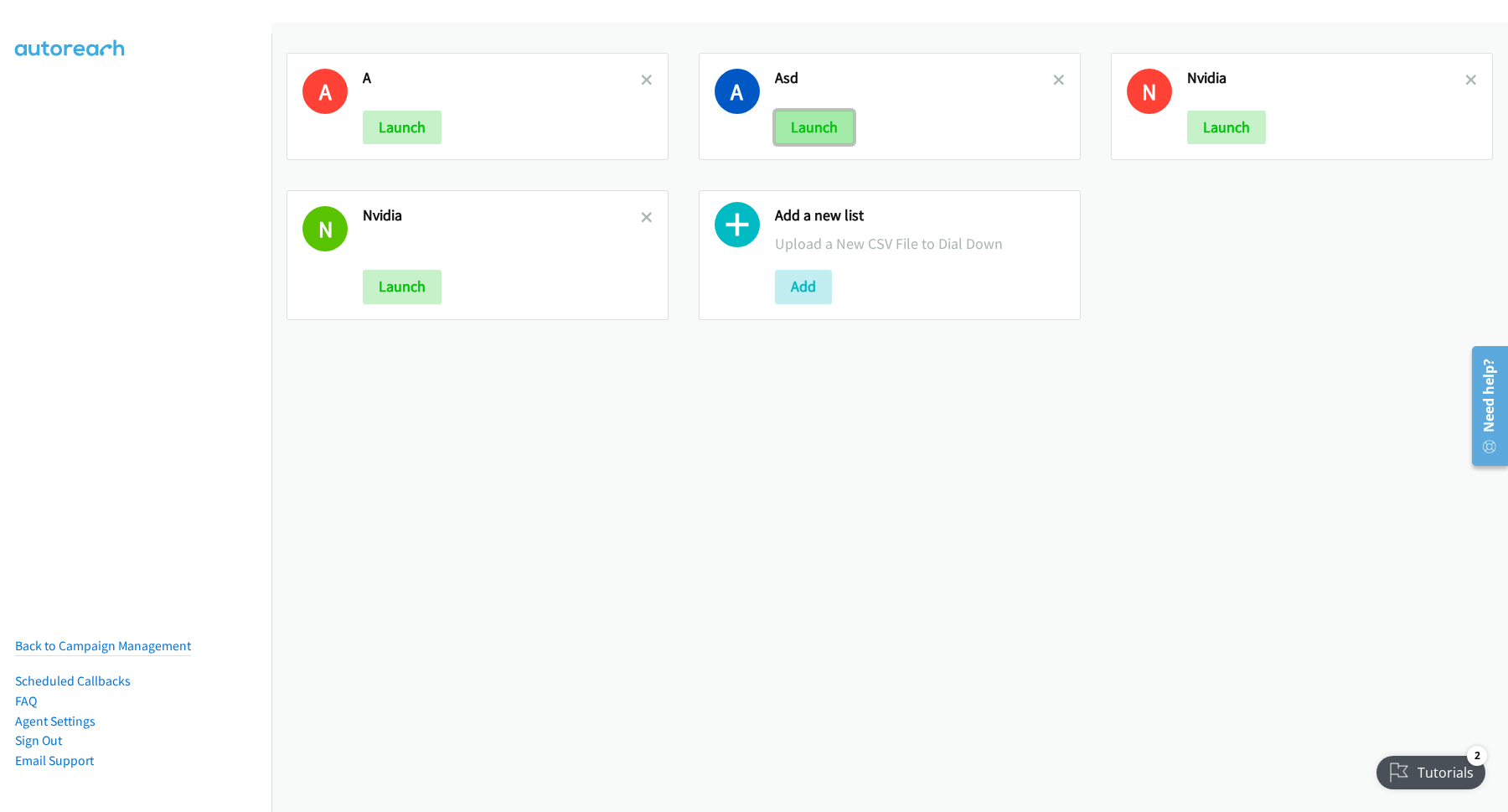
click at [804, 125] on button "Launch" at bounding box center [814, 126] width 79 height 33
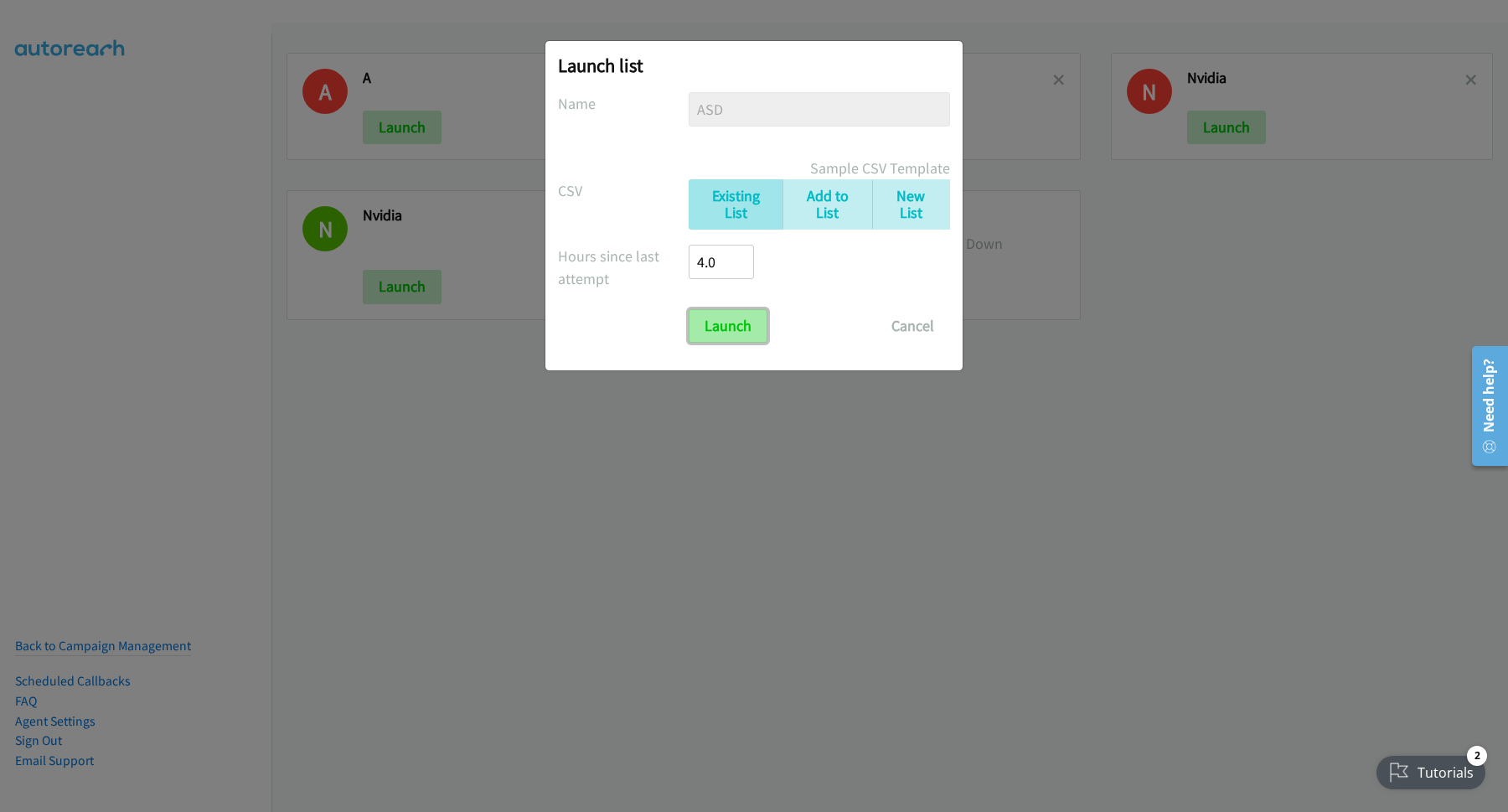
click at [731, 322] on input "Launch" at bounding box center [727, 325] width 79 height 33
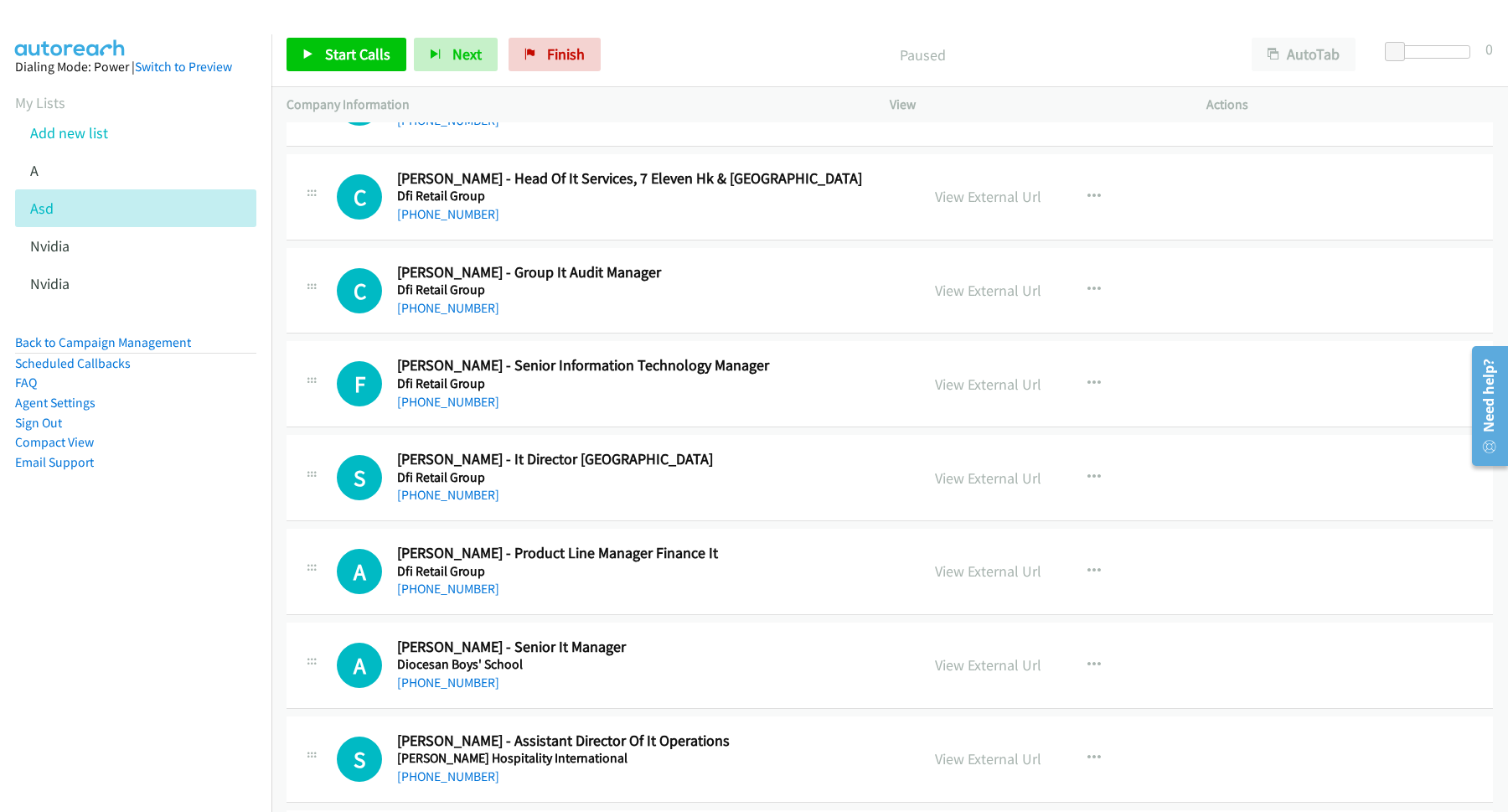
scroll to position [17191, 0]
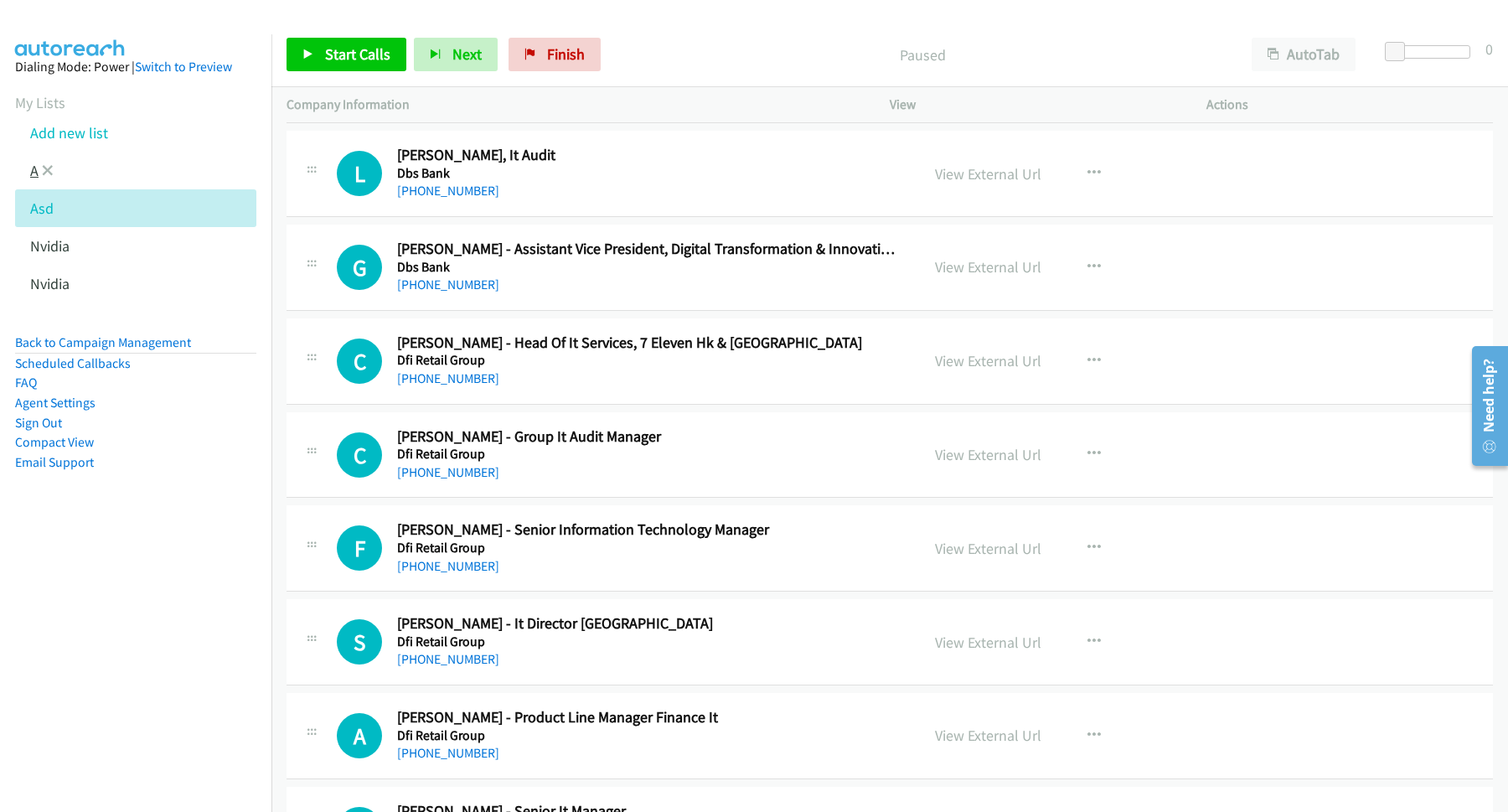
click at [32, 179] on link "A" at bounding box center [34, 170] width 9 height 19
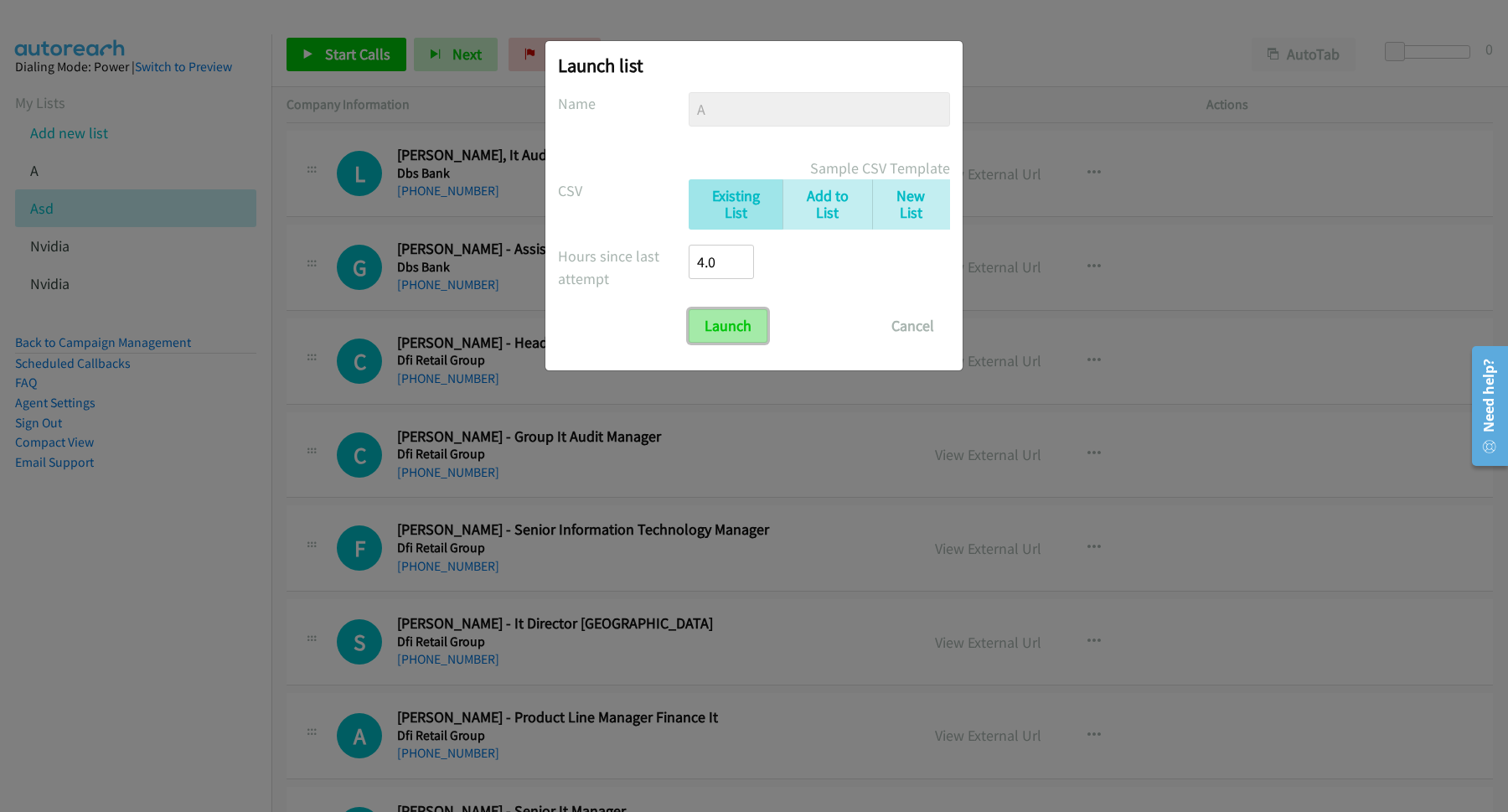
click at [745, 335] on input "Launch" at bounding box center [727, 325] width 79 height 33
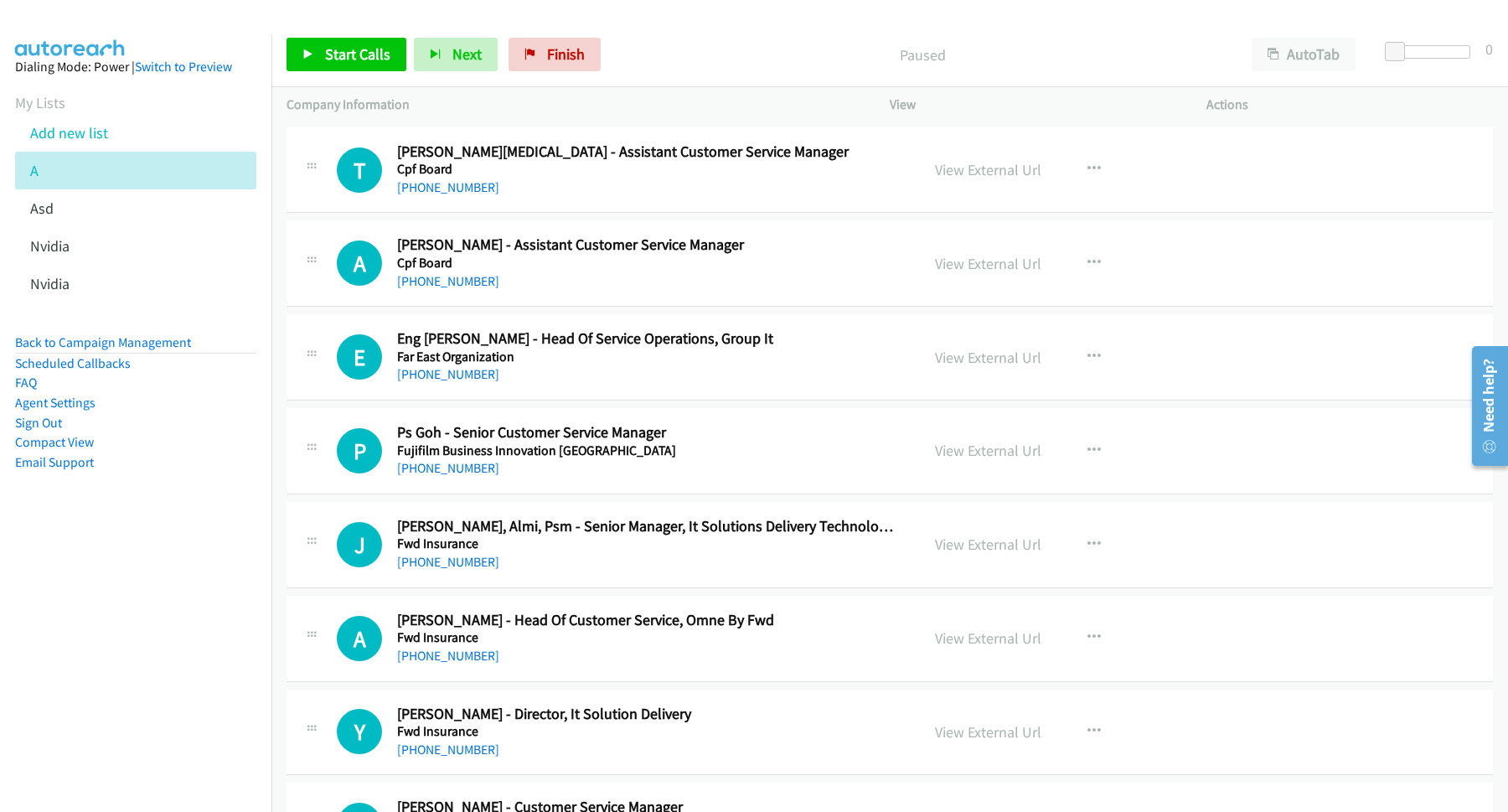
scroll to position [1131, 0]
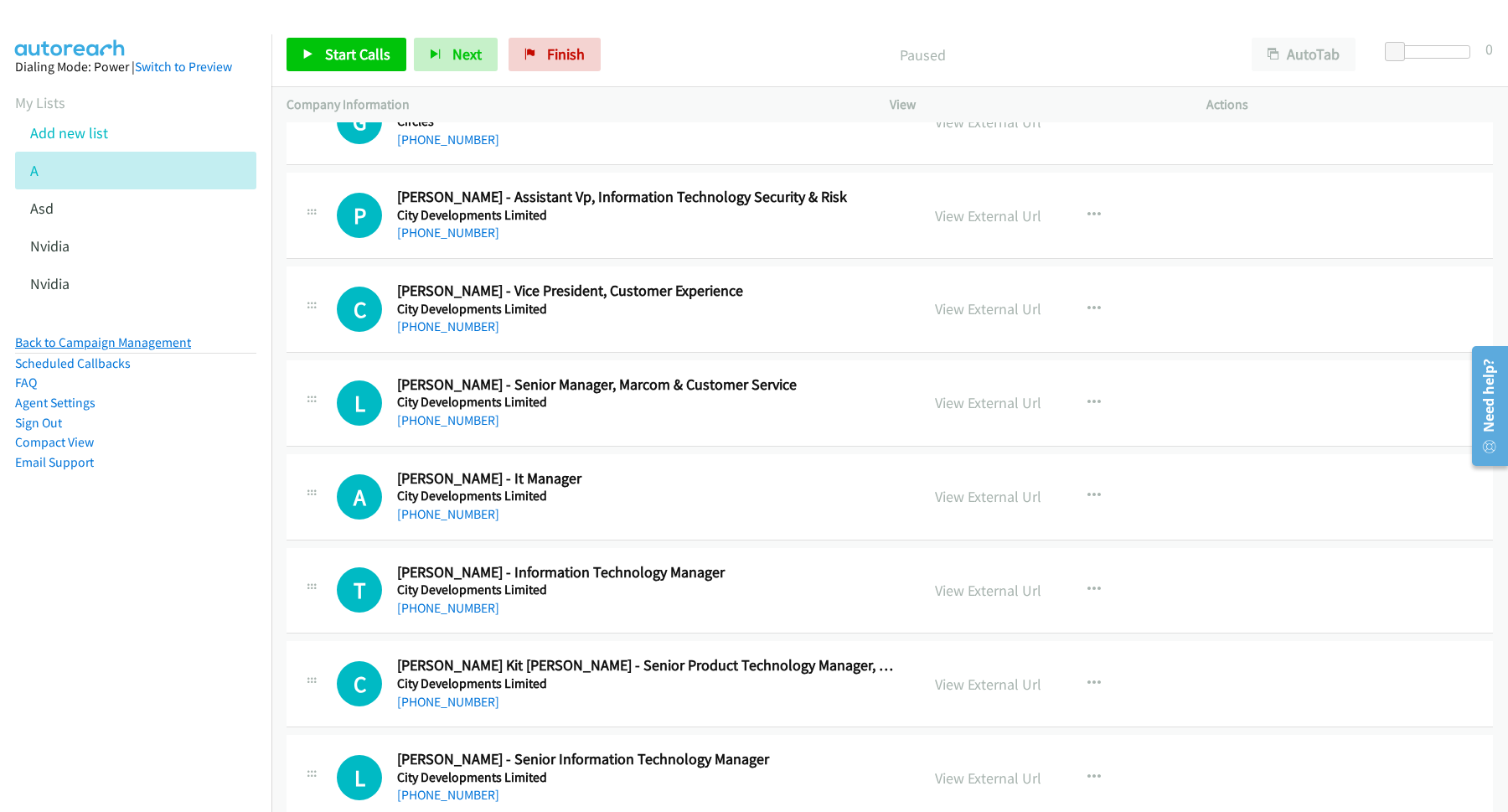
click at [124, 346] on link "Back to Campaign Management" at bounding box center [103, 342] width 176 height 16
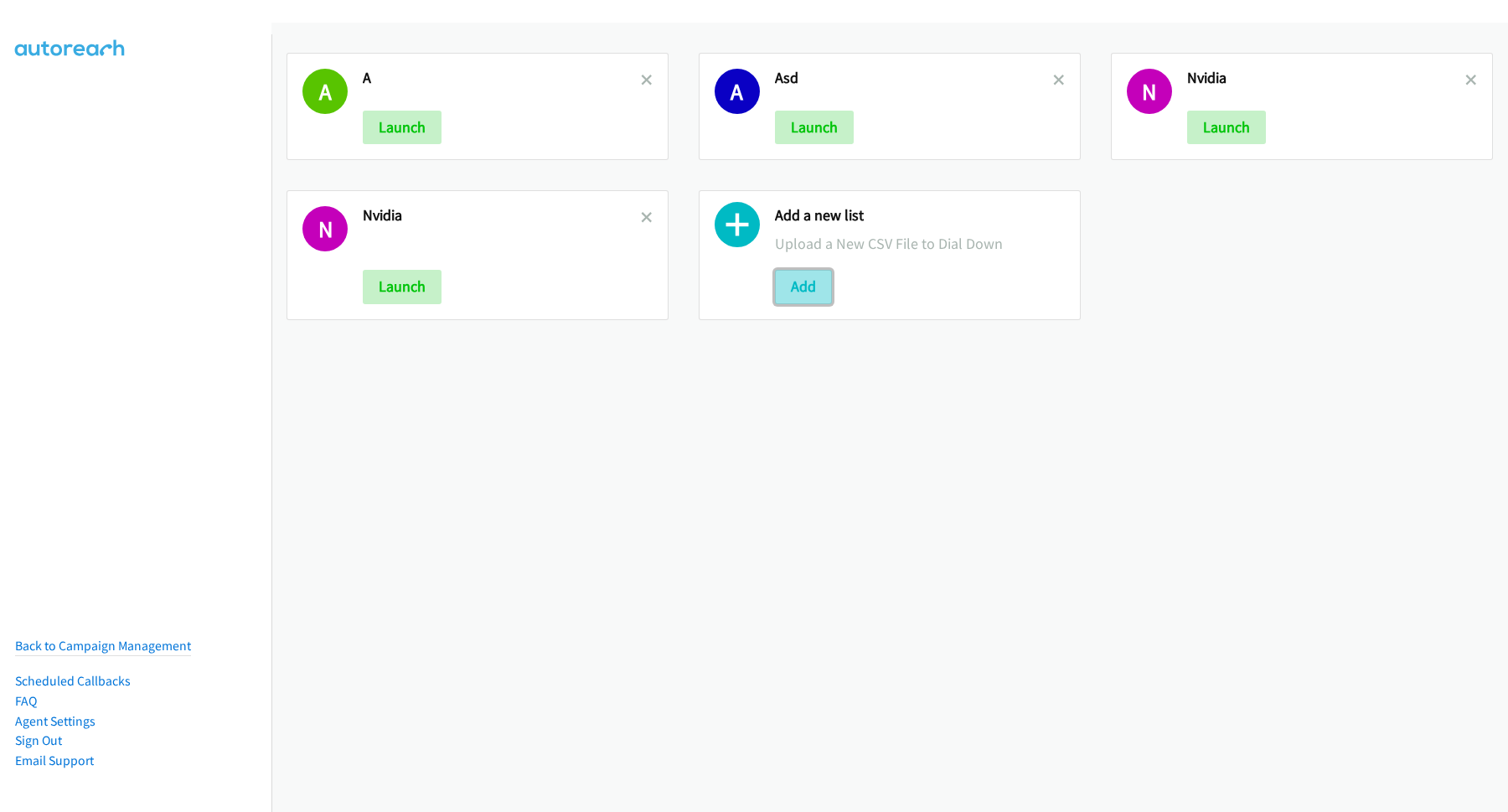
click at [813, 290] on button "Add" at bounding box center [803, 286] width 57 height 33
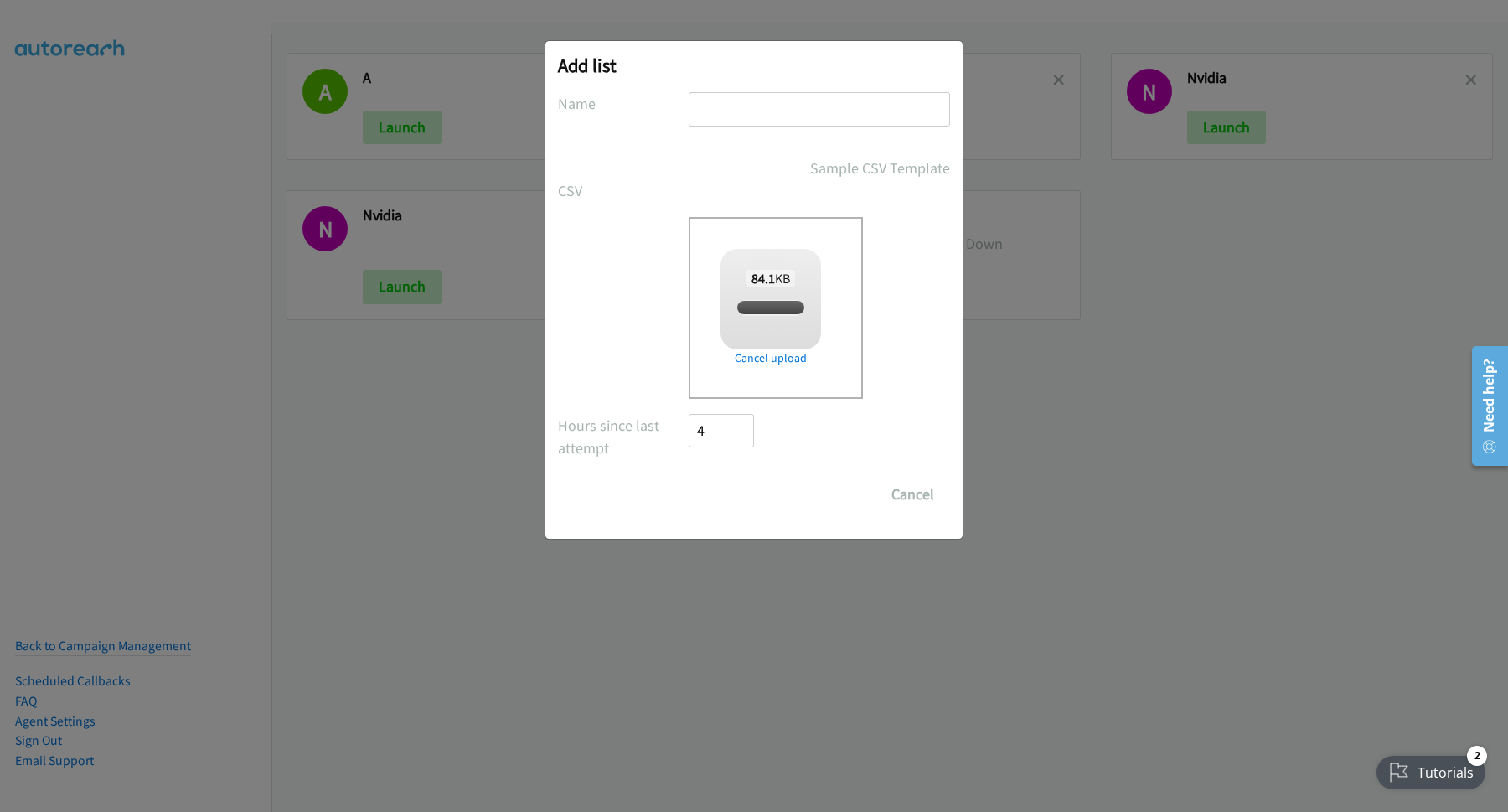
checkbox input "true"
click at [758, 113] on input "text" at bounding box center [819, 109] width 261 height 34
type input "1"
click at [748, 502] on input "Save List" at bounding box center [732, 493] width 88 height 33
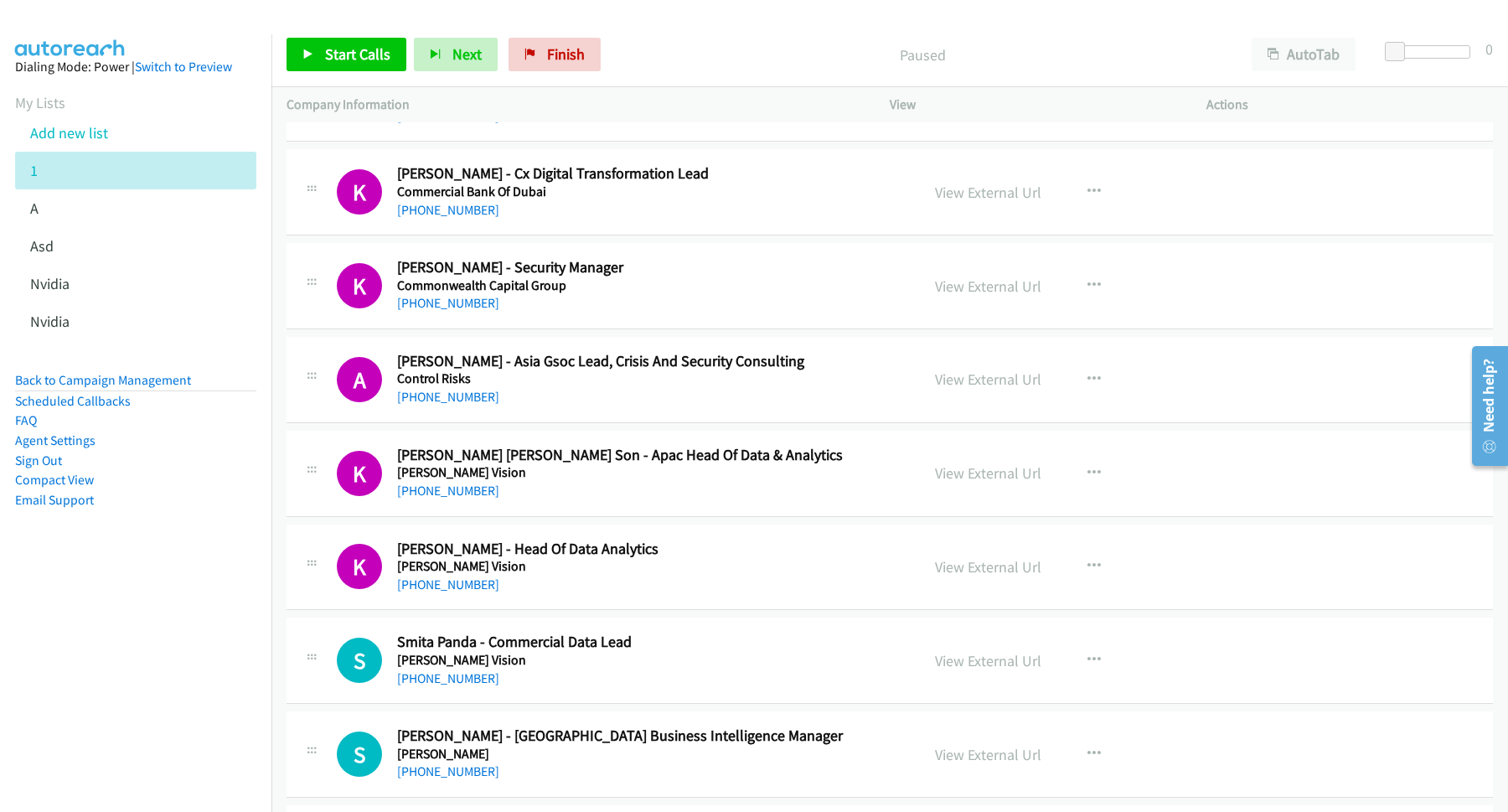
scroll to position [7690, 0]
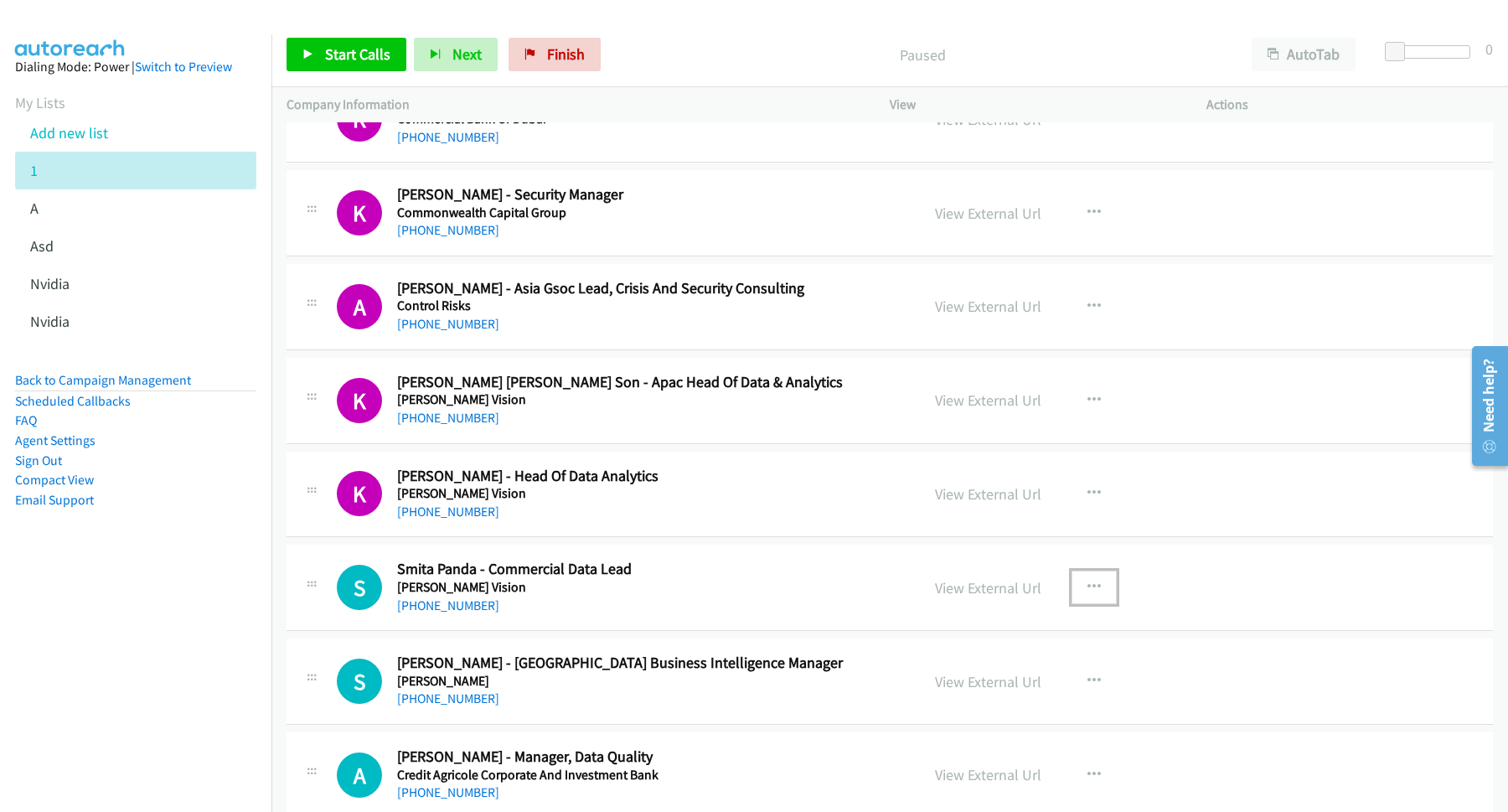
click at [1093, 604] on button "button" at bounding box center [1094, 587] width 46 height 33
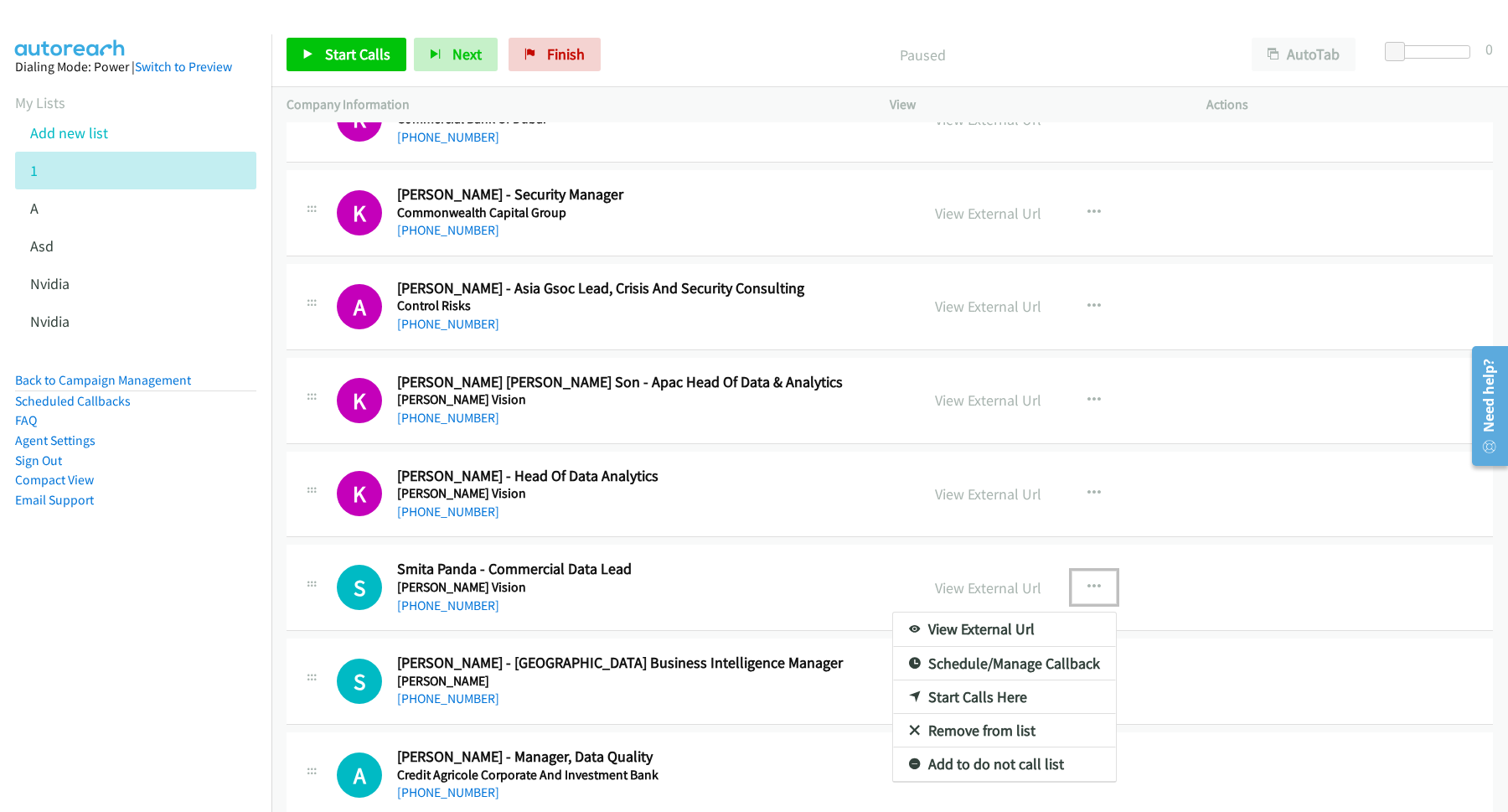
click at [950, 714] on link "Start Calls Here" at bounding box center [1004, 696] width 222 height 33
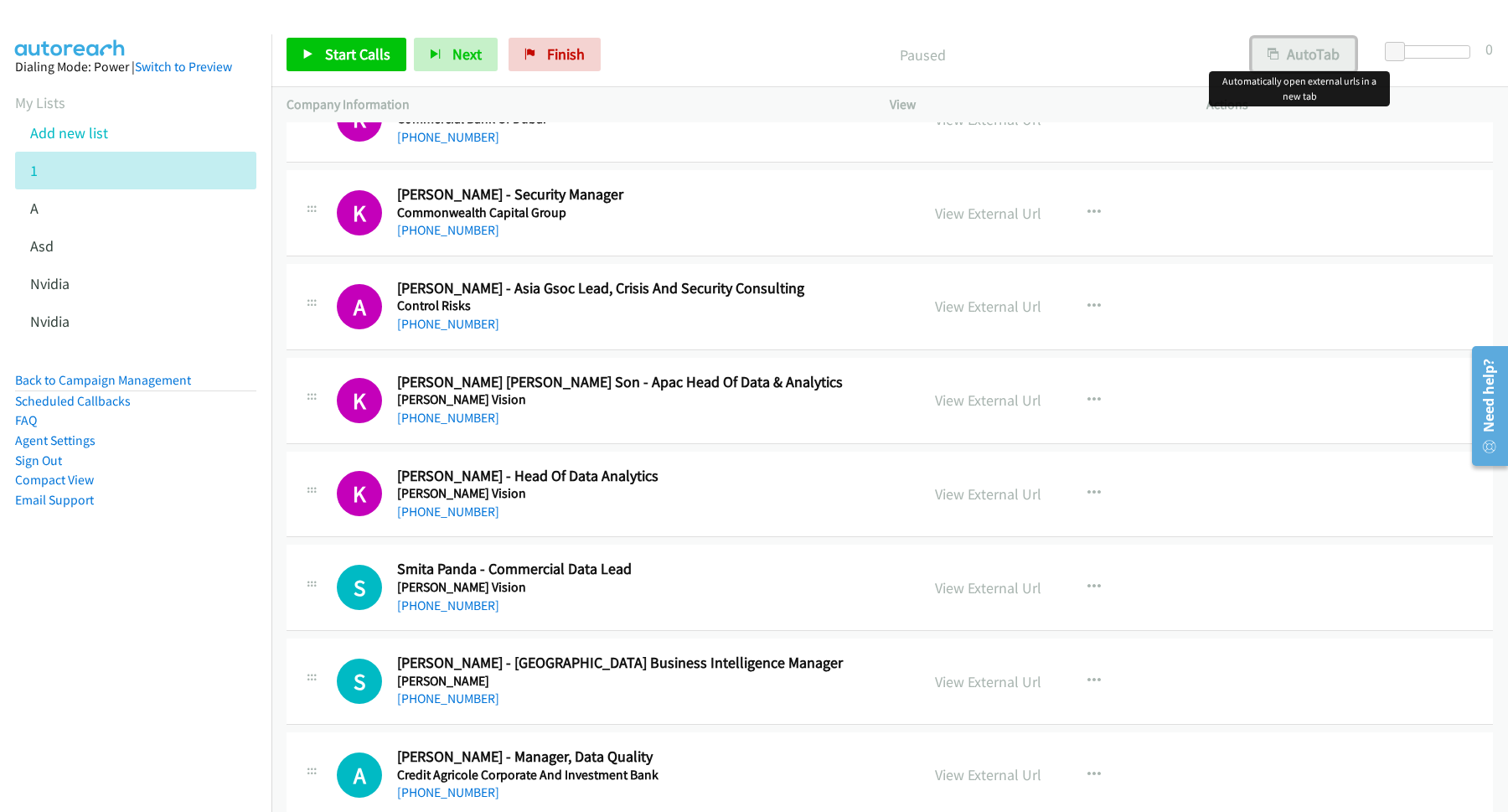
click at [1299, 51] on button "AutoTab" at bounding box center [1303, 54] width 104 height 33
click at [364, 53] on span "Start Calls" at bounding box center [358, 54] width 66 height 19
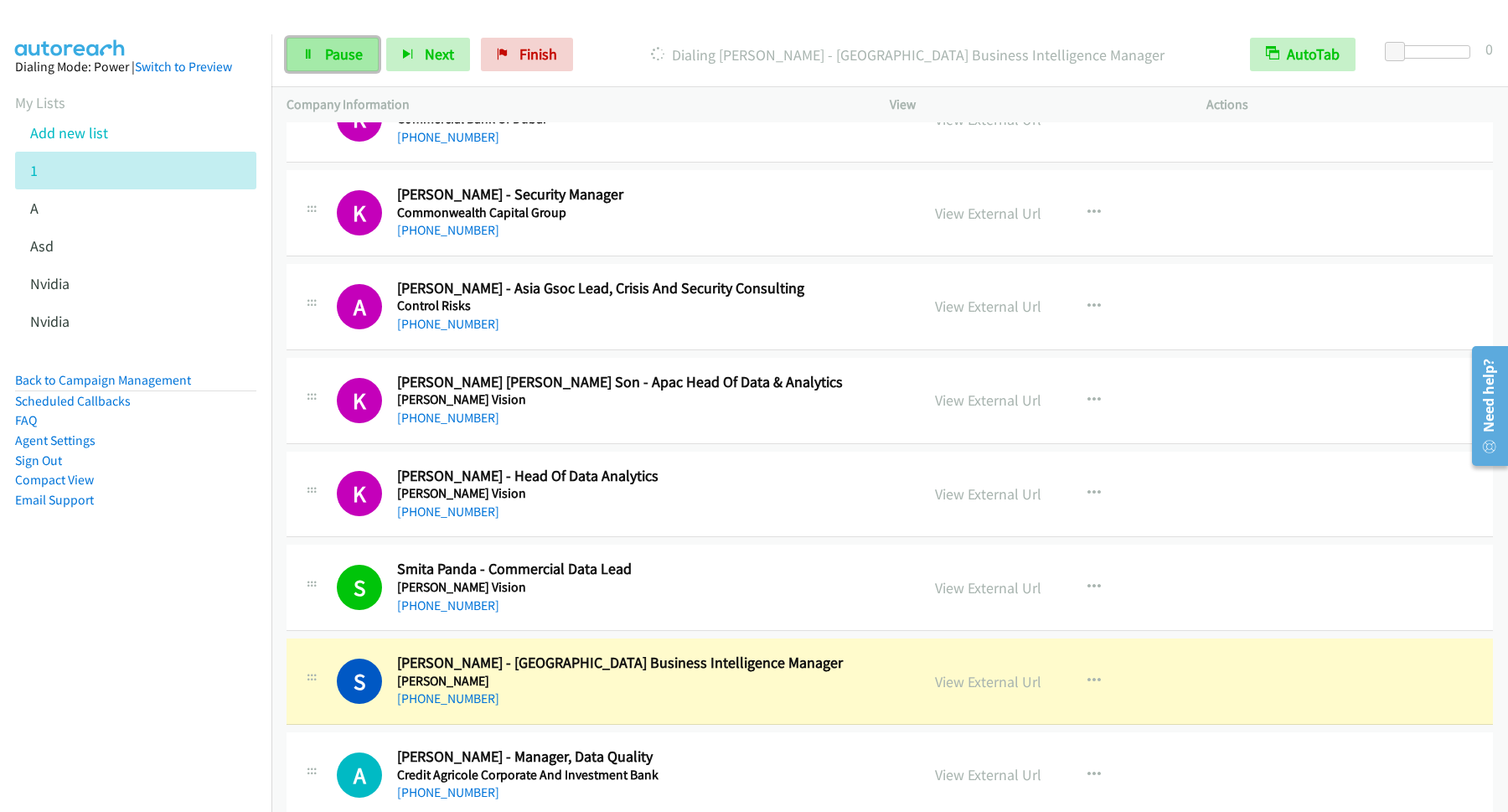
click at [338, 55] on span "Pause" at bounding box center [344, 54] width 38 height 19
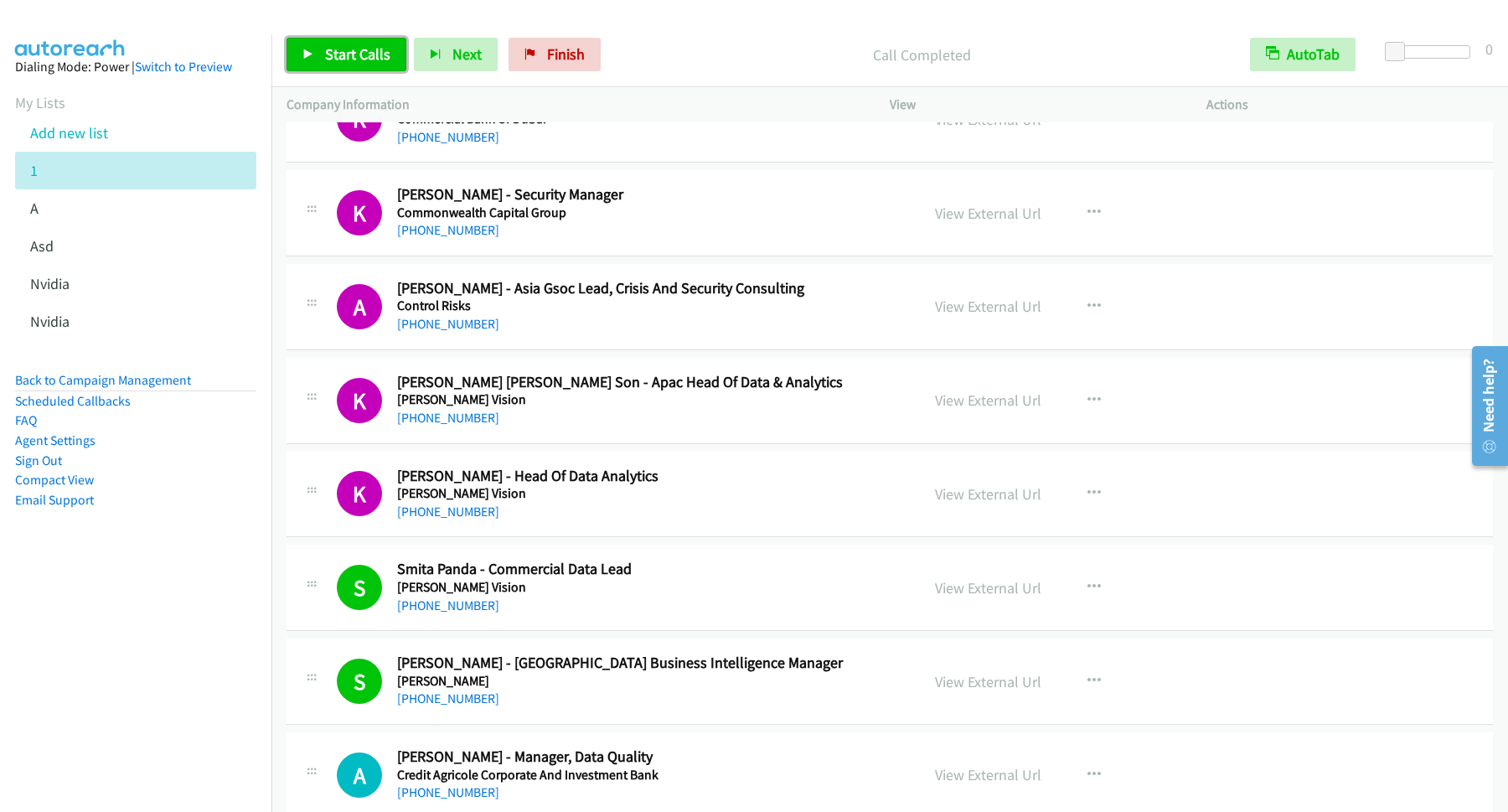
click at [363, 49] on span "Start Calls" at bounding box center [358, 54] width 66 height 19
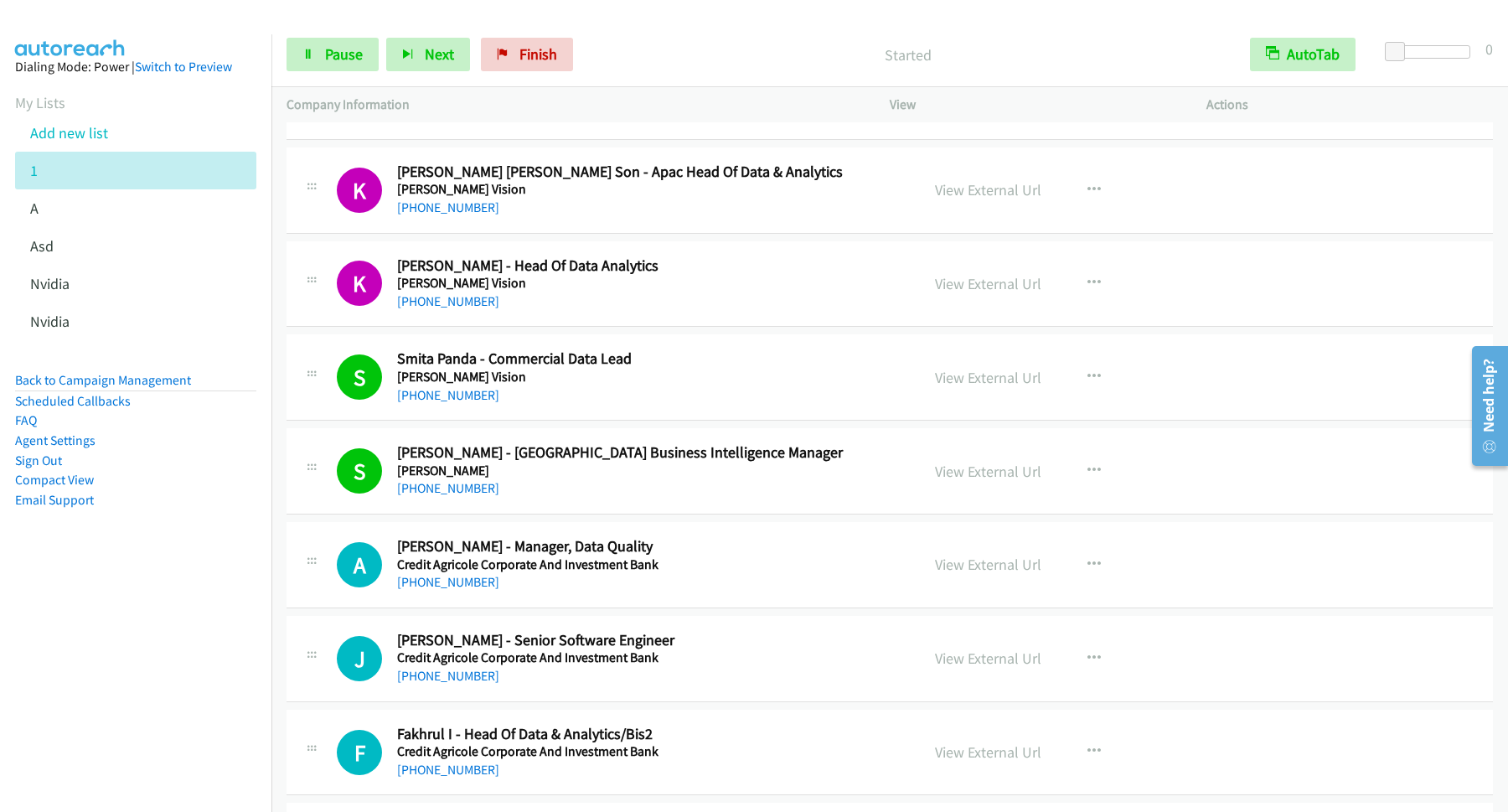
scroll to position [8143, 0]
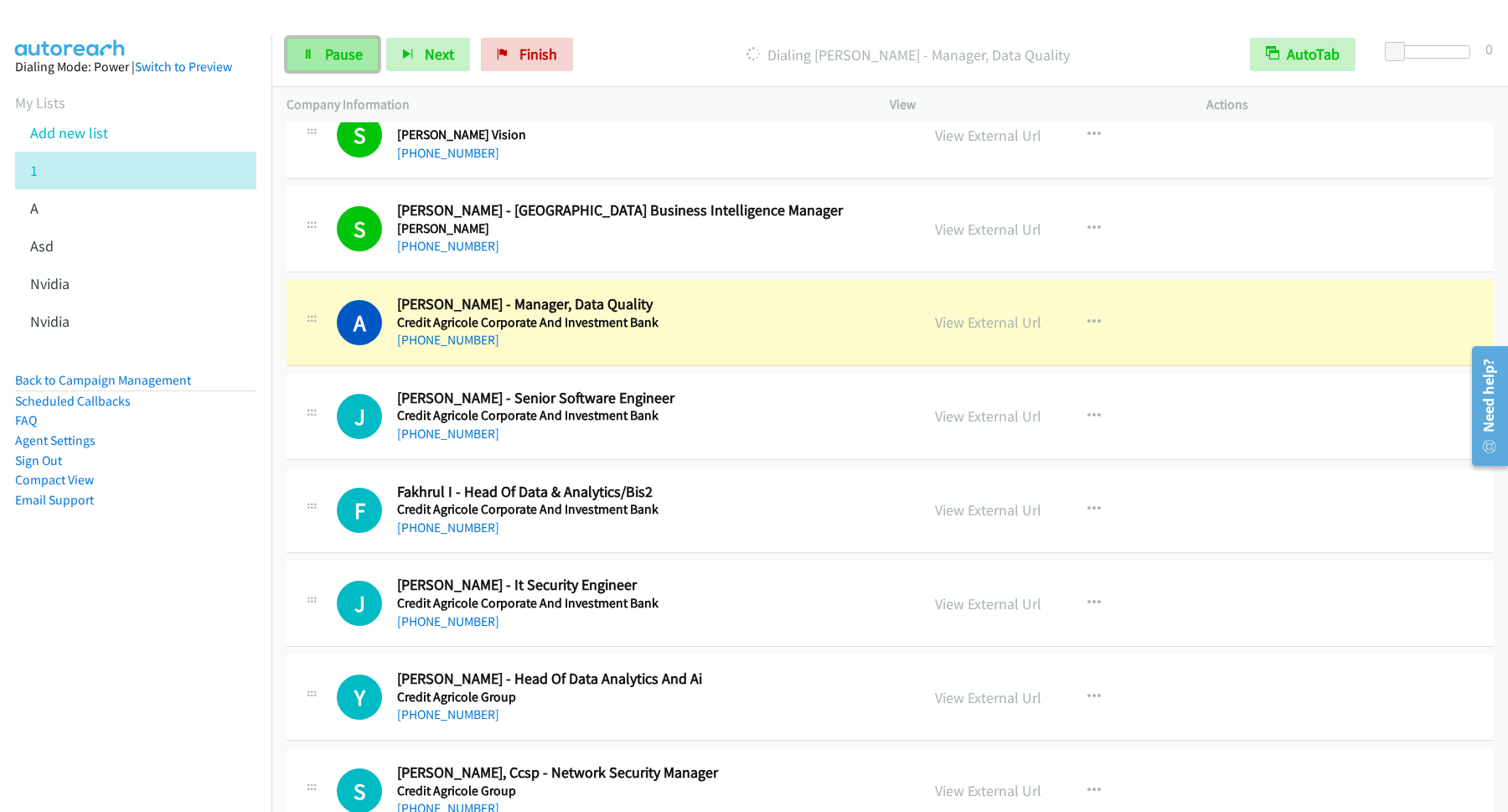
click at [338, 67] on link "Pause" at bounding box center [332, 54] width 92 height 33
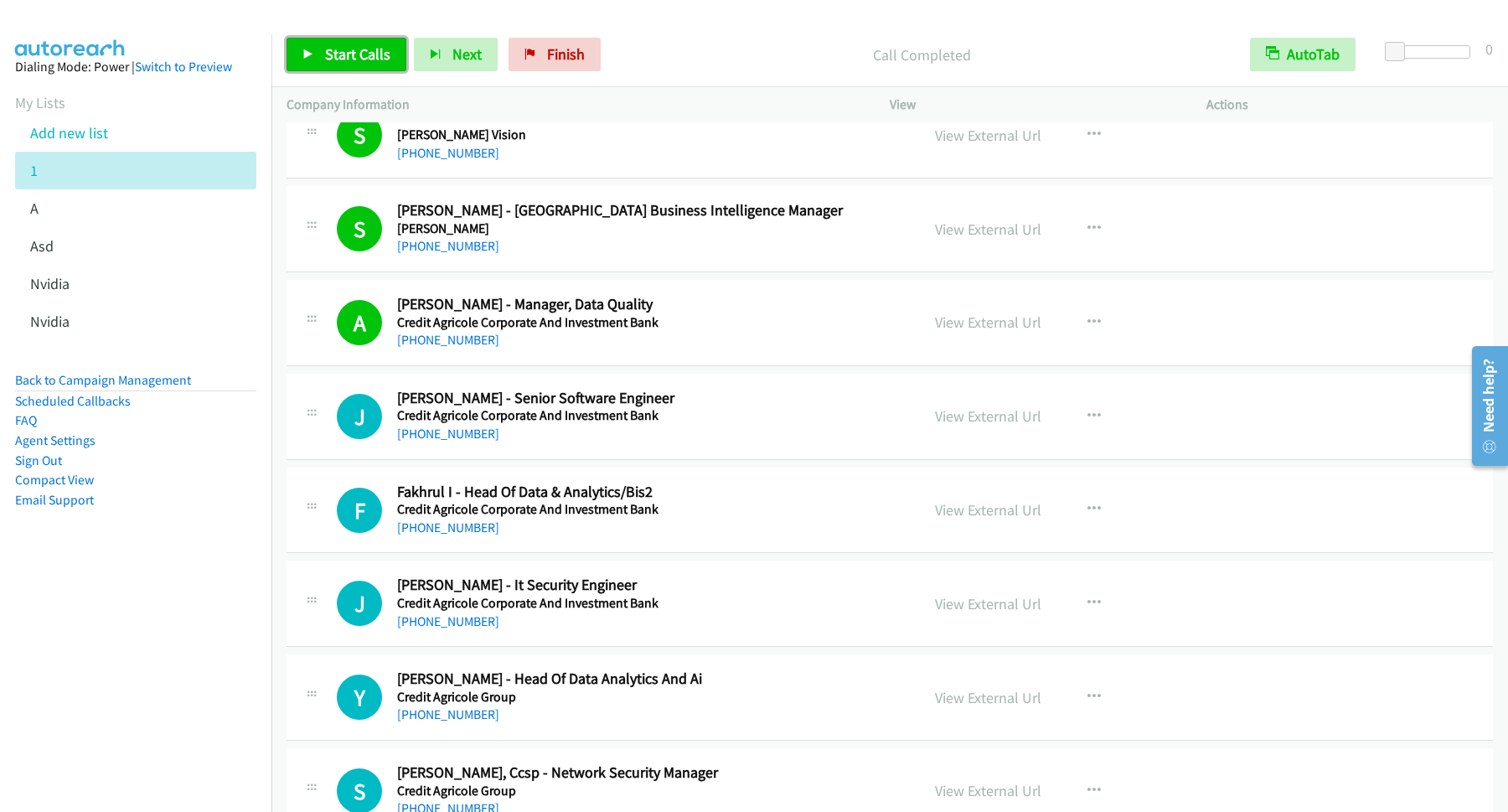
click at [371, 54] on span "Start Calls" at bounding box center [358, 54] width 66 height 19
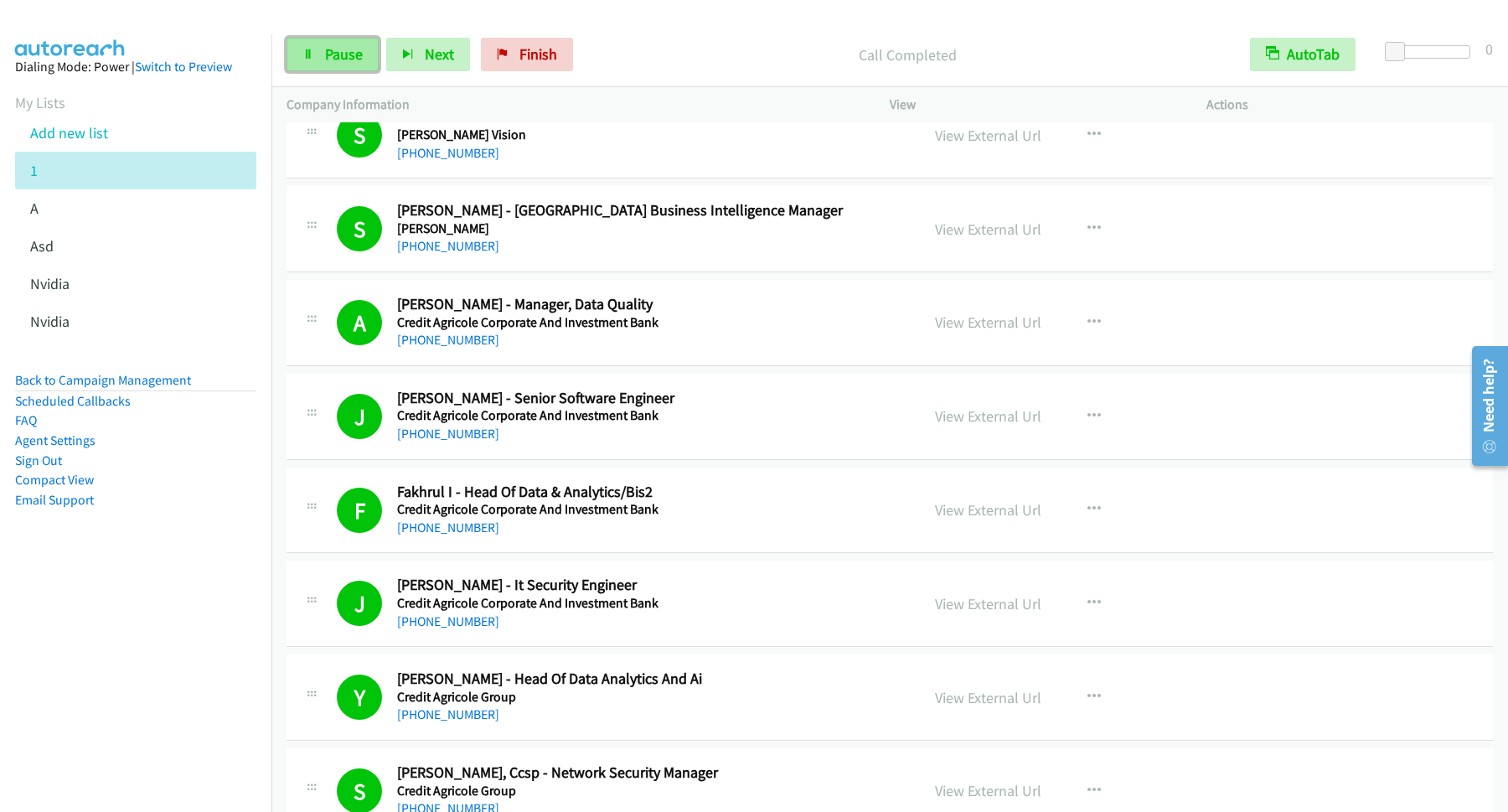
click at [351, 60] on span "Pause" at bounding box center [344, 54] width 38 height 19
click at [379, 54] on span "Start Calls" at bounding box center [358, 54] width 66 height 19
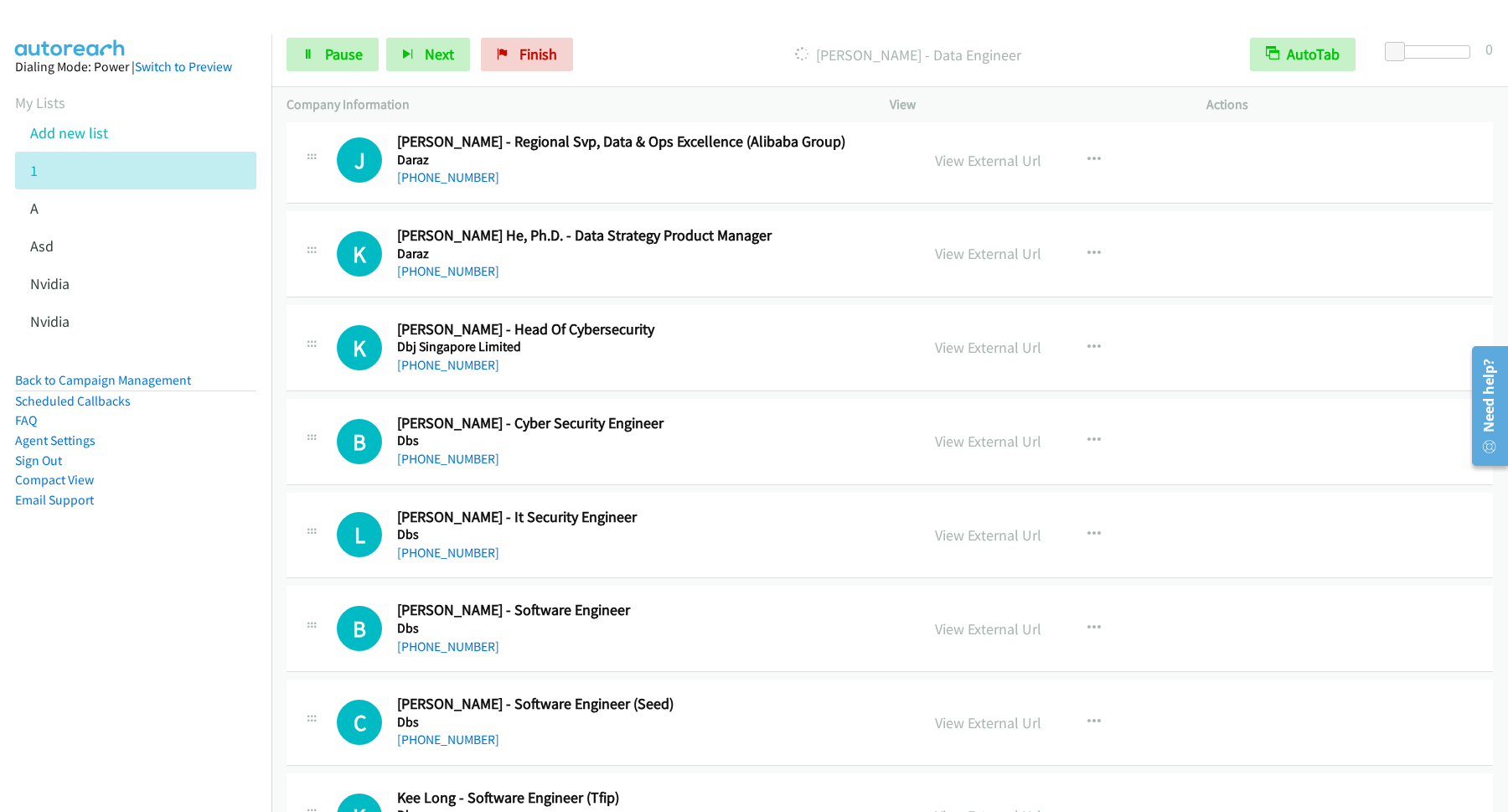
scroll to position [9501, 0]
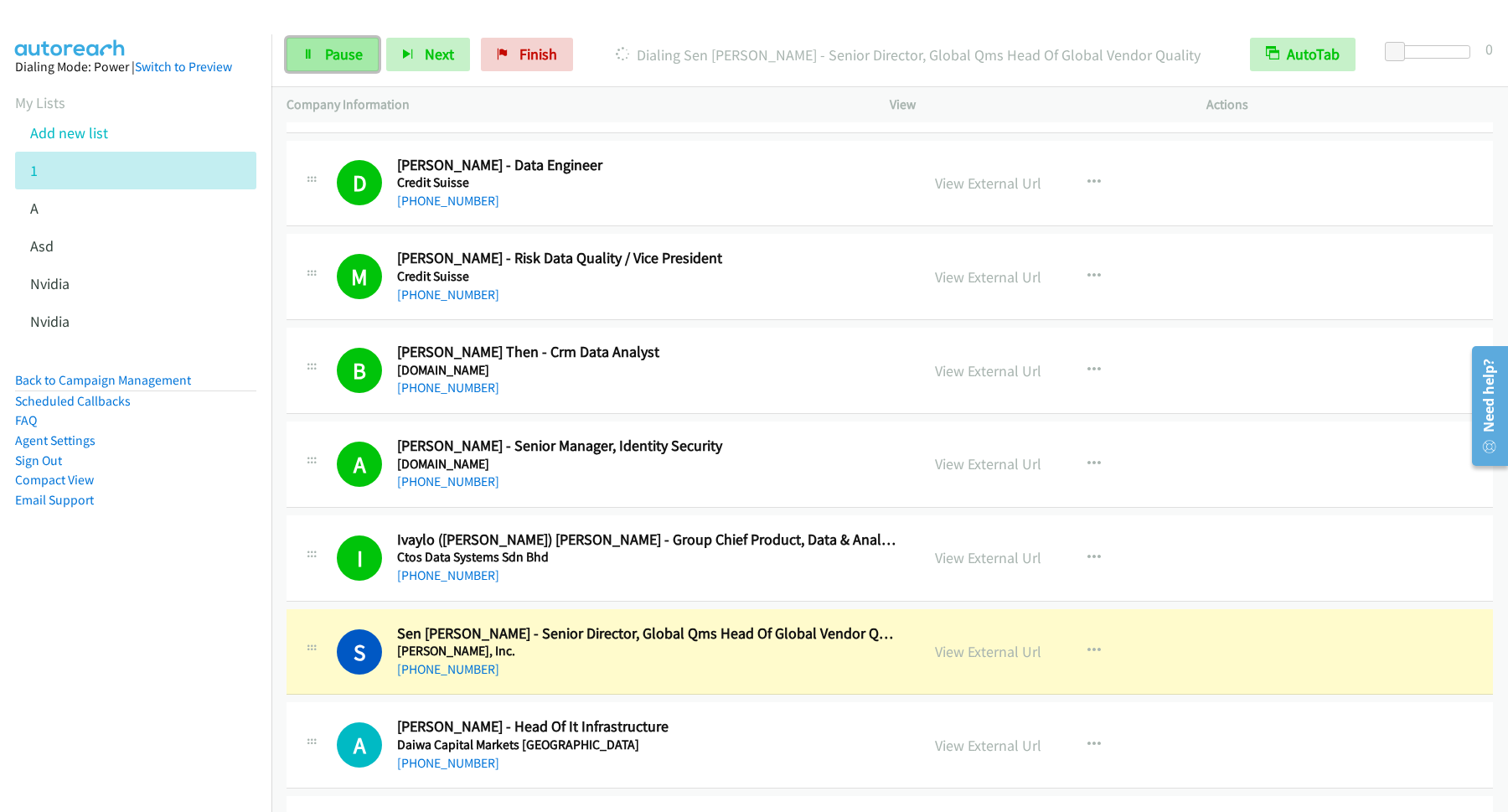
click at [349, 60] on span "Pause" at bounding box center [344, 54] width 38 height 19
